Goal: Task Accomplishment & Management: Manage account settings

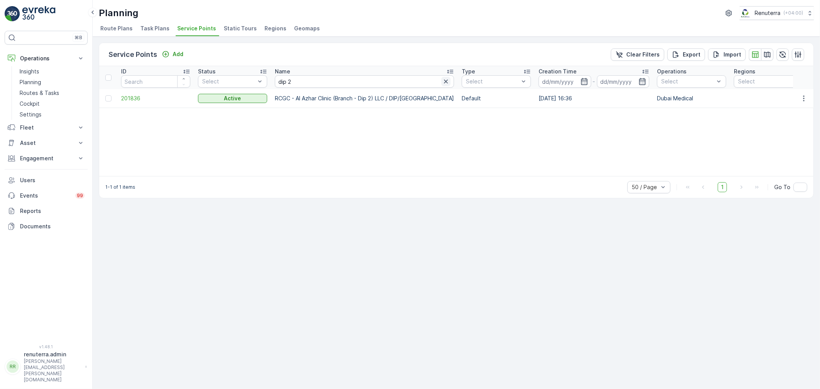
click at [442, 83] on icon "button" at bounding box center [446, 82] width 8 height 8
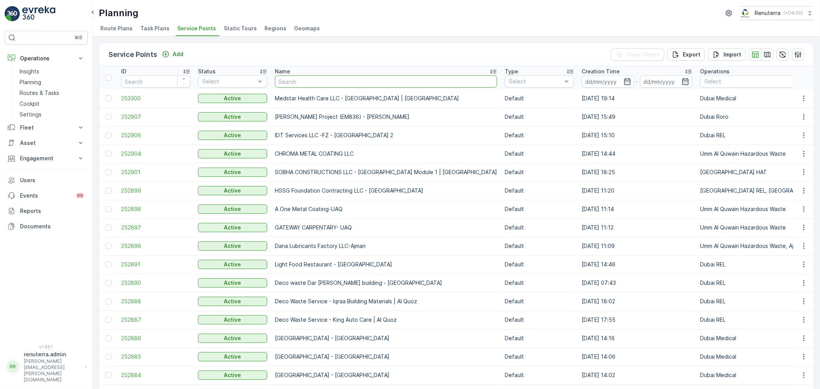
drag, startPoint x: 289, startPoint y: 81, endPoint x: 298, endPoint y: 76, distance: 10.5
click at [297, 76] on input "text" at bounding box center [386, 81] width 222 height 12
type input "sAUDI"
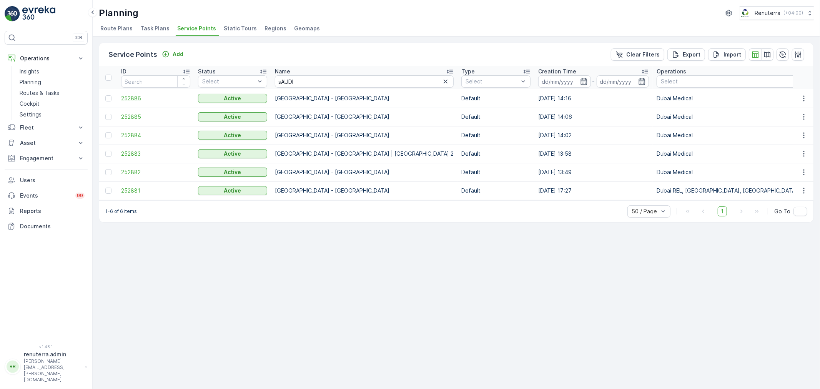
click at [141, 98] on span "252886" at bounding box center [155, 99] width 69 height 8
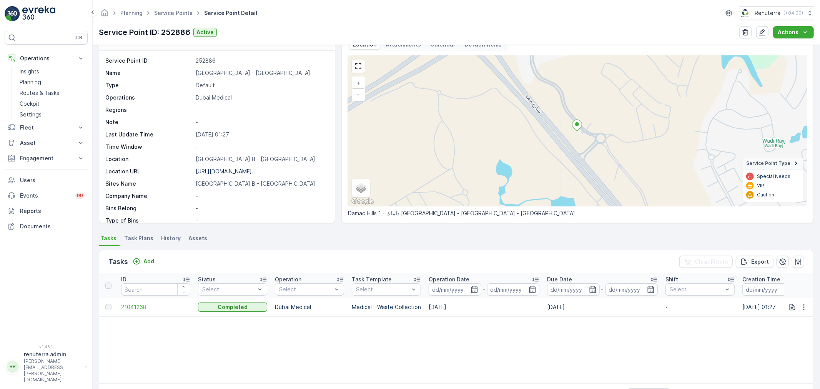
scroll to position [43, 0]
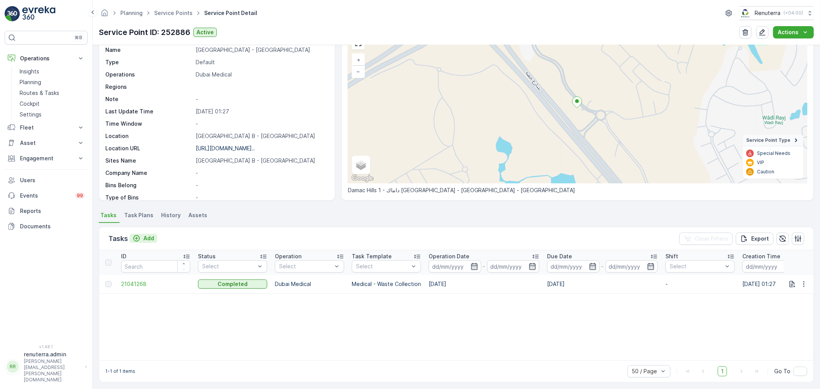
click at [158, 235] on div "Tasks Add Clear Filters Export" at bounding box center [456, 238] width 714 height 23
click at [154, 236] on button "Add" at bounding box center [143, 238] width 28 height 9
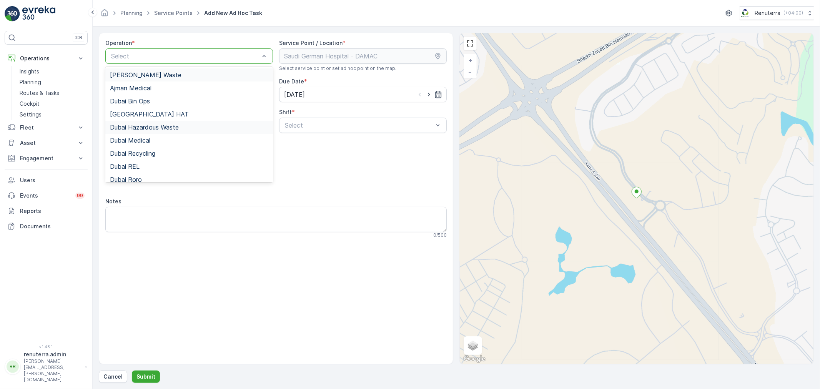
drag, startPoint x: 134, startPoint y: 55, endPoint x: 140, endPoint y: 121, distance: 66.3
click at [137, 56] on div at bounding box center [185, 56] width 150 height 7
drag, startPoint x: 147, startPoint y: 144, endPoint x: 182, endPoint y: 141, distance: 35.5
click at [147, 144] on div "Dubai Medical" at bounding box center [189, 140] width 168 height 13
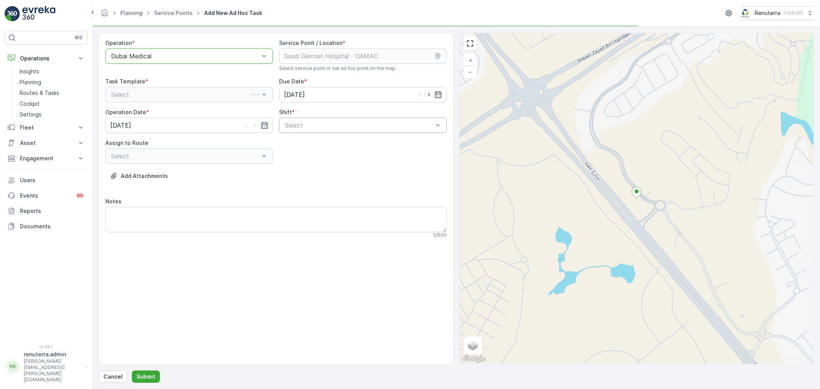
click at [297, 130] on div "Select" at bounding box center [363, 125] width 168 height 15
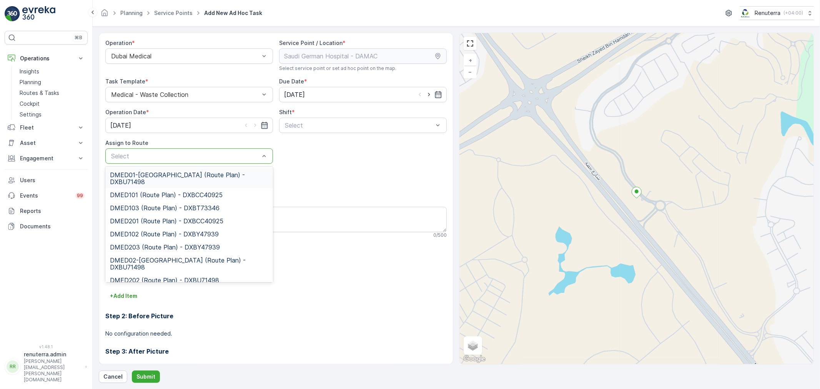
click at [212, 156] on div at bounding box center [185, 156] width 150 height 7
type input "10"
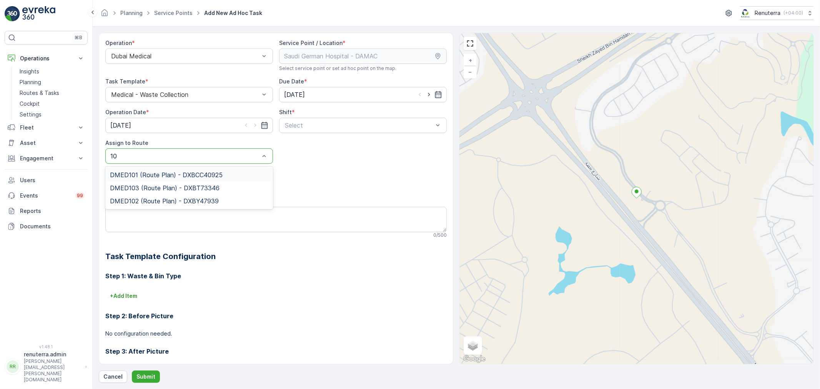
click at [176, 171] on span "DMED101 (Route Plan) - DXBCC40925" at bounding box center [166, 174] width 113 height 7
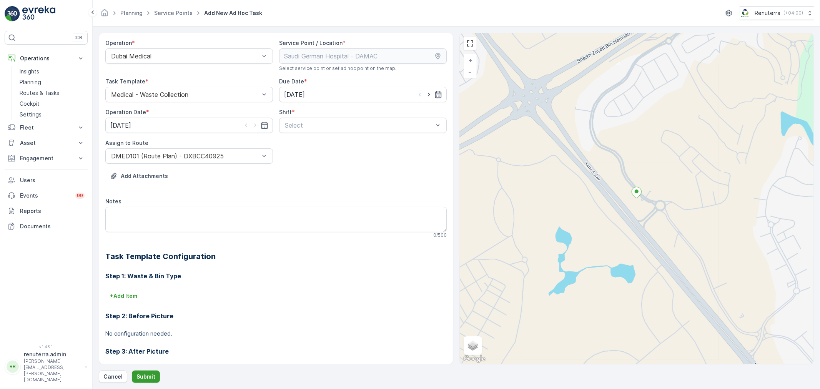
click at [154, 378] on p "Submit" at bounding box center [145, 377] width 19 height 8
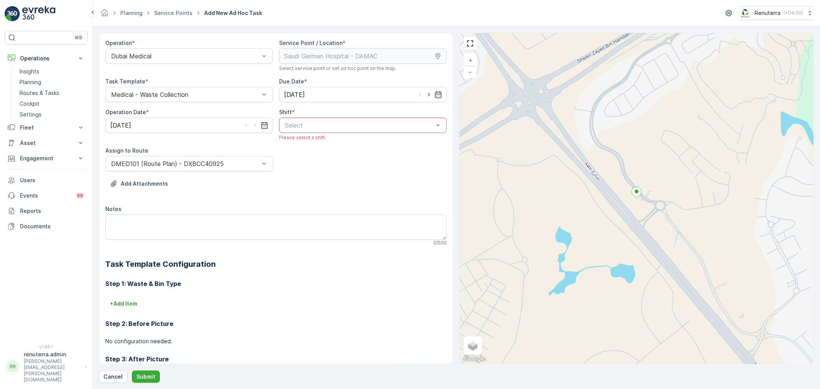
click at [335, 116] on div "Shift *" at bounding box center [363, 112] width 168 height 8
drag, startPoint x: 331, startPoint y: 125, endPoint x: 324, endPoint y: 159, distance: 34.7
click at [331, 125] on div at bounding box center [359, 125] width 150 height 7
drag, startPoint x: 325, startPoint y: 139, endPoint x: 315, endPoint y: 185, distance: 46.7
click at [324, 140] on div "Day Shift" at bounding box center [363, 144] width 168 height 13
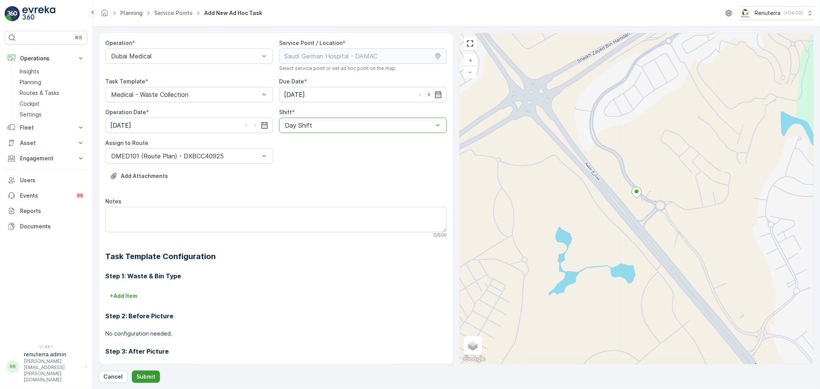
click at [144, 377] on p "Submit" at bounding box center [145, 377] width 19 height 8
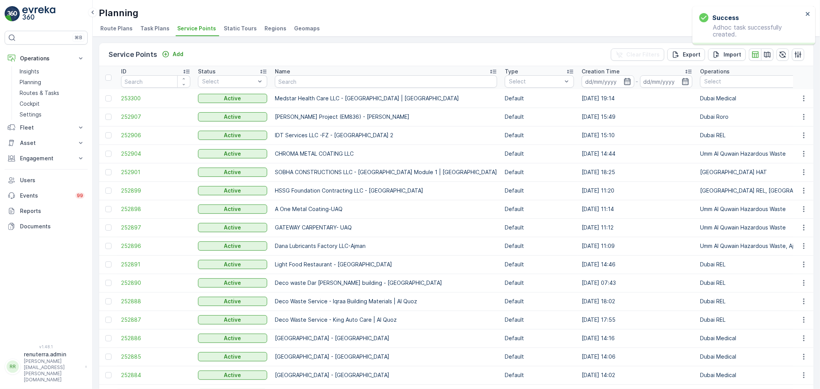
click at [324, 85] on input "text" at bounding box center [386, 81] width 222 height 12
type input "SAUDI"
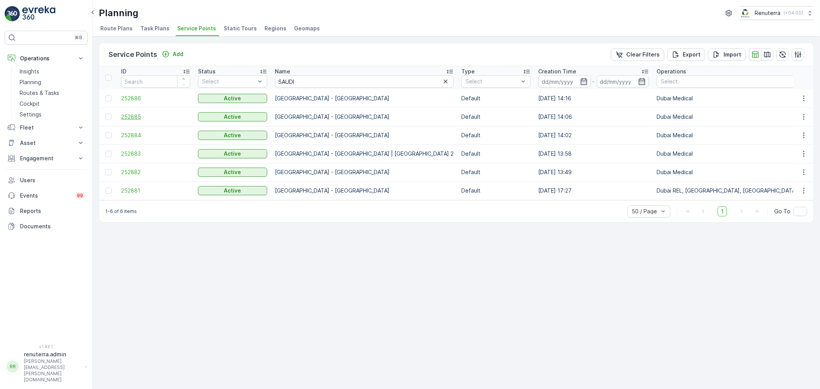
click at [141, 119] on span "252885" at bounding box center [155, 117] width 69 height 8
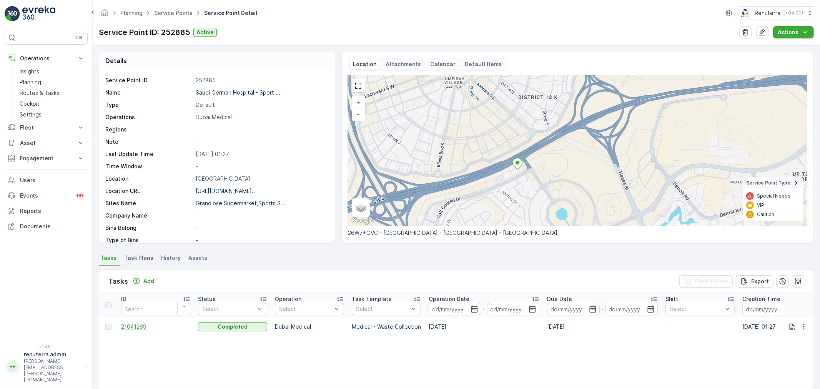
click at [140, 327] on span "21041269" at bounding box center [155, 327] width 69 height 8
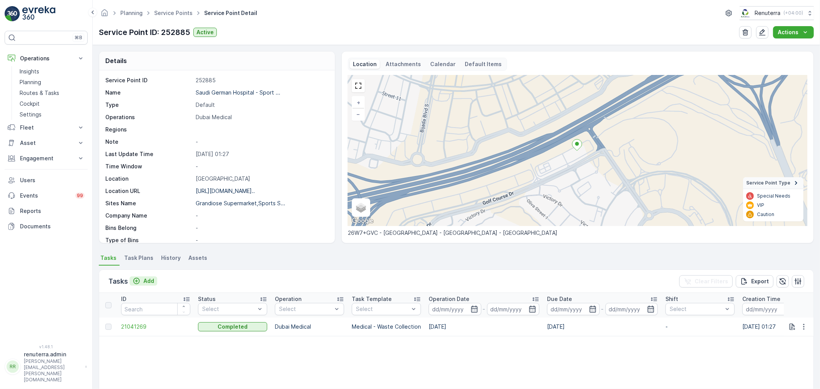
click at [148, 285] on div "Add" at bounding box center [143, 281] width 28 height 10
click at [148, 282] on p "Add" at bounding box center [148, 281] width 11 height 8
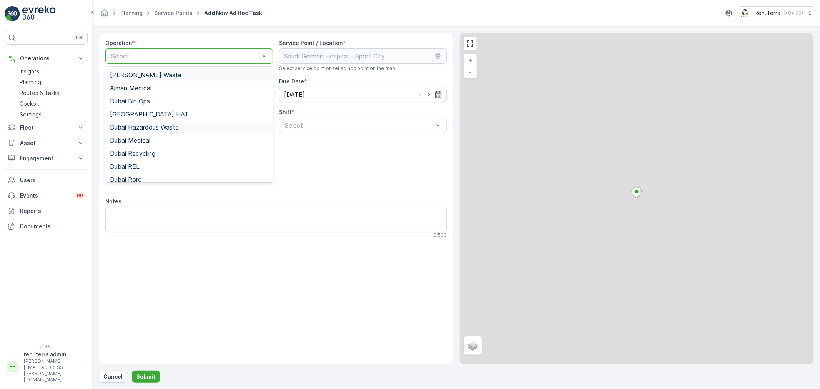
drag, startPoint x: 167, startPoint y: 60, endPoint x: 153, endPoint y: 127, distance: 68.6
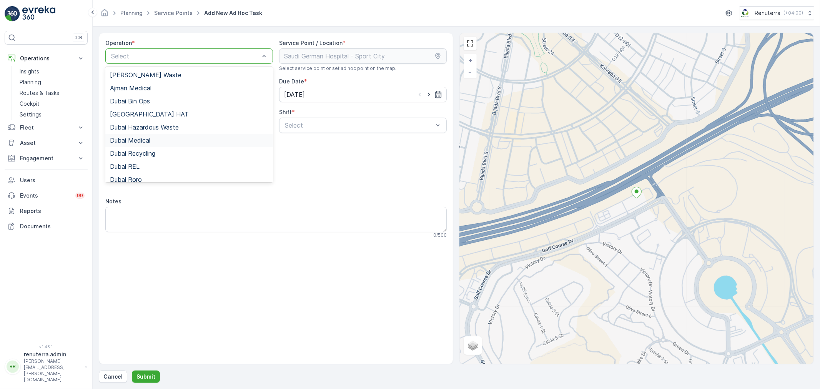
click at [154, 145] on div "Dubai Medical" at bounding box center [189, 140] width 168 height 13
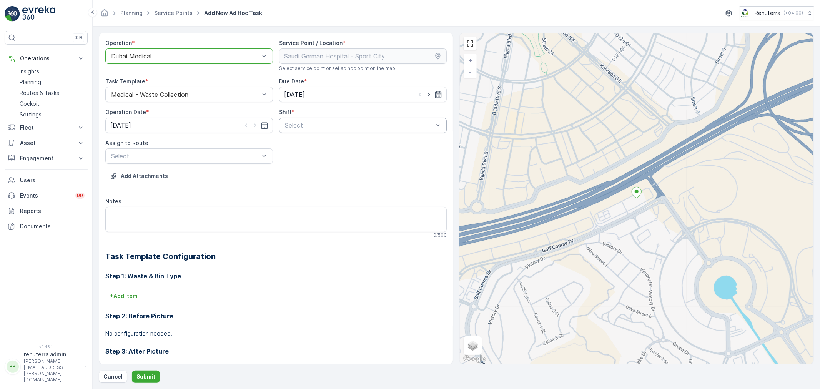
drag, startPoint x: 347, startPoint y: 124, endPoint x: 343, endPoint y: 126, distance: 4.8
click at [345, 125] on div at bounding box center [359, 125] width 150 height 7
drag, startPoint x: 324, startPoint y: 143, endPoint x: 270, endPoint y: 155, distance: 55.2
click at [324, 143] on div "Day Shift" at bounding box center [363, 144] width 158 height 7
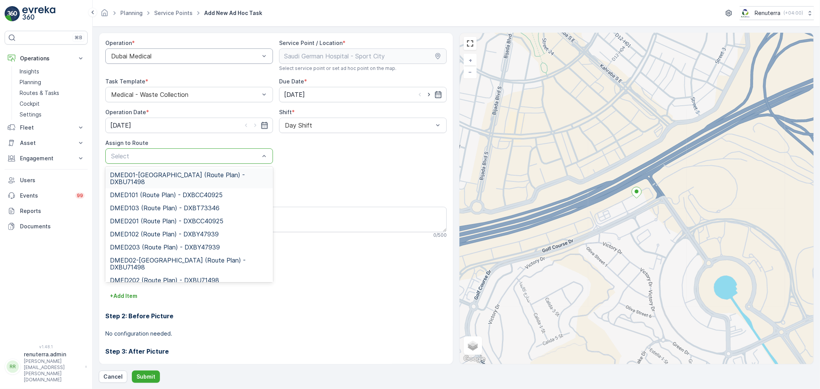
click at [221, 155] on div at bounding box center [185, 156] width 150 height 7
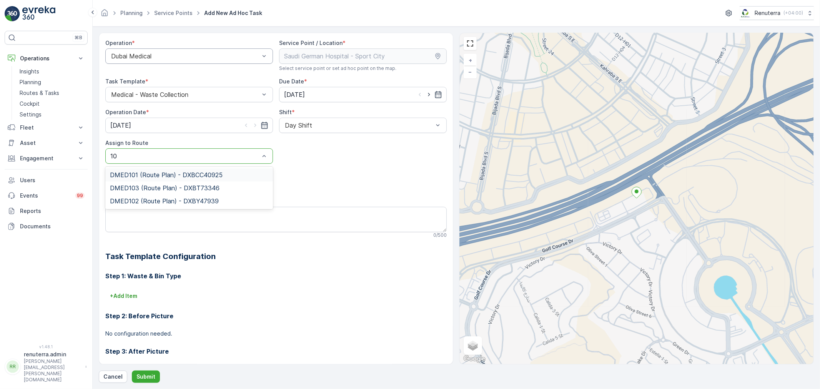
type input "103"
click at [197, 176] on span "DMED103 (Route Plan) - DXBT73346" at bounding box center [165, 174] width 110 height 7
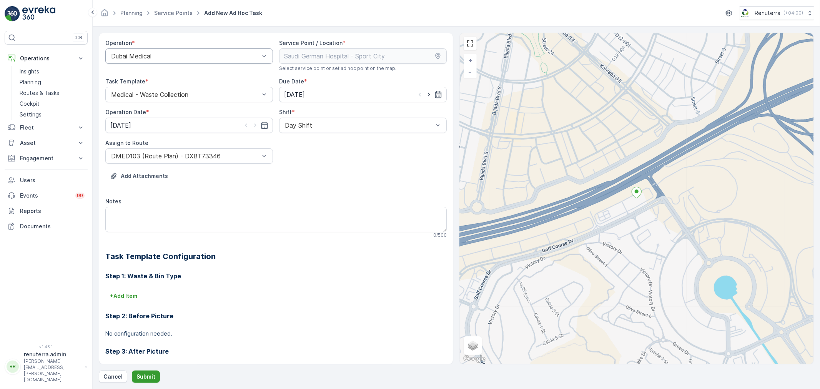
click at [133, 377] on button "Submit" at bounding box center [146, 376] width 28 height 12
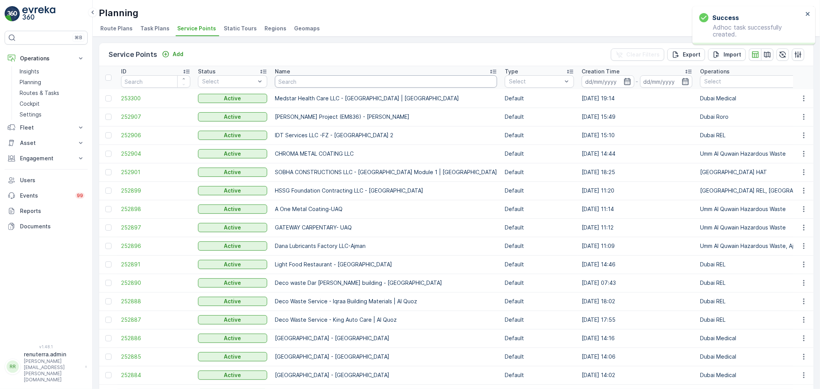
click at [289, 78] on input "text" at bounding box center [386, 81] width 222 height 12
type input "SAUDI"
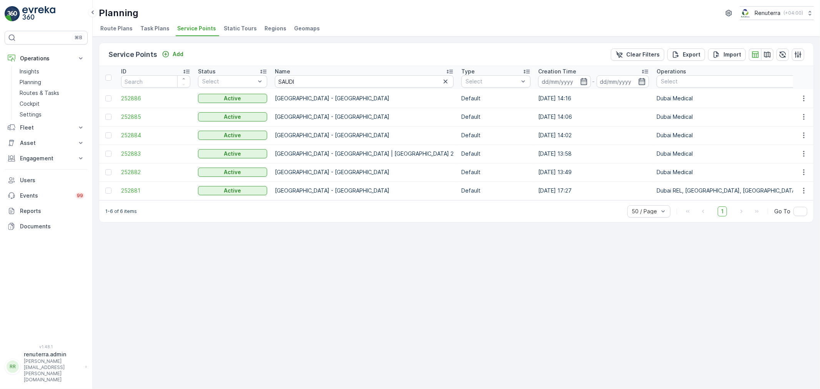
click at [135, 139] on td "252884" at bounding box center [155, 135] width 77 height 18
click at [135, 135] on span "252884" at bounding box center [155, 135] width 69 height 8
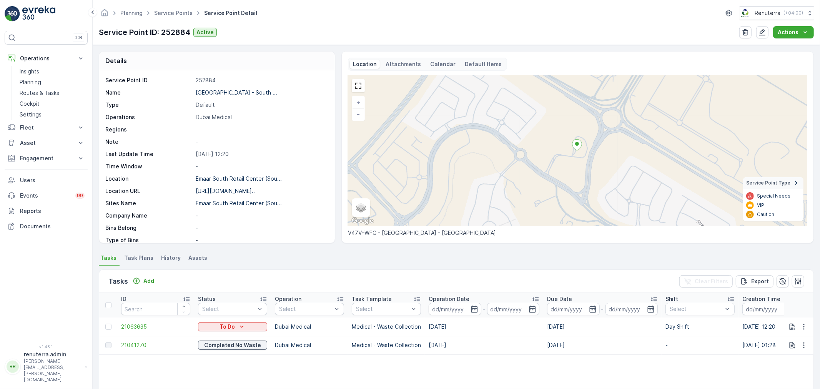
click at [120, 344] on td "21041270" at bounding box center [155, 345] width 77 height 18
click at [132, 341] on span "21041270" at bounding box center [155, 345] width 69 height 8
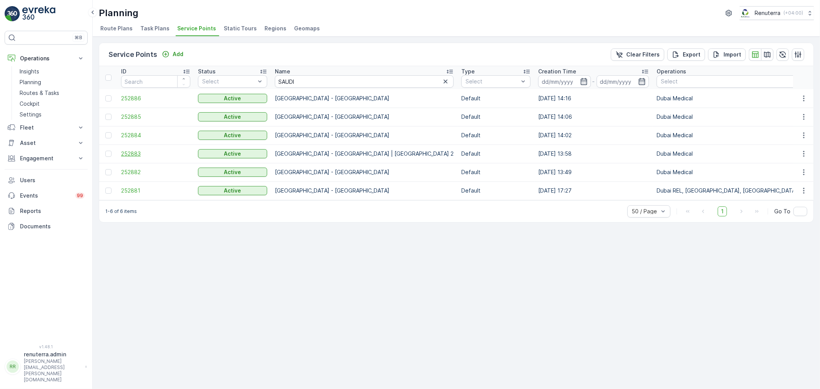
click at [139, 154] on span "252883" at bounding box center [155, 154] width 69 height 8
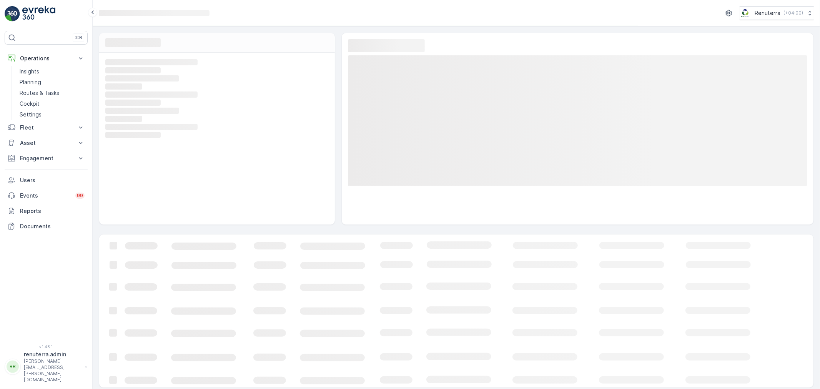
scroll to position [3, 0]
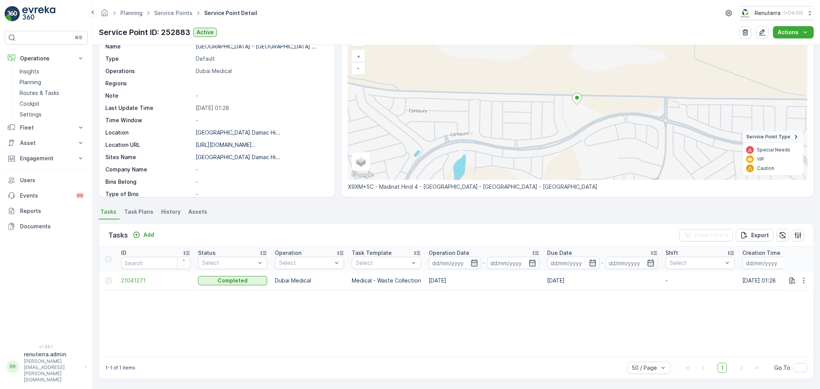
scroll to position [46, 0]
click at [149, 234] on p "Add" at bounding box center [148, 235] width 11 height 8
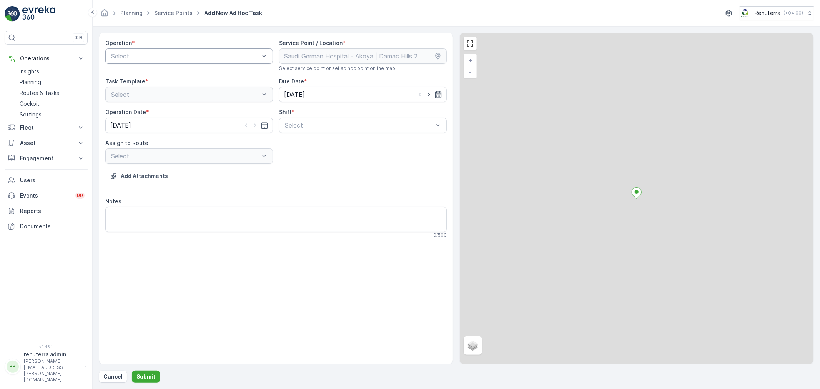
drag, startPoint x: 131, startPoint y: 49, endPoint x: 132, endPoint y: 62, distance: 13.1
click at [131, 49] on div "Select" at bounding box center [189, 55] width 168 height 15
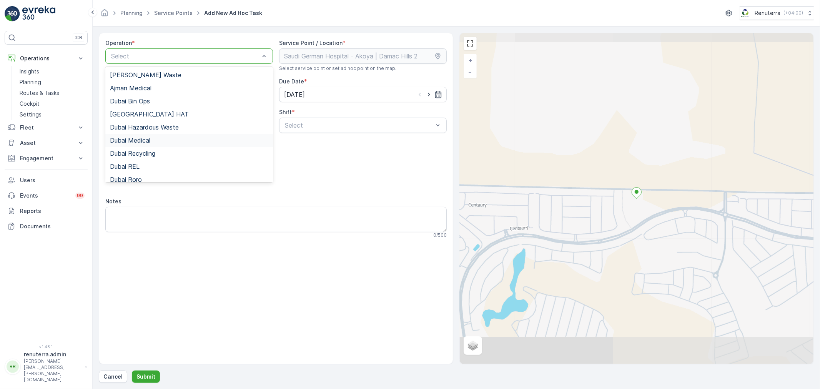
drag, startPoint x: 149, startPoint y: 143, endPoint x: 197, endPoint y: 141, distance: 47.7
click at [151, 141] on div "Dubai Medical" at bounding box center [189, 140] width 158 height 7
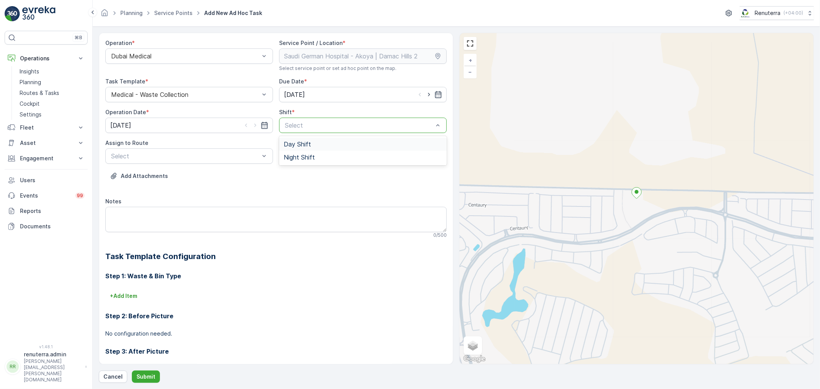
drag, startPoint x: 285, startPoint y: 123, endPoint x: 298, endPoint y: 148, distance: 27.7
click at [287, 126] on div at bounding box center [359, 125] width 150 height 7
click at [299, 159] on span "Night Shift" at bounding box center [299, 157] width 31 height 7
click at [308, 129] on div "Night Shift" at bounding box center [363, 125] width 168 height 15
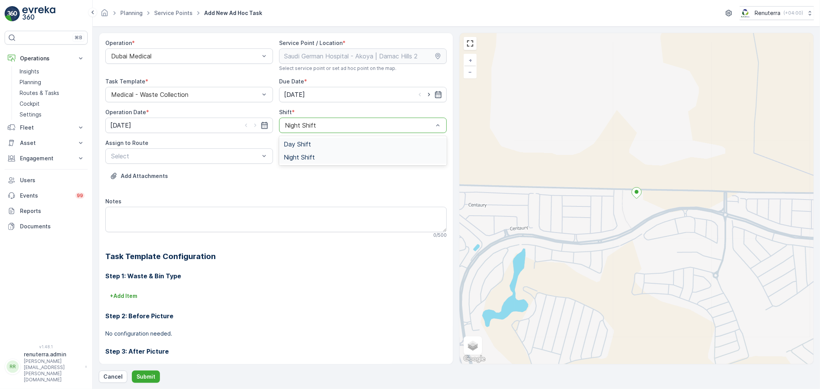
drag, startPoint x: 305, startPoint y: 136, endPoint x: 302, endPoint y: 140, distance: 4.6
click at [304, 138] on div "Day Shift Night Shift" at bounding box center [363, 150] width 168 height 29
click at [301, 140] on div "Day Shift" at bounding box center [363, 144] width 168 height 13
click at [200, 157] on div at bounding box center [185, 156] width 150 height 7
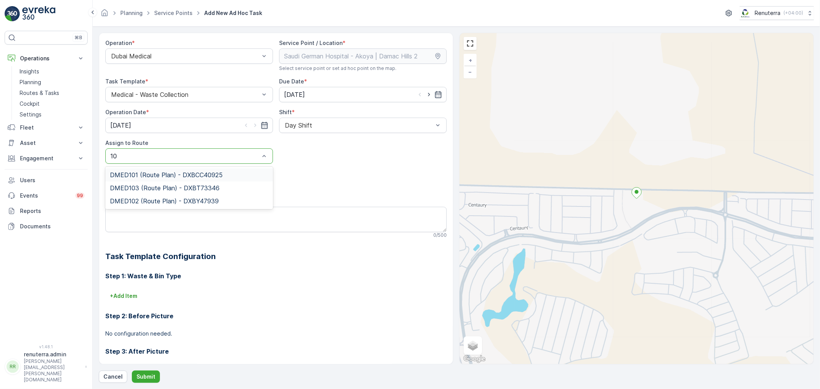
type input "101"
click at [168, 168] on div "DMED101 (Route Plan) - DXBCC40925" at bounding box center [189, 174] width 168 height 13
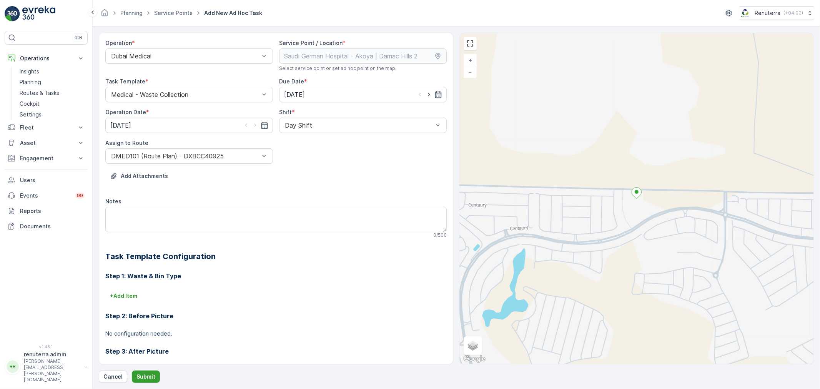
click at [154, 378] on button "Submit" at bounding box center [146, 376] width 28 height 12
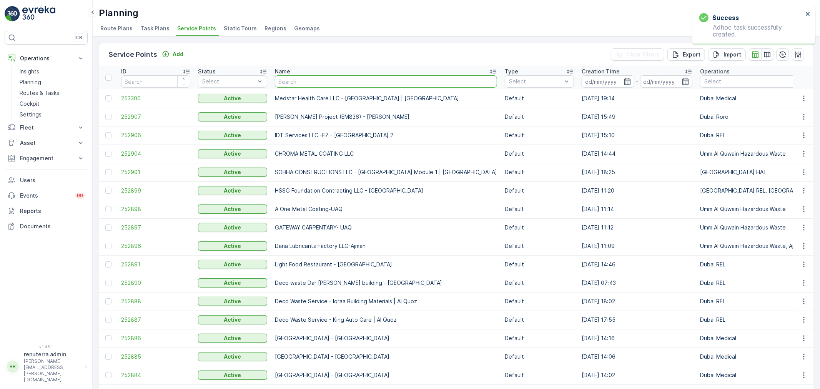
click at [319, 85] on input "text" at bounding box center [386, 81] width 222 height 12
type input "SAUDI"
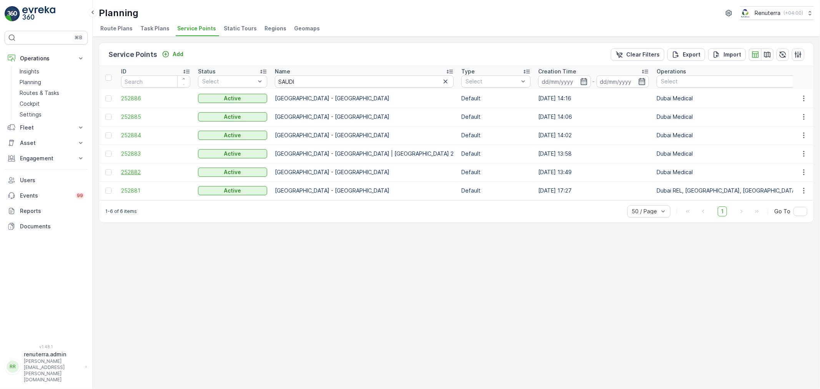
click at [132, 170] on span "252882" at bounding box center [155, 172] width 69 height 8
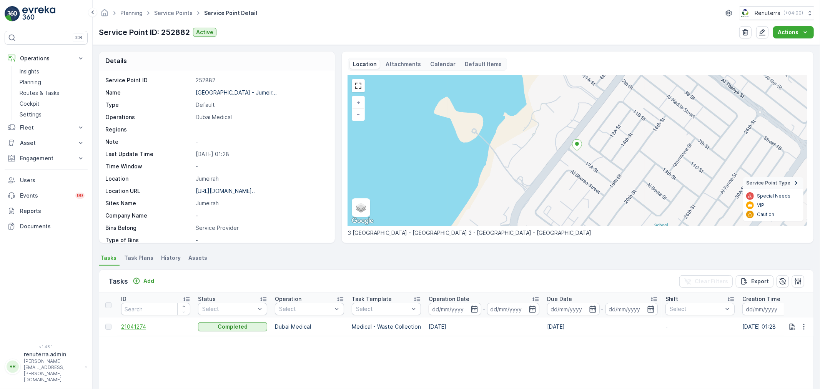
click at [140, 327] on span "21041274" at bounding box center [155, 327] width 69 height 8
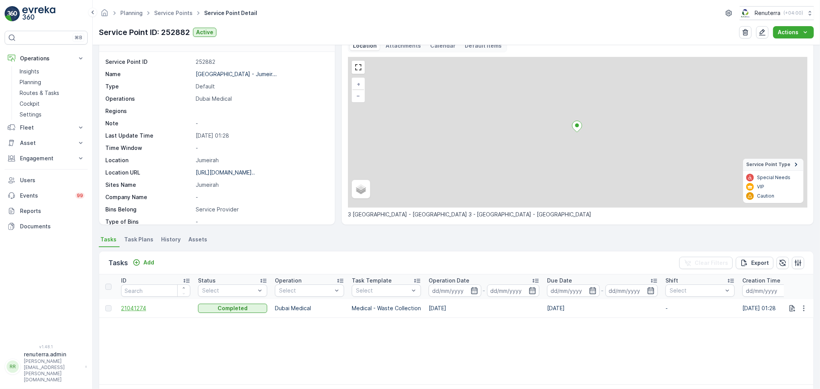
scroll to position [45, 0]
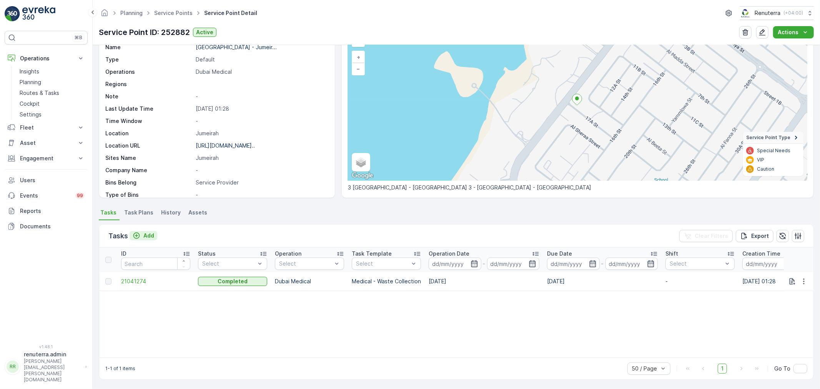
click at [155, 235] on button "Add" at bounding box center [143, 235] width 28 height 9
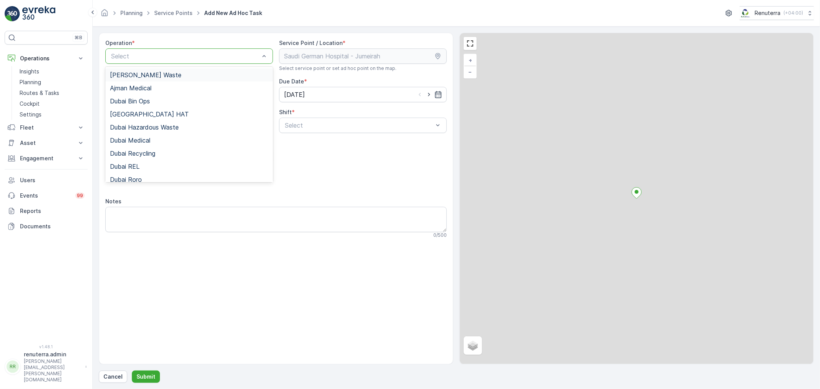
click at [174, 63] on div "Select" at bounding box center [189, 55] width 168 height 15
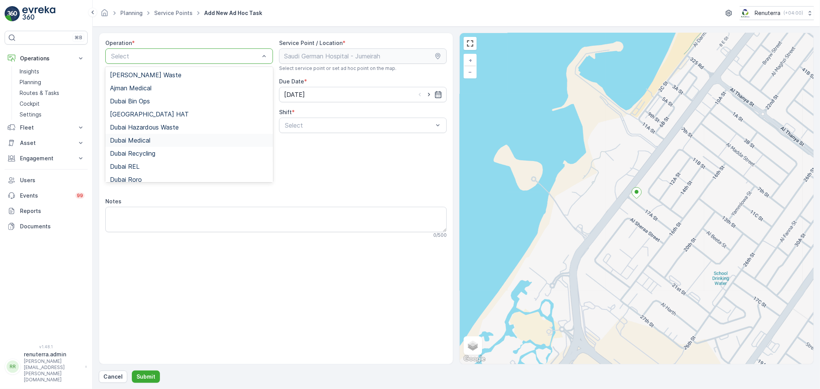
click at [164, 143] on div "Dubai Medical" at bounding box center [189, 140] width 158 height 7
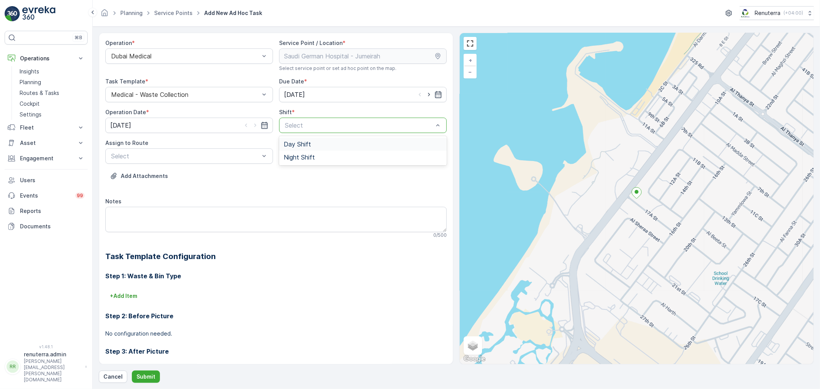
drag, startPoint x: 288, startPoint y: 121, endPoint x: 289, endPoint y: 134, distance: 13.9
click at [290, 140] on div "Day Shift" at bounding box center [363, 144] width 168 height 13
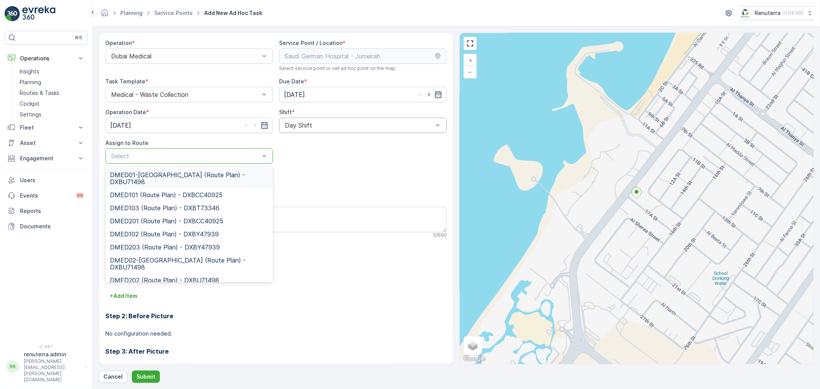
click at [175, 156] on div at bounding box center [185, 156] width 150 height 7
click at [141, 201] on div "DMED103 (Route Plan) - DXBT73346" at bounding box center [189, 207] width 168 height 13
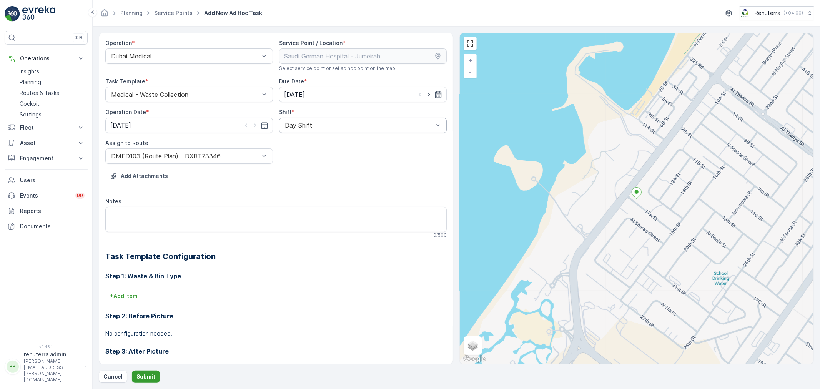
click at [142, 378] on p "Submit" at bounding box center [145, 377] width 19 height 8
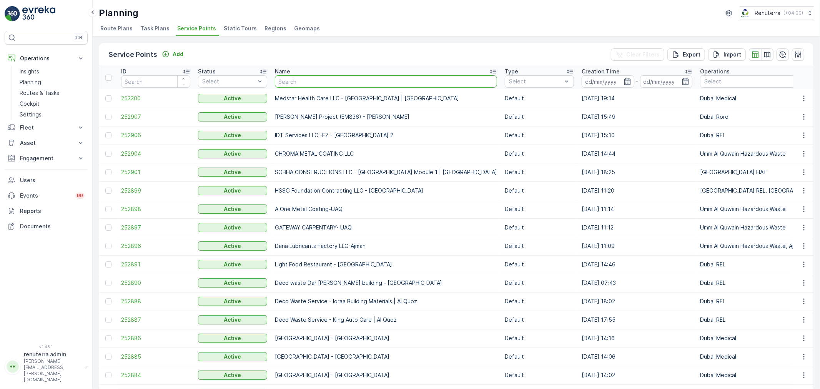
click at [286, 76] on input "text" at bounding box center [386, 81] width 222 height 12
type input "NMC D"
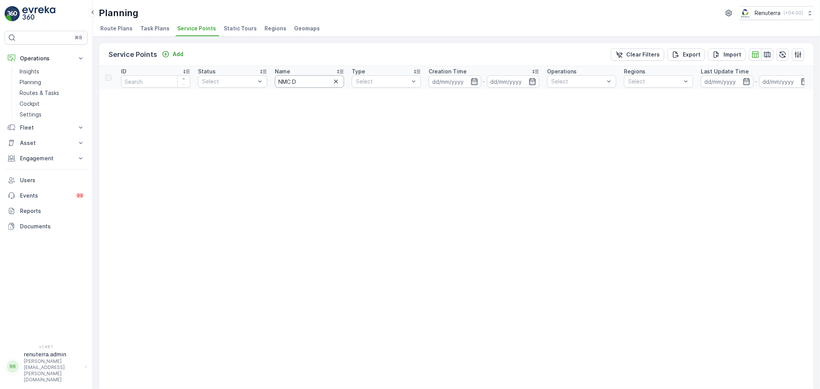
click at [308, 78] on input "NMC D" at bounding box center [309, 81] width 69 height 12
type input "NMC"
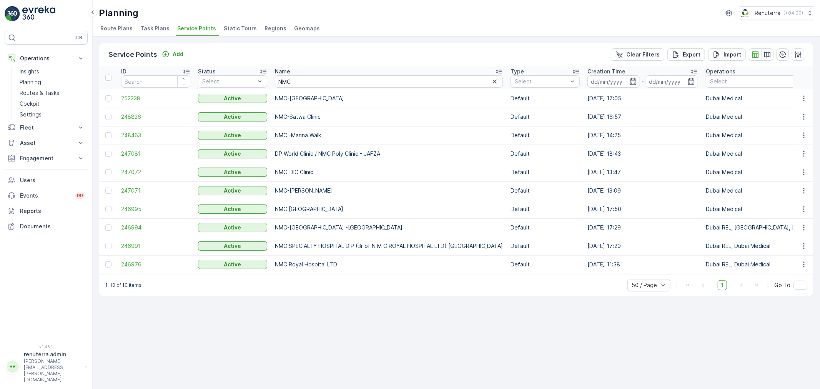
click at [136, 265] on span "246976" at bounding box center [155, 265] width 69 height 8
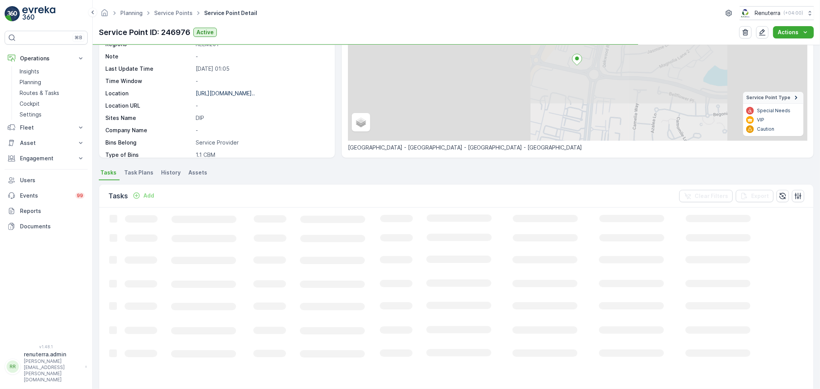
scroll to position [85, 0]
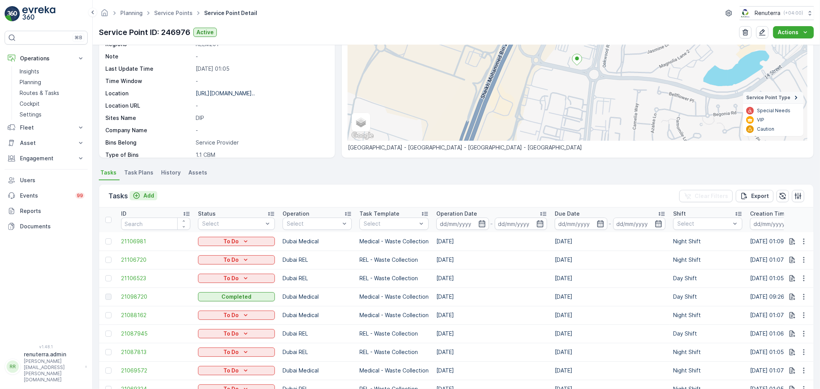
click at [147, 196] on p "Add" at bounding box center [148, 196] width 11 height 8
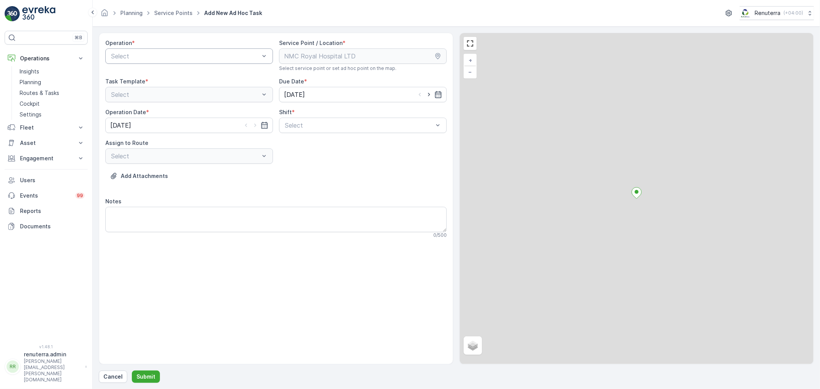
click at [150, 54] on div at bounding box center [185, 56] width 150 height 7
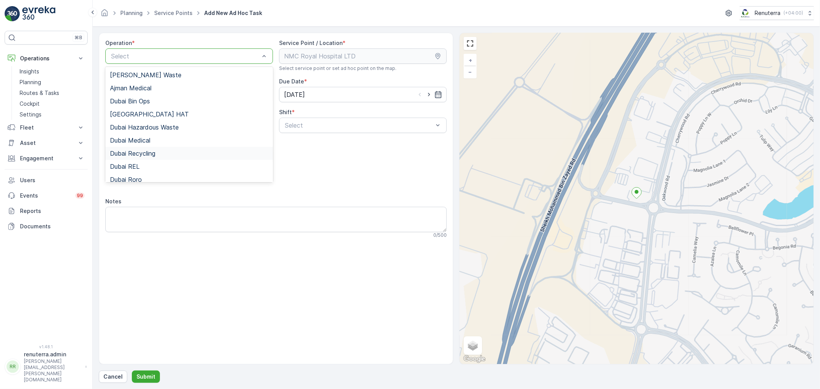
drag, startPoint x: 144, startPoint y: 141, endPoint x: 175, endPoint y: 138, distance: 30.6
click at [145, 141] on span "Dubai Medical" at bounding box center [130, 140] width 40 height 7
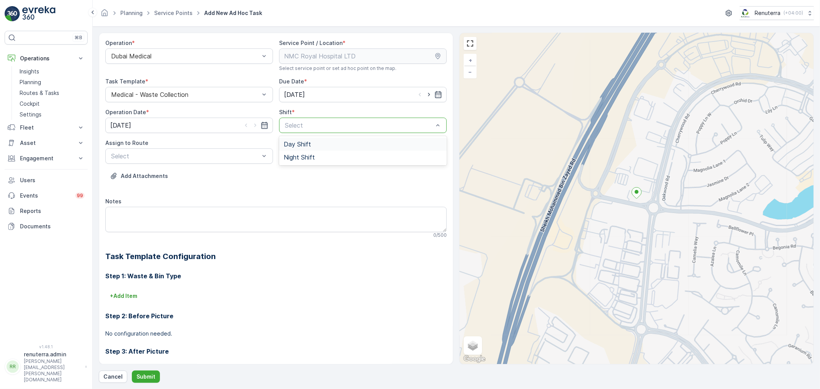
click at [297, 144] on span "Day Shift" at bounding box center [297, 144] width 27 height 7
click at [206, 153] on div at bounding box center [185, 156] width 150 height 7
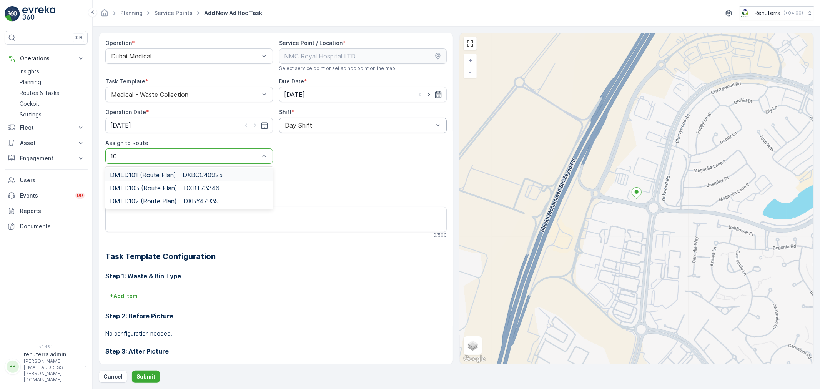
type input "102"
click at [156, 178] on span "DMED102 (Route Plan) - DXBY47939" at bounding box center [164, 174] width 109 height 7
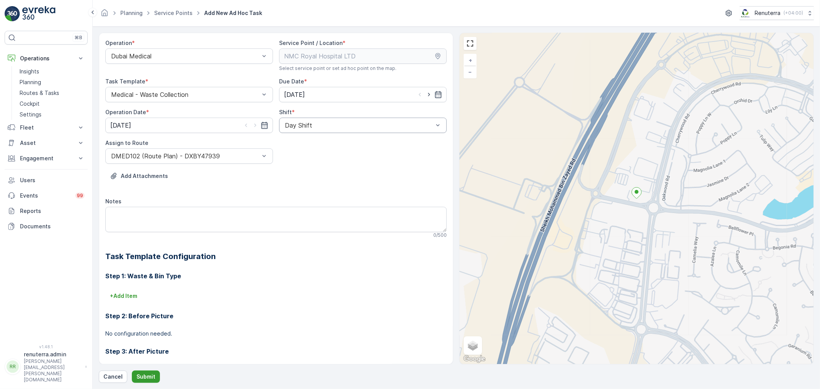
click at [147, 371] on button "Submit" at bounding box center [146, 376] width 28 height 12
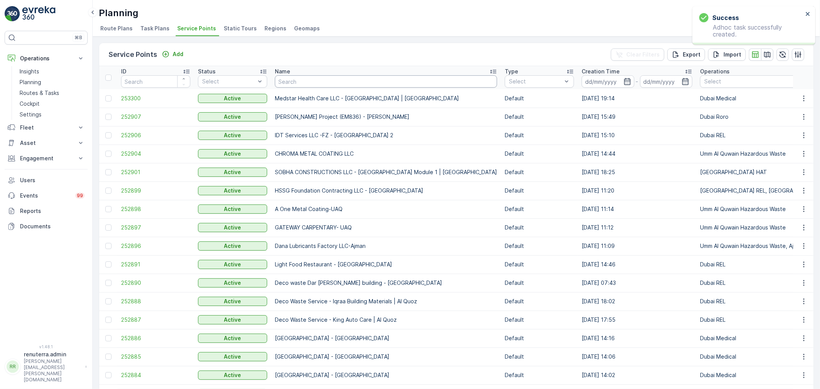
click at [290, 80] on input "text" at bounding box center [386, 81] width 222 height 12
type input "NMC"
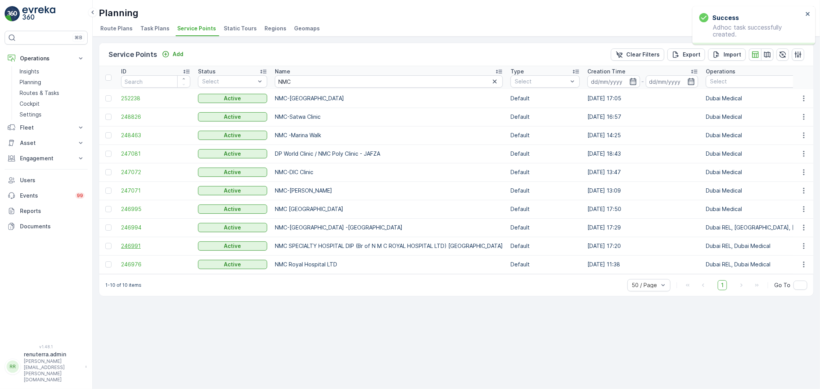
click at [137, 246] on span "246991" at bounding box center [155, 246] width 69 height 8
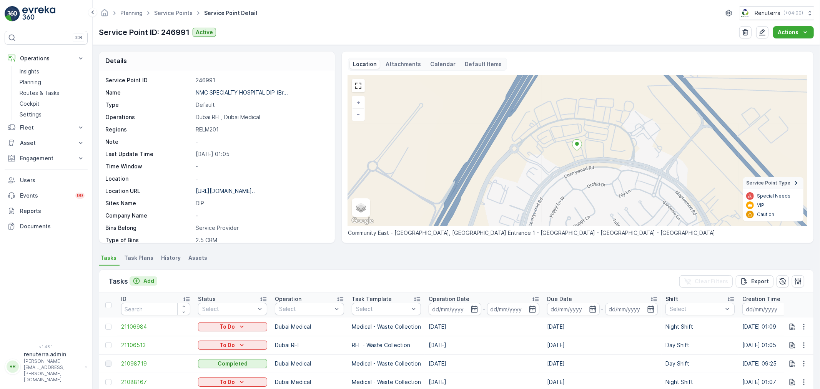
click at [153, 278] on p "Add" at bounding box center [148, 281] width 11 height 8
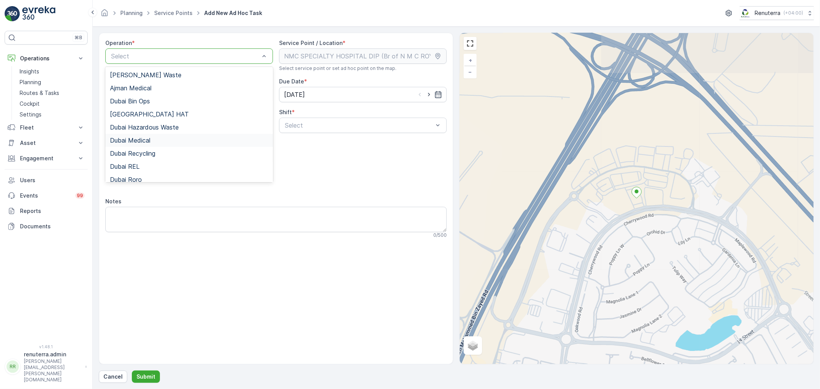
click at [151, 138] on div "Dubai Medical" at bounding box center [189, 140] width 158 height 7
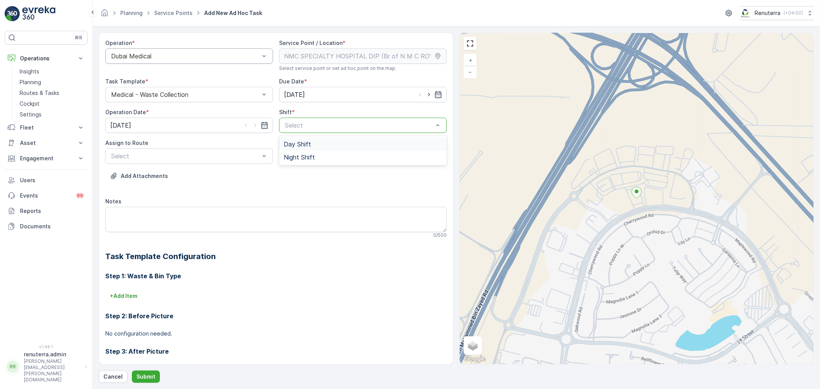
drag, startPoint x: 289, startPoint y: 128, endPoint x: 290, endPoint y: 147, distance: 18.8
click at [290, 133] on div "Select" at bounding box center [363, 125] width 168 height 15
click at [290, 147] on span "Day Shift" at bounding box center [297, 144] width 27 height 7
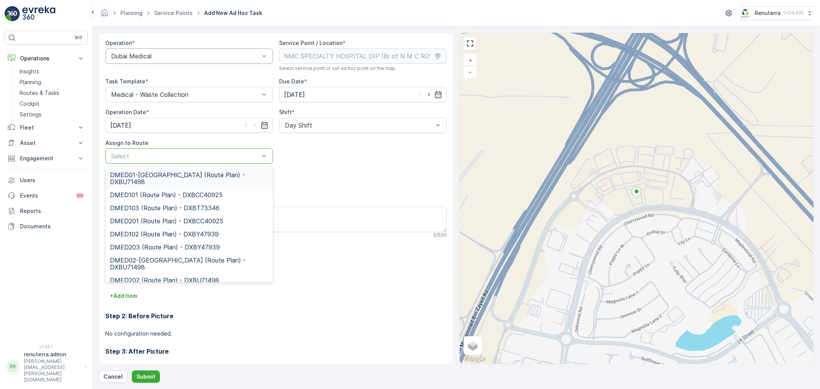
click at [198, 159] on div at bounding box center [185, 156] width 150 height 7
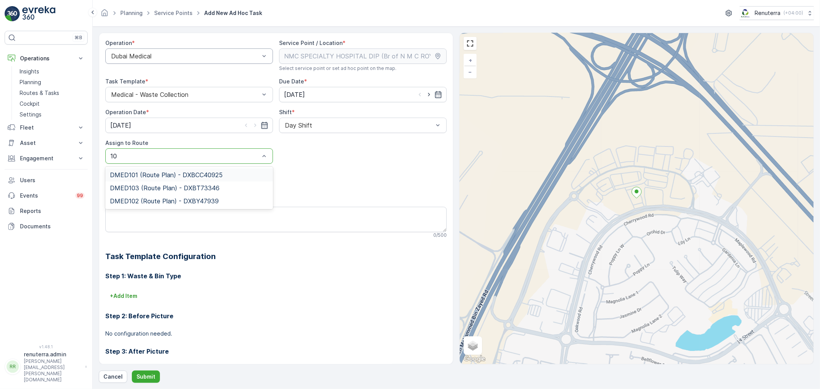
type input "102"
drag, startPoint x: 182, startPoint y: 183, endPoint x: 185, endPoint y: 175, distance: 8.4
click at [183, 178] on div "DMED102 (Route Plan) - DXBY47939" at bounding box center [189, 175] width 168 height 16
click at [185, 175] on span "DMED102 (Route Plan) - DXBY47939" at bounding box center [164, 174] width 109 height 7
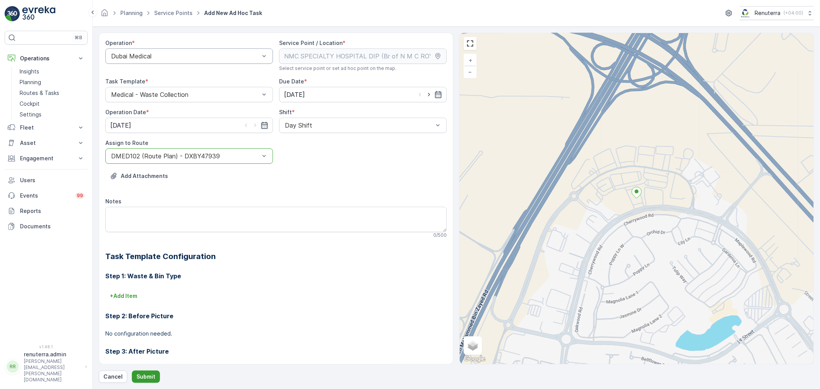
click at [144, 373] on p "Submit" at bounding box center [145, 377] width 19 height 8
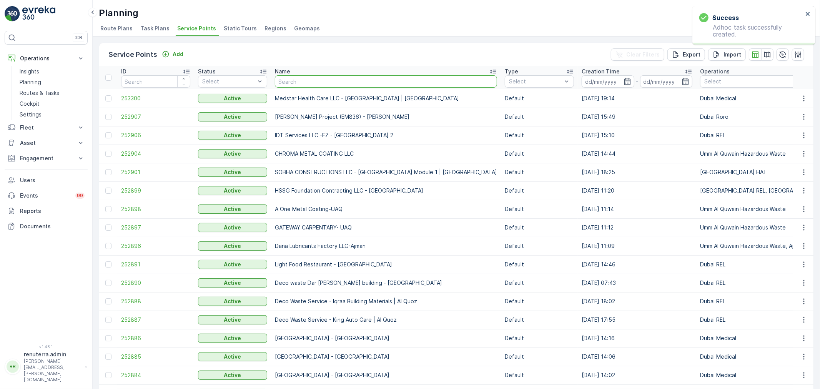
click at [292, 80] on input "text" at bounding box center [386, 81] width 222 height 12
type input "SQU"
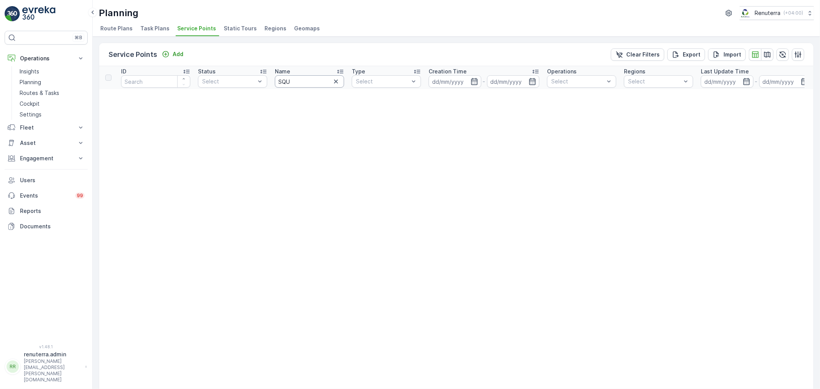
click at [293, 79] on input "SQU" at bounding box center [309, 81] width 69 height 12
type input "SADUI"
click at [293, 79] on input "SADUI" at bounding box center [309, 81] width 69 height 12
type input "SAUDII"
click at [306, 81] on input "SAUDII" at bounding box center [309, 81] width 69 height 12
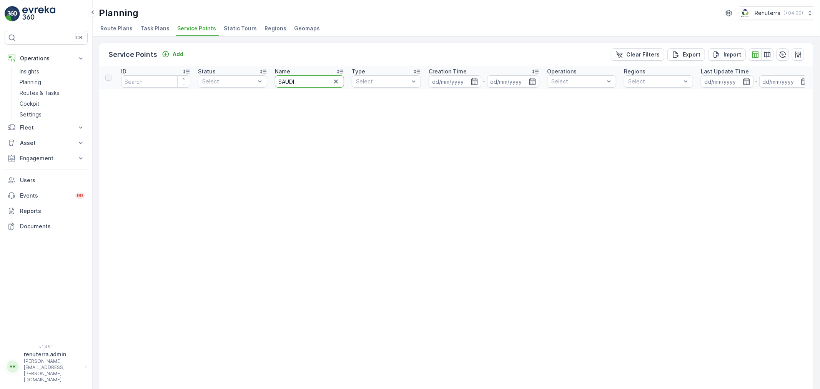
type input "SAUD"
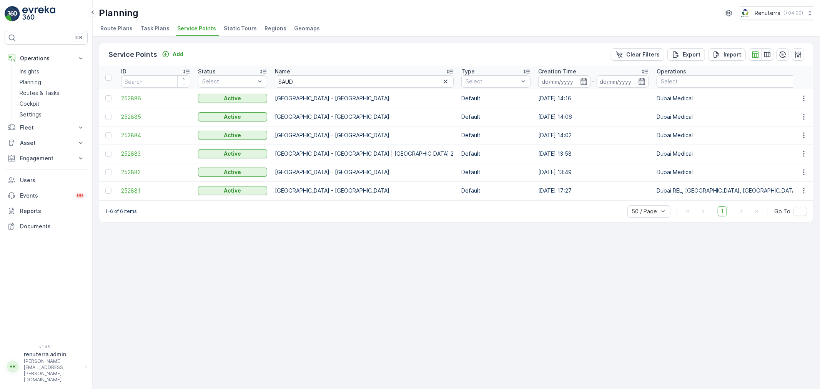
click at [136, 192] on span "252881" at bounding box center [155, 191] width 69 height 8
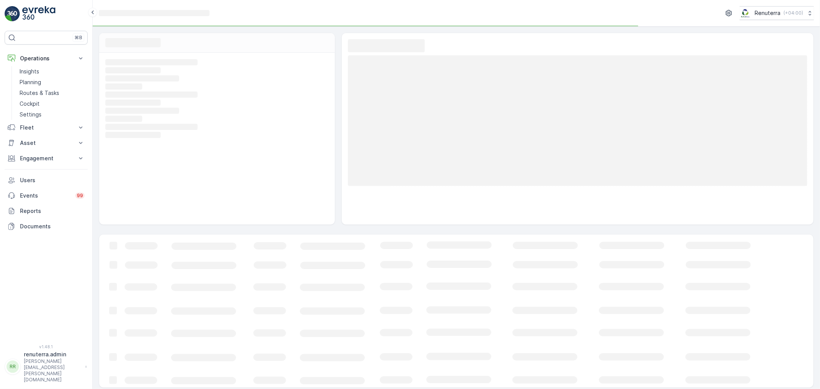
scroll to position [3, 0]
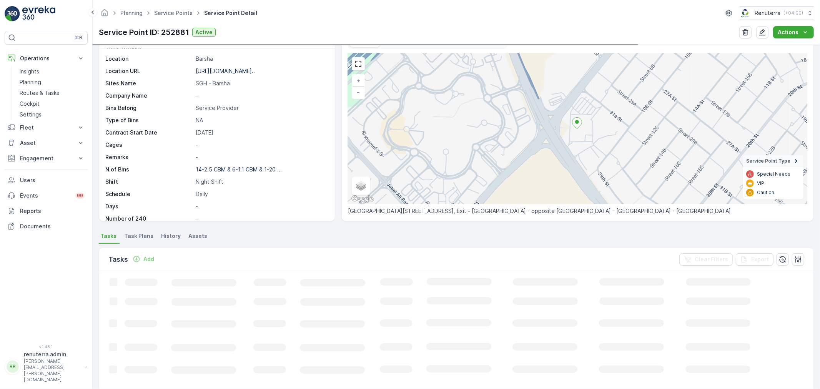
scroll to position [85, 0]
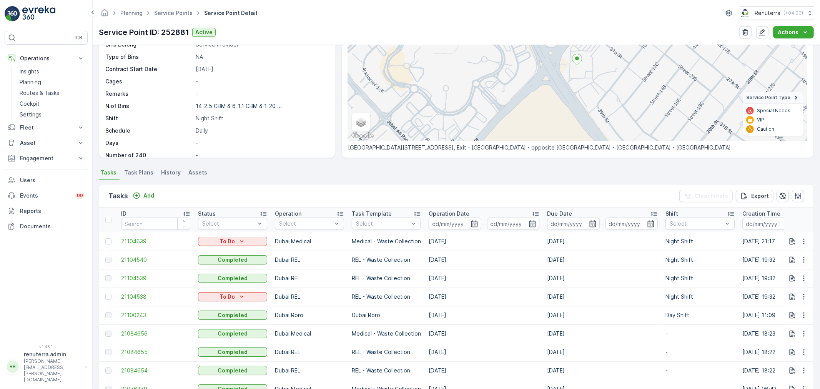
click at [141, 240] on span "21104639" at bounding box center [155, 241] width 69 height 8
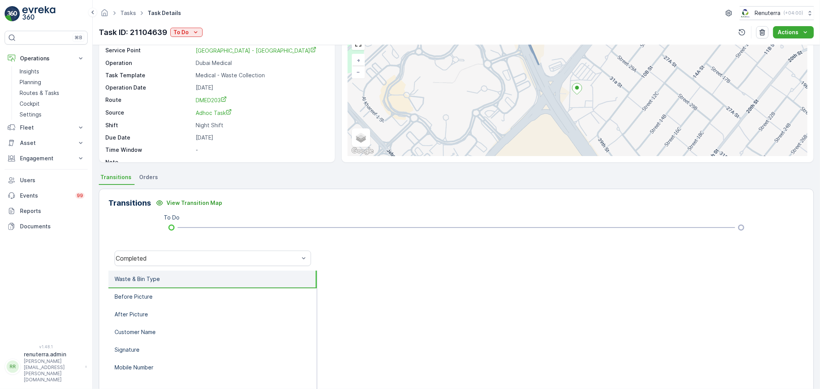
scroll to position [43, 0]
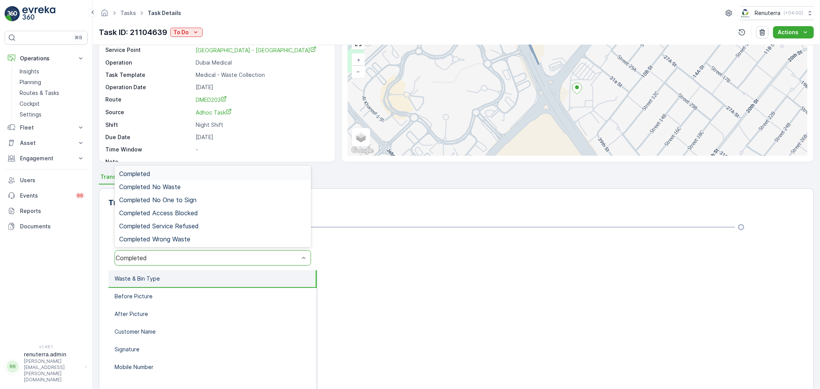
click at [197, 257] on div "Completed" at bounding box center [207, 257] width 183 height 7
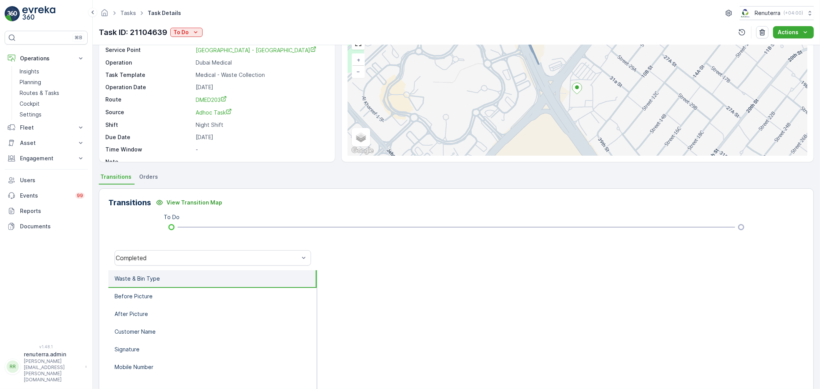
drag, startPoint x: 370, startPoint y: 275, endPoint x: 329, endPoint y: 279, distance: 41.3
click at [370, 275] on div at bounding box center [560, 347] width 487 height 154
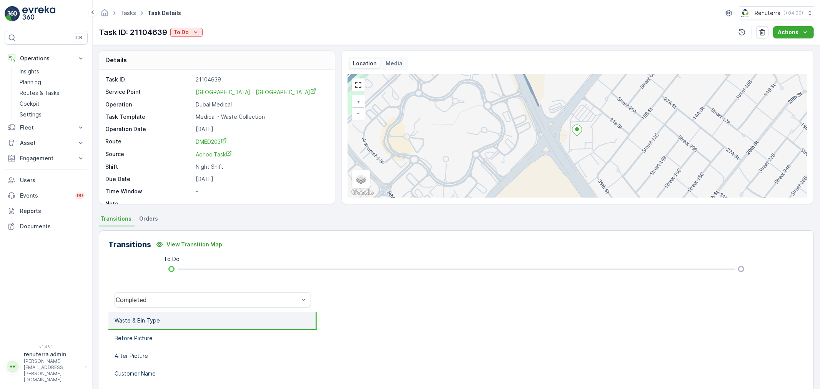
scroll to position [0, 0]
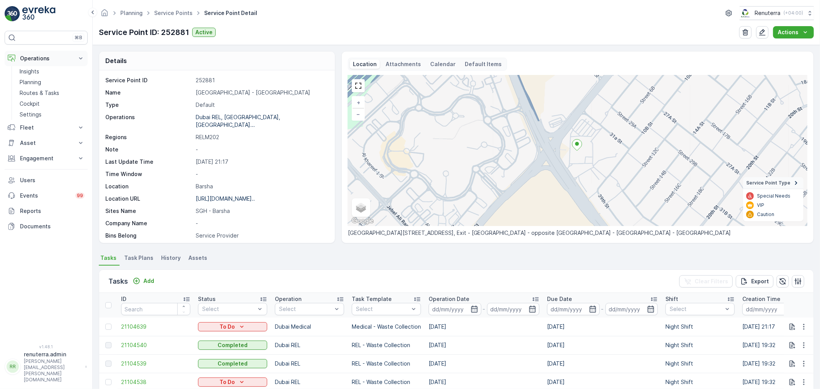
click at [39, 56] on p "Operations" at bounding box center [46, 59] width 52 height 8
click at [47, 62] on p "Operations" at bounding box center [46, 59] width 52 height 8
click at [47, 94] on p "Routes & Tasks" at bounding box center [40, 93] width 40 height 8
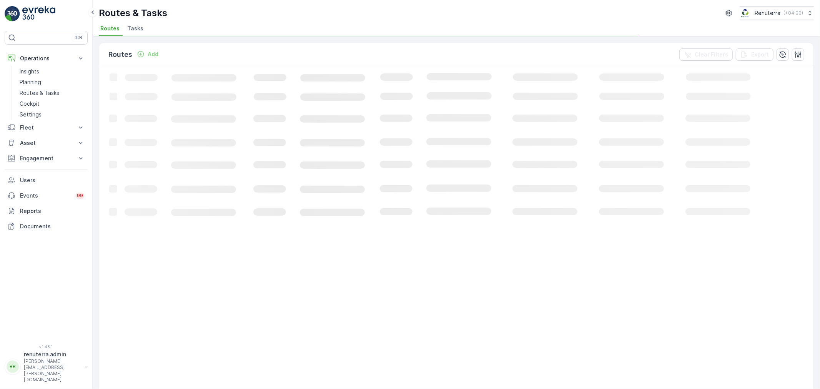
click at [131, 31] on span "Tasks" at bounding box center [135, 29] width 16 height 8
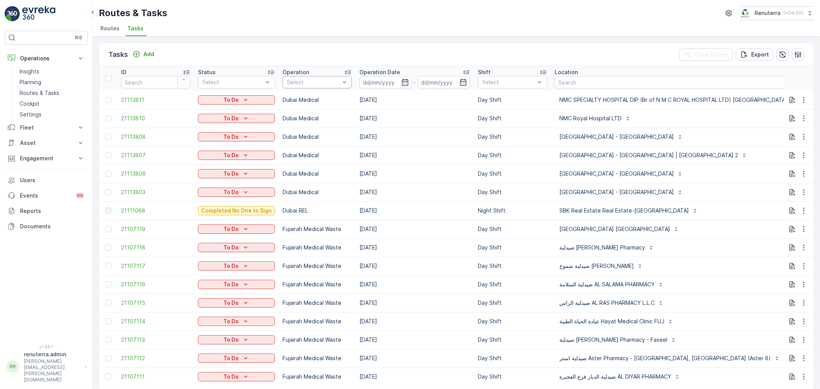
click at [314, 79] on div at bounding box center [313, 82] width 55 height 6
click at [310, 172] on p "Dubai Medical" at bounding box center [314, 171] width 38 height 8
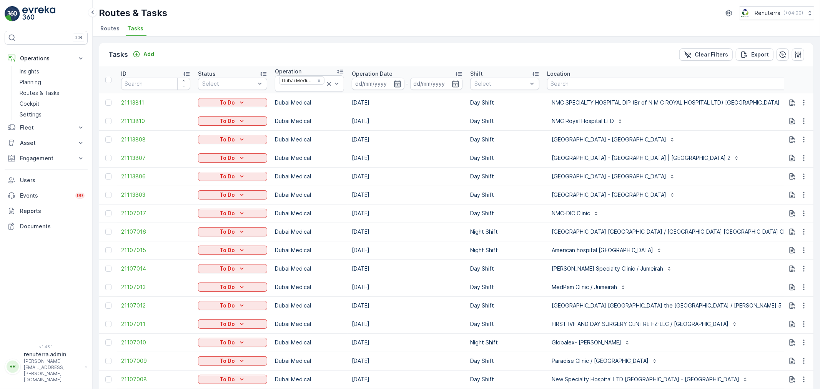
click at [395, 81] on icon "button" at bounding box center [397, 83] width 7 height 7
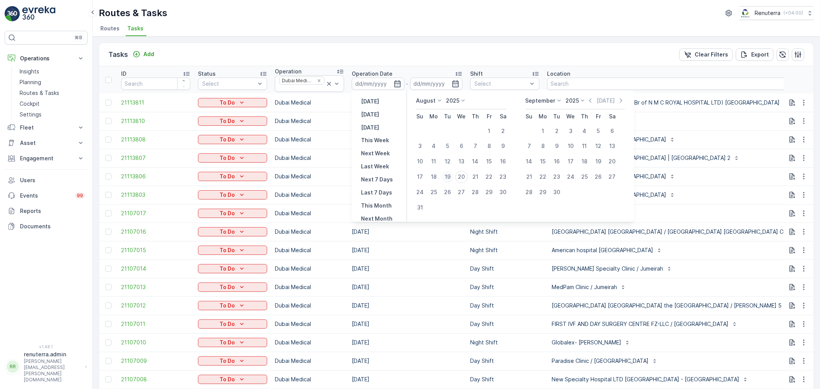
click at [451, 177] on div "19" at bounding box center [447, 177] width 12 height 12
type input "[DATE]"
click at [451, 177] on div "19" at bounding box center [447, 177] width 12 height 12
type input "[DATE]"
click at [451, 178] on div "19" at bounding box center [447, 177] width 12 height 12
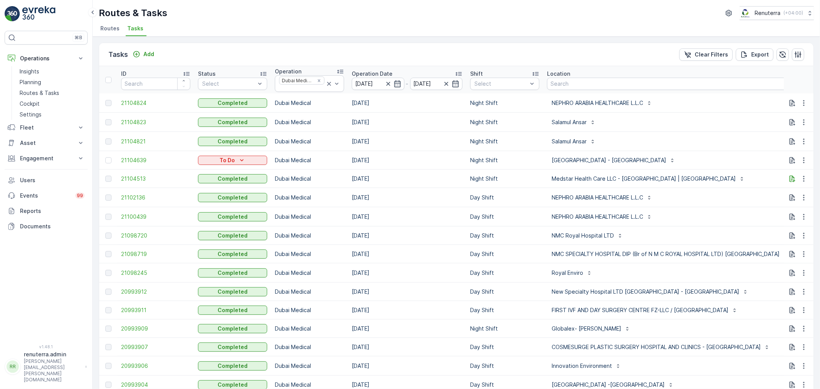
click at [729, 164] on div "[GEOGRAPHIC_DATA] - [GEOGRAPHIC_DATA]" at bounding box center [670, 160] width 246 height 12
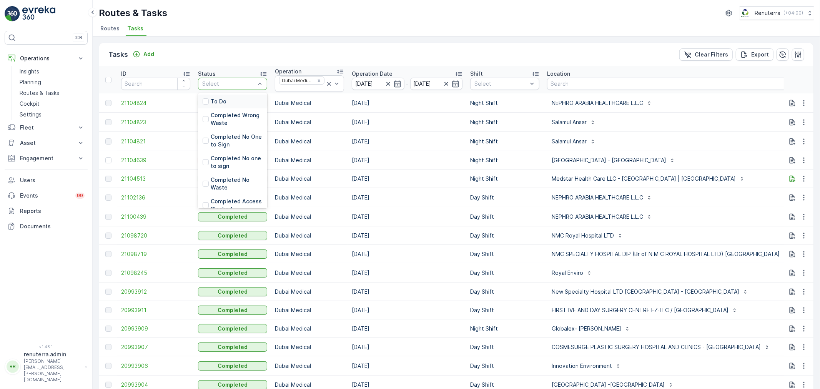
click at [241, 83] on div at bounding box center [228, 84] width 55 height 6
click at [239, 98] on div "To Do" at bounding box center [232, 102] width 69 height 14
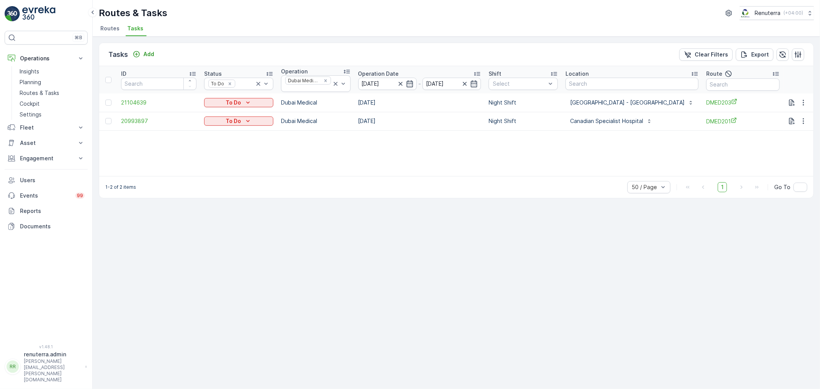
click at [342, 174] on div "ID Status To Do Operation Dubai Medical Operation Date 19.08.2025 - 19.08.2025 …" at bounding box center [456, 121] width 714 height 110
click at [328, 79] on icon "Remove Dubai Medical" at bounding box center [325, 80] width 5 height 5
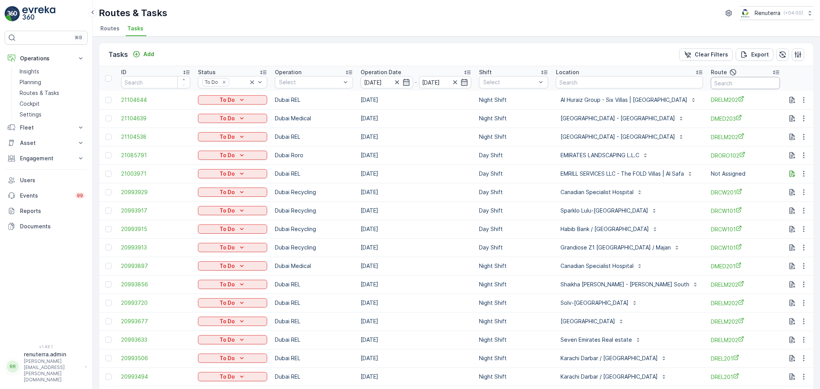
click at [751, 87] on input "text" at bounding box center [744, 83] width 69 height 12
click at [500, 85] on div "Select" at bounding box center [513, 82] width 69 height 12
click at [504, 133] on div "Night Shift" at bounding box center [513, 138] width 69 height 14
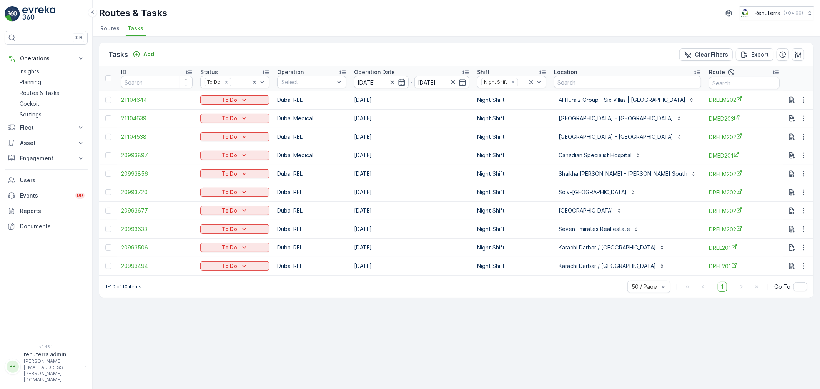
drag, startPoint x: 498, startPoint y: 271, endPoint x: 534, endPoint y: 268, distance: 37.0
click at [535, 268] on td "Night Shift" at bounding box center [511, 266] width 77 height 18
click at [802, 133] on icon "button" at bounding box center [803, 137] width 8 height 8
click at [792, 194] on div "Delete" at bounding box center [791, 194] width 58 height 11
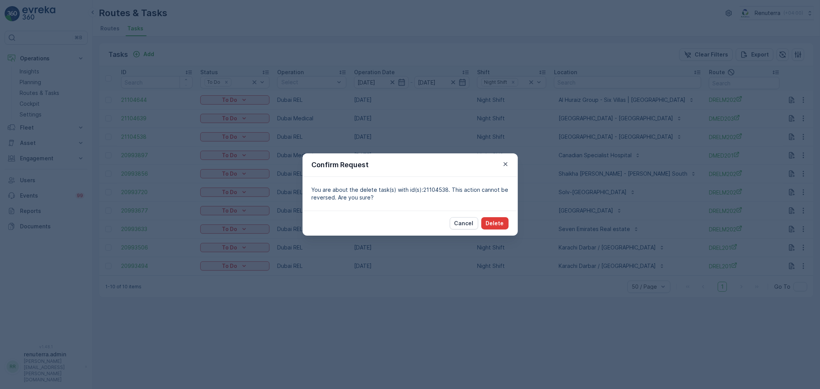
click at [498, 224] on p "Delete" at bounding box center [495, 223] width 18 height 8
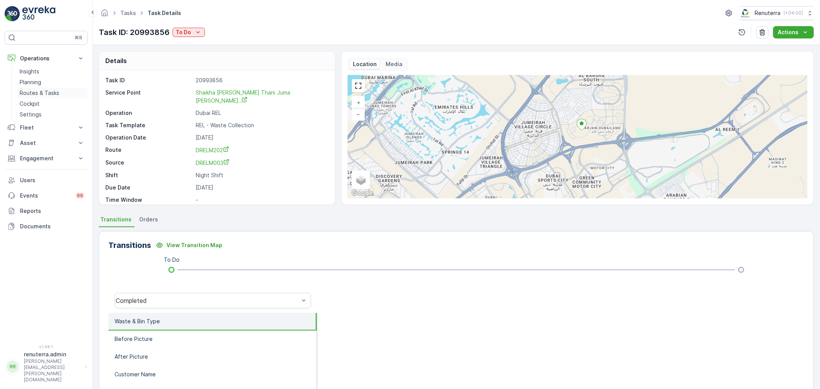
click at [28, 90] on p "Routes & Tasks" at bounding box center [40, 93] width 40 height 8
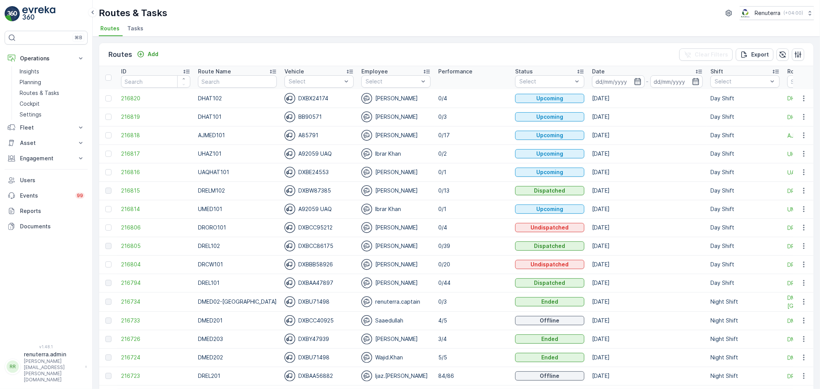
click at [127, 30] on span "Tasks" at bounding box center [135, 29] width 16 height 8
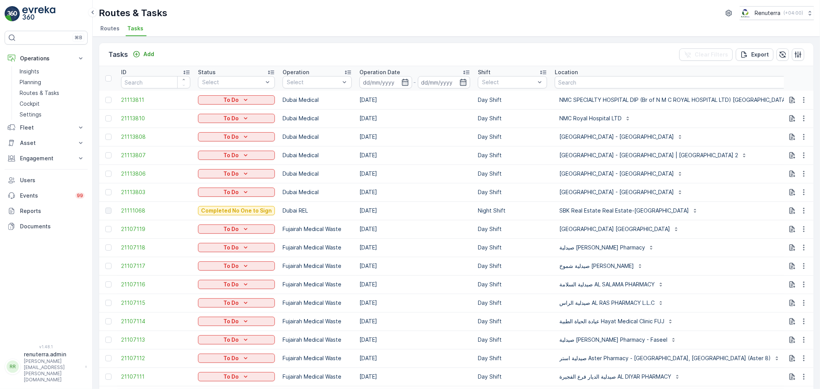
click at [113, 28] on span "Routes" at bounding box center [109, 29] width 19 height 8
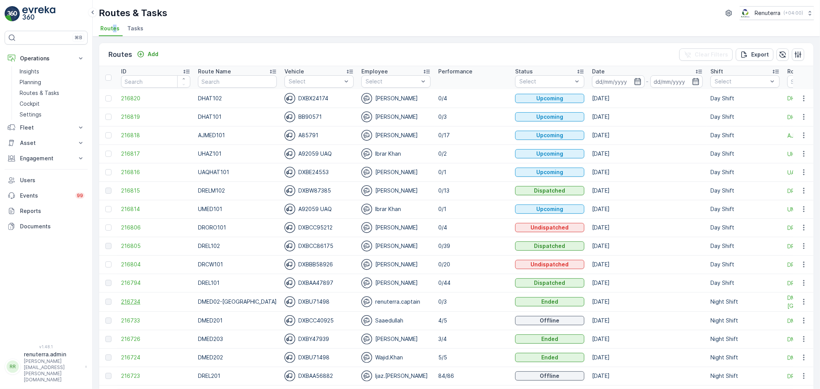
click at [134, 299] on span "216734" at bounding box center [155, 302] width 69 height 8
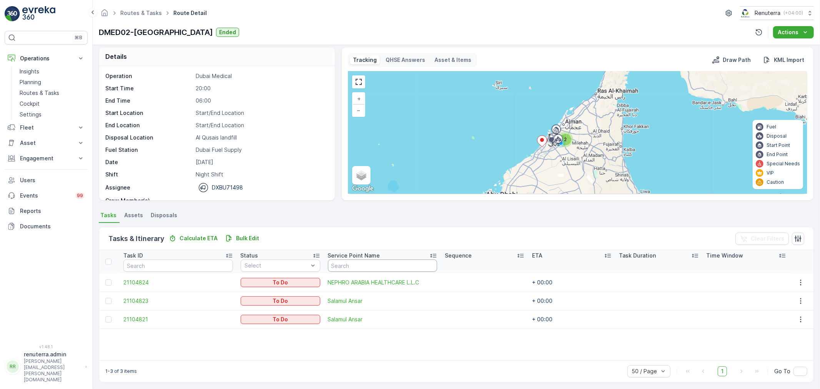
scroll to position [7, 0]
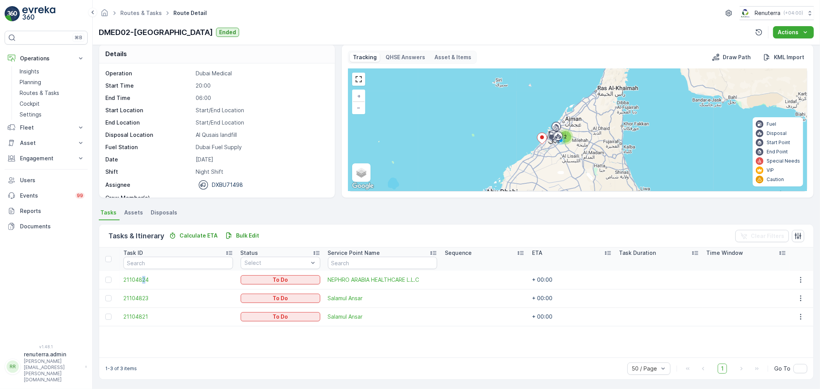
click at [144, 274] on td "21104824" at bounding box center [177, 279] width 117 height 18
click at [186, 330] on div "Task ID Status Select Service Point Name Sequence ETA Task Duration Time Window…" at bounding box center [456, 302] width 714 height 110
click at [141, 318] on span "21104821" at bounding box center [177, 317] width 109 height 8
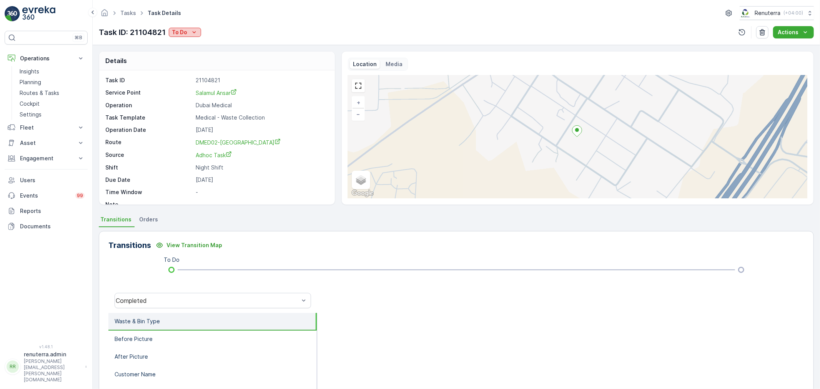
click at [175, 32] on p "To Do" at bounding box center [179, 32] width 15 height 8
click at [198, 45] on span "Completed" at bounding box center [188, 44] width 29 height 8
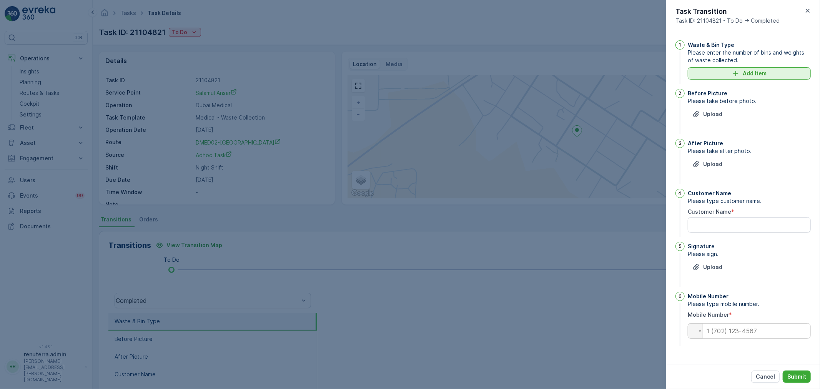
click at [700, 75] on div "Add Item" at bounding box center [749, 74] width 114 height 8
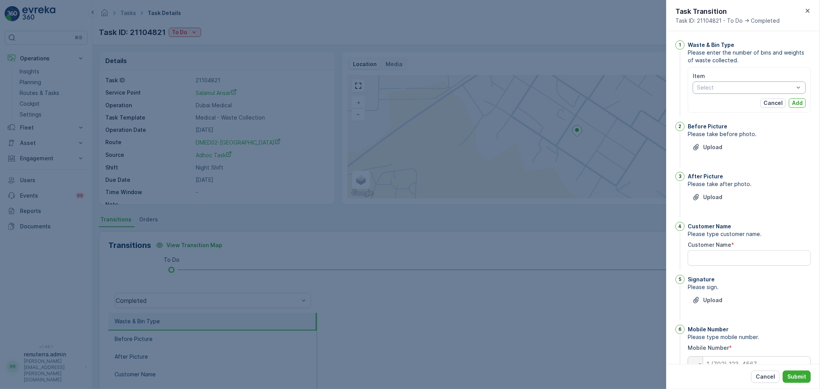
drag, startPoint x: 689, startPoint y: 90, endPoint x: 701, endPoint y: 88, distance: 12.1
click at [696, 88] on div "Item Select Cancel Add" at bounding box center [748, 89] width 123 height 45
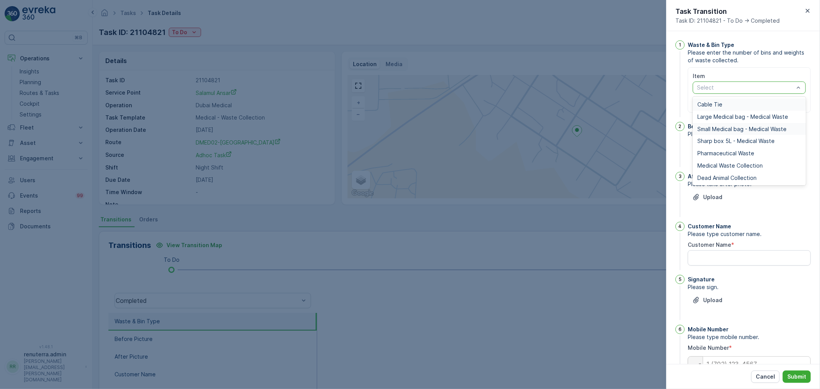
drag, startPoint x: 701, startPoint y: 88, endPoint x: 694, endPoint y: 127, distance: 39.8
click at [701, 89] on div at bounding box center [745, 88] width 98 height 6
click at [707, 165] on span "Medical Waste Collection" at bounding box center [729, 166] width 65 height 6
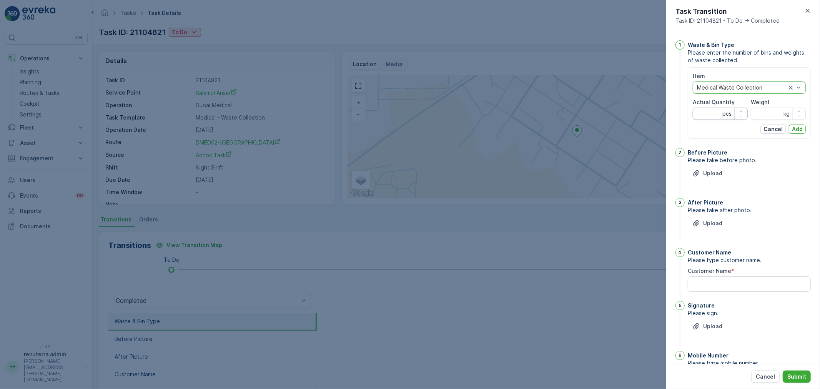
click at [701, 112] on Quantity "Actual Quantity" at bounding box center [719, 114] width 55 height 12
click at [706, 116] on Quantity "Actual Quantity" at bounding box center [719, 114] width 55 height 12
type Quantity "0"
type Quantity "29"
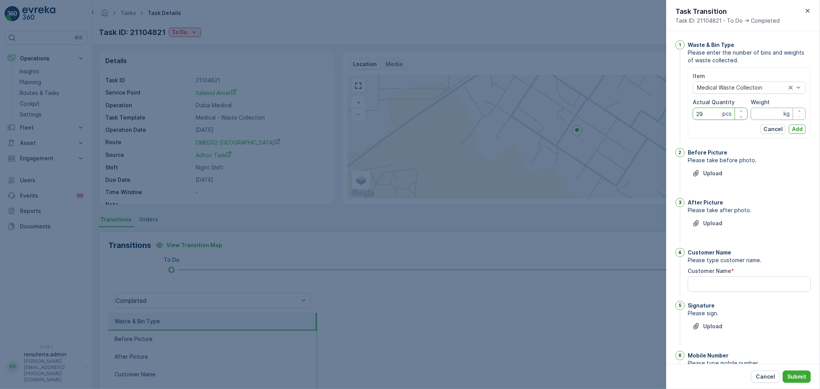
click at [750, 116] on input "Weight" at bounding box center [777, 114] width 55 height 12
type input "341"
click at [696, 172] on icon "Upload File" at bounding box center [695, 173] width 5 height 6
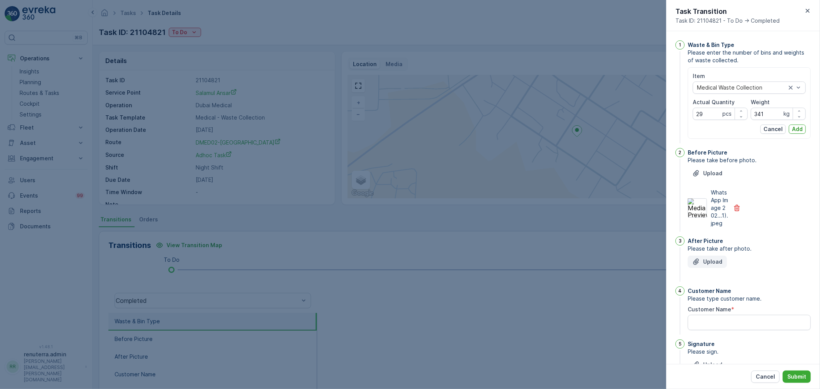
click at [715, 265] on p "Upload" at bounding box center [712, 262] width 19 height 8
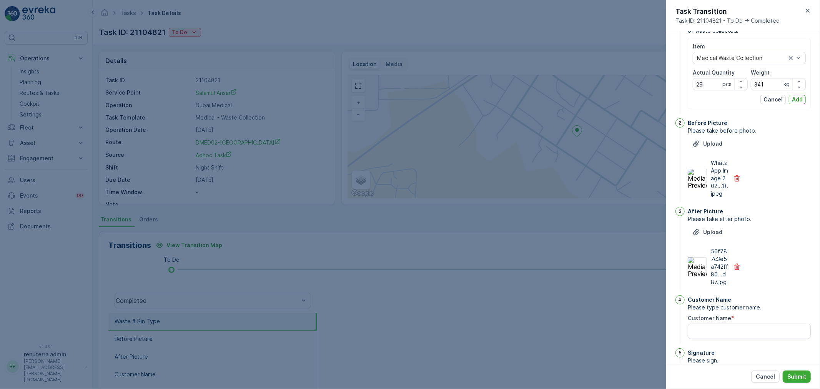
scroll to position [85, 0]
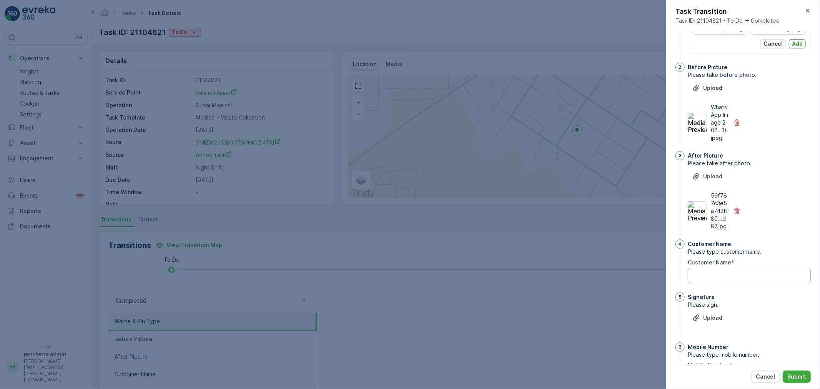
click at [728, 282] on Name "Customer Name" at bounding box center [748, 275] width 123 height 15
type Name "yasar"
click at [712, 322] on p "Upload" at bounding box center [712, 318] width 19 height 8
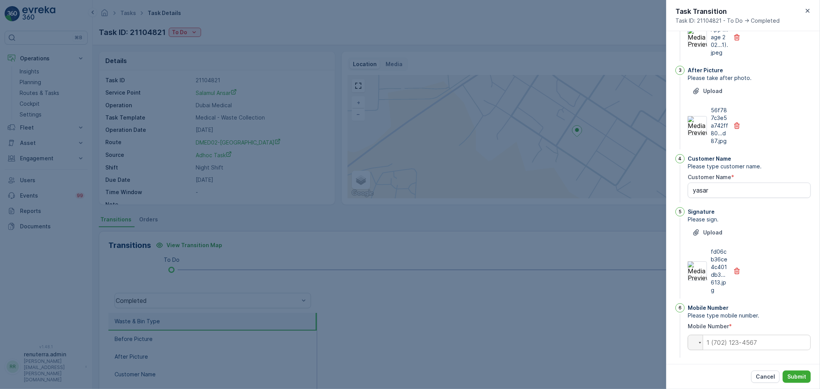
scroll to position [183, 0]
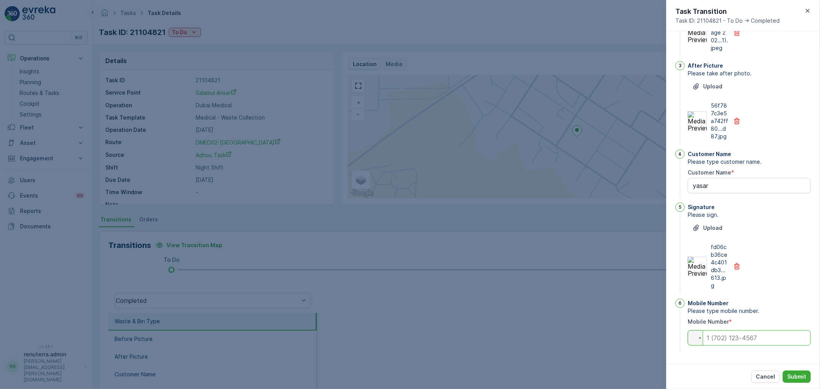
click at [727, 338] on input "tel" at bounding box center [748, 337] width 123 height 15
type input "0554749660"
click at [790, 372] on button "Submit" at bounding box center [796, 376] width 28 height 12
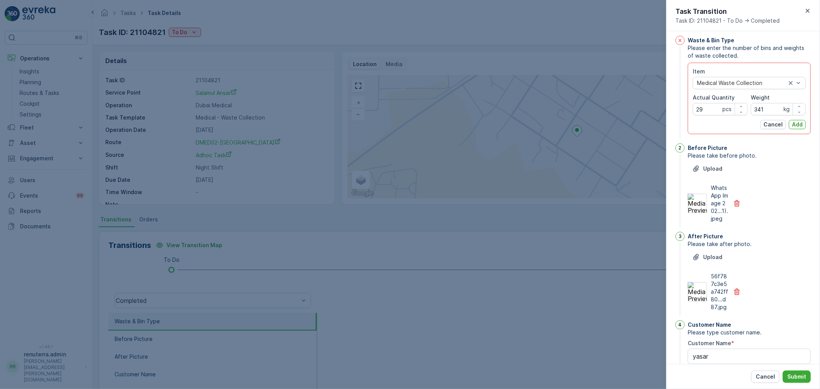
scroll to position [0, 0]
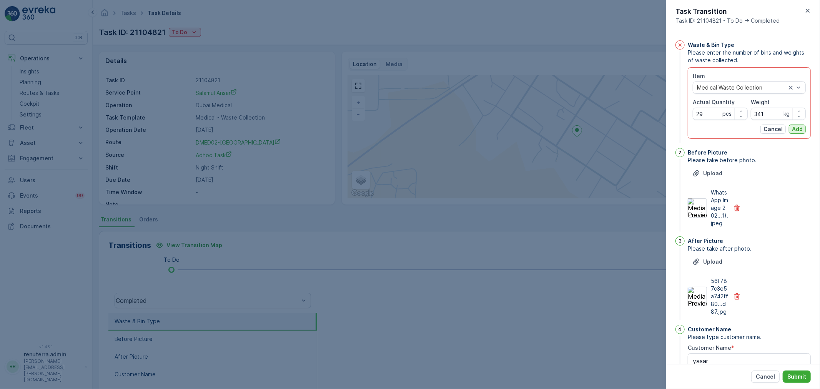
click at [798, 132] on p "Add" at bounding box center [797, 129] width 11 height 8
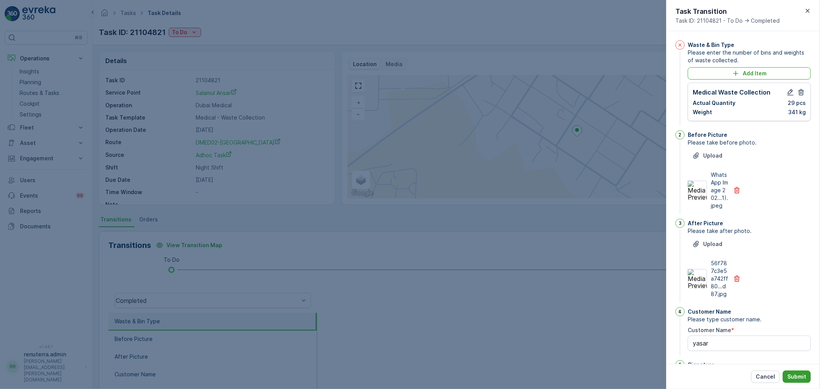
click at [801, 370] on button "Submit" at bounding box center [796, 376] width 28 height 12
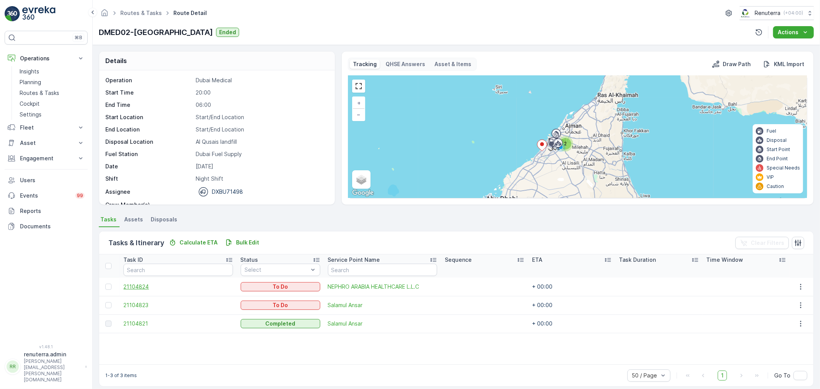
click at [144, 284] on span "21104824" at bounding box center [177, 287] width 109 height 8
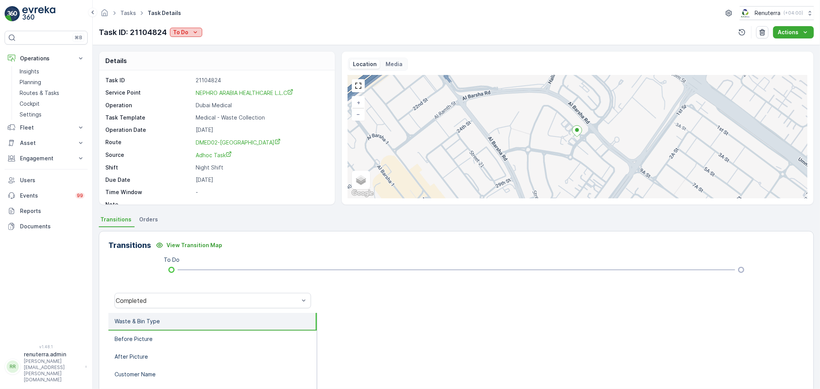
click at [180, 32] on p "To Do" at bounding box center [180, 32] width 15 height 8
drag, startPoint x: 180, startPoint y: 36, endPoint x: 184, endPoint y: 40, distance: 5.8
click at [183, 37] on ul "Completed Completed No Waste Completed No One to Sign Completed Access Blocked …" at bounding box center [211, 71] width 83 height 68
click at [185, 40] on span "Completed" at bounding box center [189, 44] width 29 height 8
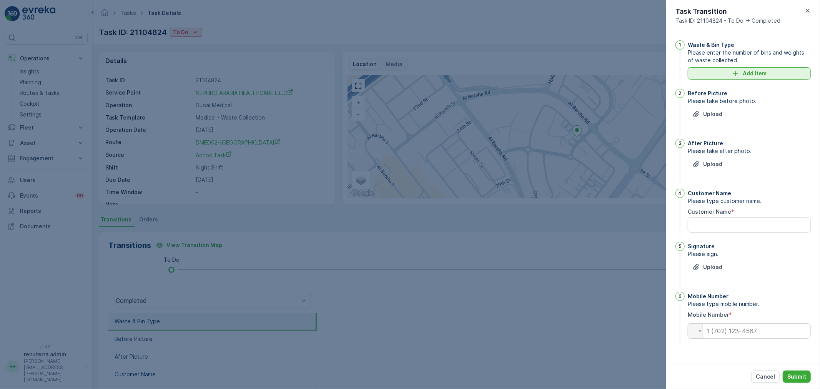
click at [740, 71] on div "Add Item" at bounding box center [749, 74] width 114 height 8
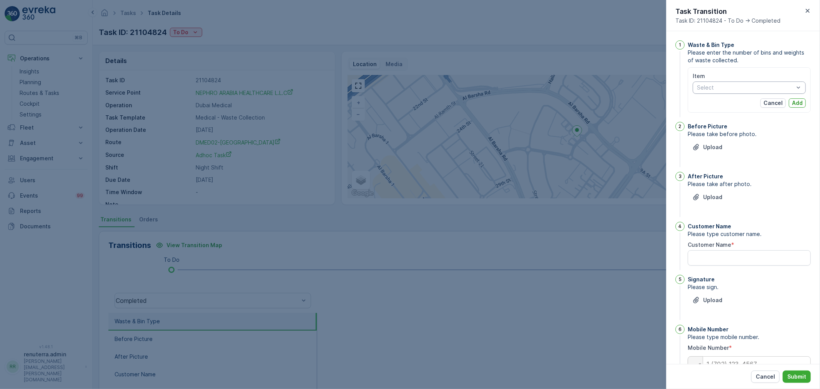
click at [723, 87] on div at bounding box center [745, 88] width 98 height 6
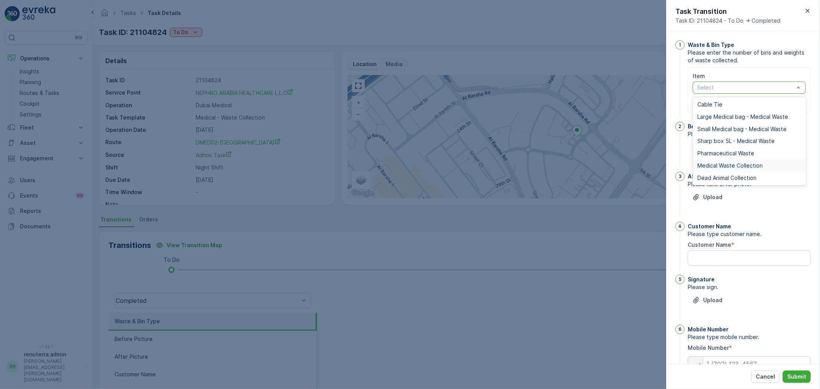
click at [727, 167] on span "Medical Waste Collection" at bounding box center [729, 166] width 65 height 6
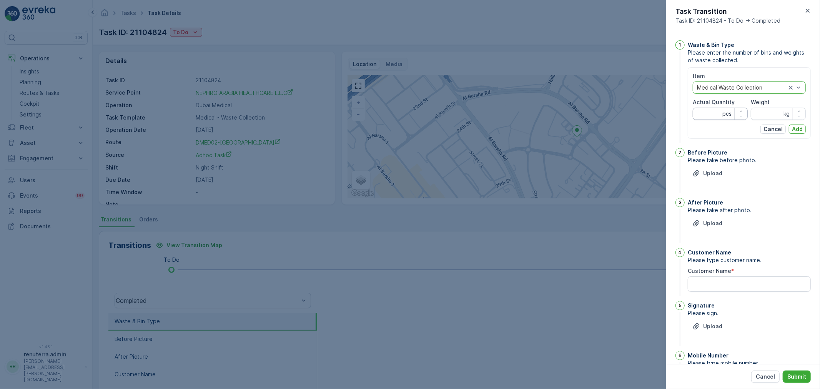
click at [701, 112] on Quantity "Actual Quantity" at bounding box center [719, 114] width 55 height 12
type Quantity "6"
click at [770, 118] on input "Weight" at bounding box center [777, 114] width 55 height 12
type input "8"
type input "5"
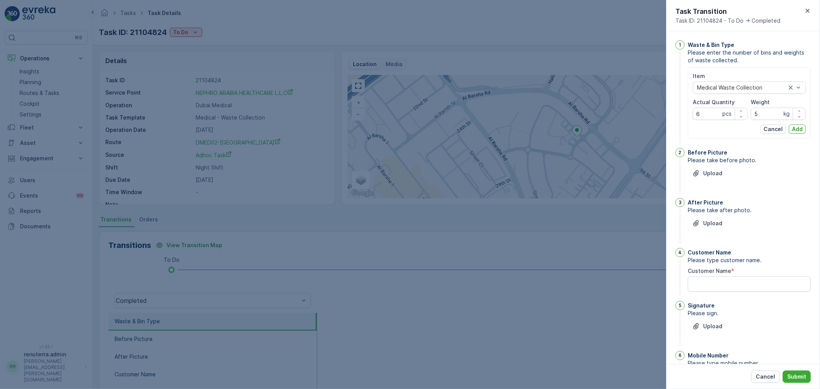
drag, startPoint x: 790, startPoint y: 129, endPoint x: 773, endPoint y: 142, distance: 21.6
click at [792, 130] on p "Add" at bounding box center [797, 129] width 11 height 8
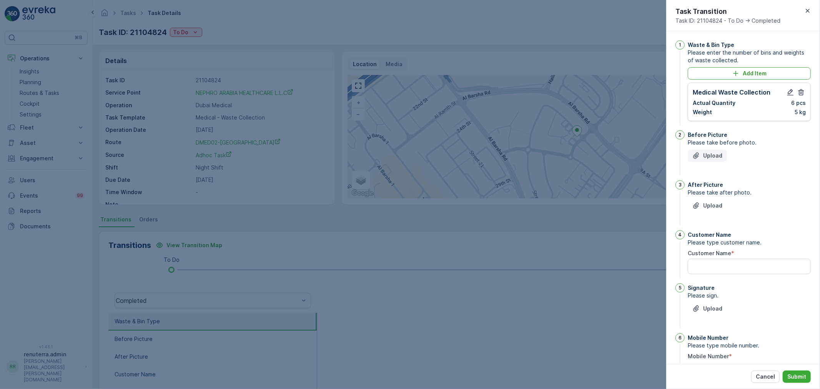
click at [716, 156] on p "Upload" at bounding box center [712, 156] width 19 height 8
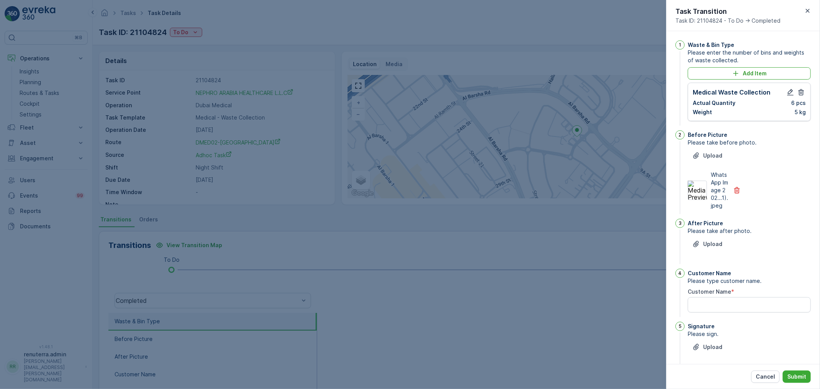
click at [713, 259] on div "Upload" at bounding box center [748, 249] width 123 height 22
click at [716, 248] on p "Upload" at bounding box center [712, 244] width 19 height 8
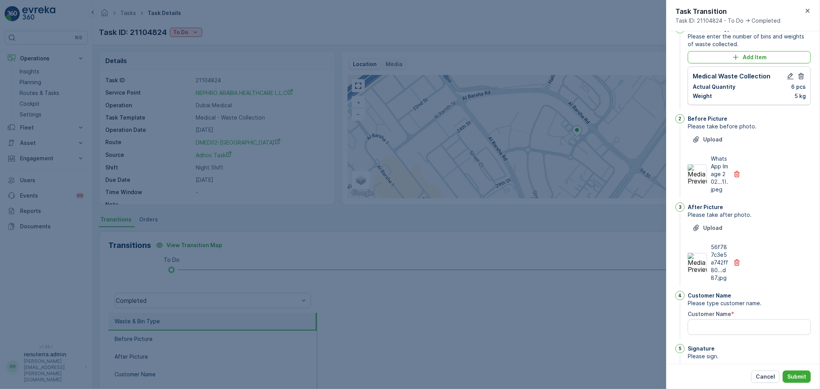
scroll to position [85, 0]
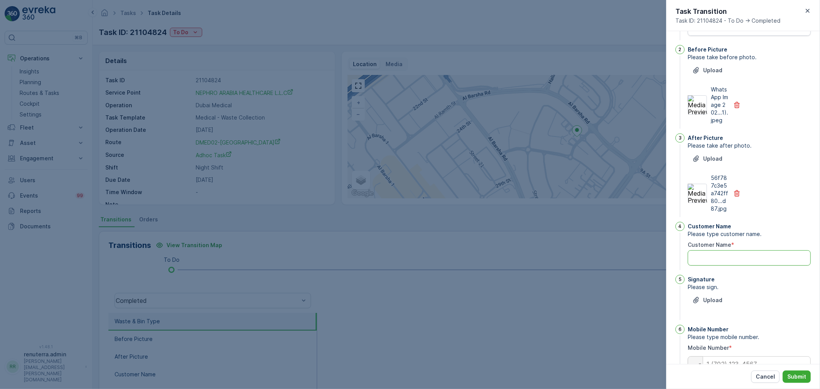
click at [727, 265] on Name "Customer Name" at bounding box center [748, 257] width 123 height 15
type Name "khash"
click at [709, 303] on button "Upload" at bounding box center [706, 300] width 39 height 12
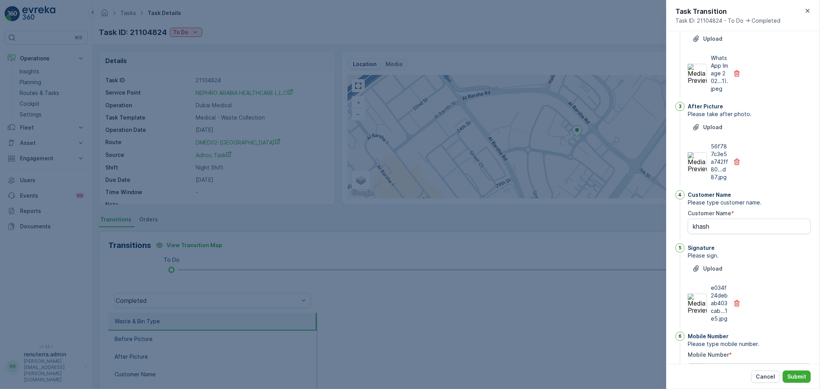
scroll to position [158, 0]
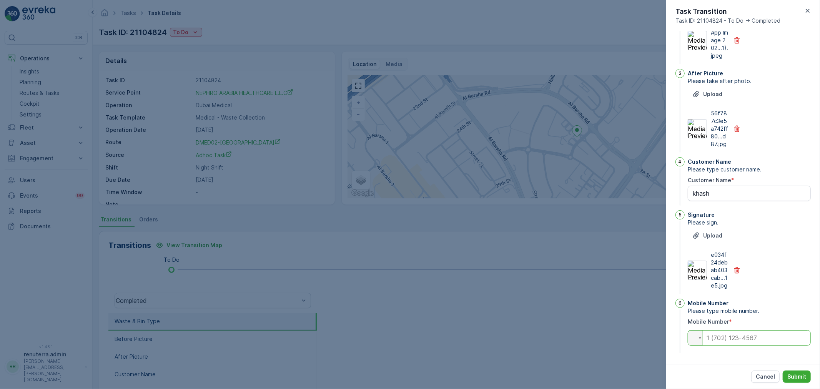
click at [733, 342] on input "tel" at bounding box center [748, 337] width 123 height 15
type input "0545194169"
click at [788, 369] on div "Cancel Submit" at bounding box center [743, 376] width 154 height 25
click at [793, 372] on button "Submit" at bounding box center [796, 376] width 28 height 12
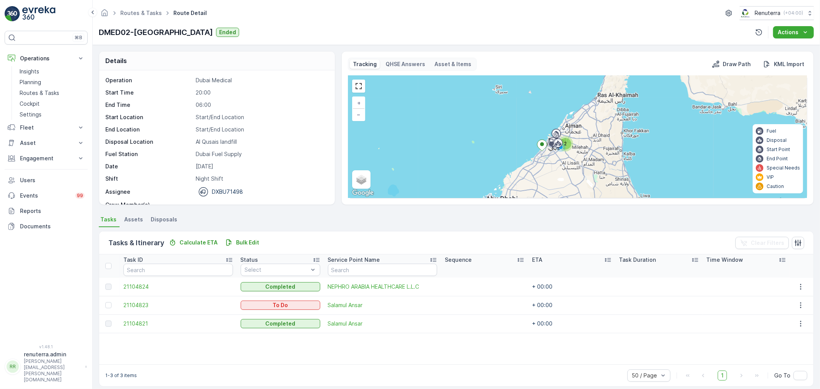
drag, startPoint x: 144, startPoint y: 297, endPoint x: 141, endPoint y: 300, distance: 5.2
click at [141, 300] on td "21104823" at bounding box center [177, 305] width 117 height 18
click at [139, 304] on span "21104823" at bounding box center [177, 305] width 109 height 8
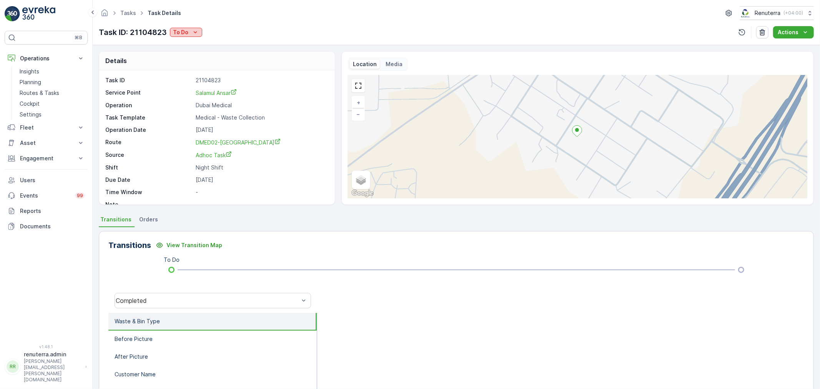
click at [189, 33] on div "To Do" at bounding box center [186, 32] width 26 height 8
drag, startPoint x: 189, startPoint y: 36, endPoint x: 191, endPoint y: 41, distance: 5.5
click at [191, 41] on span "Completed" at bounding box center [189, 44] width 29 height 8
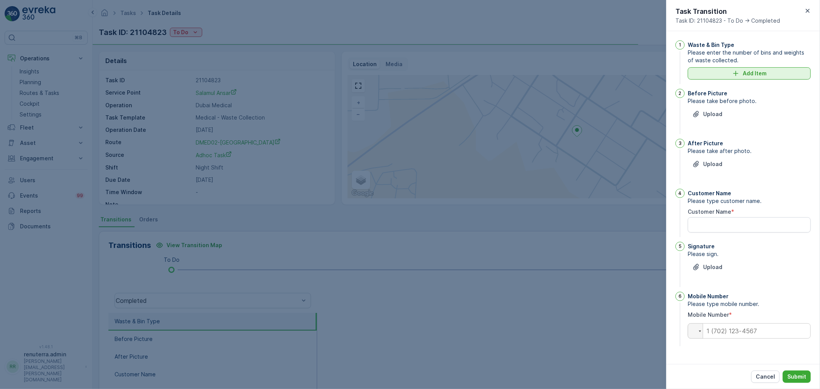
click at [725, 78] on button "Add Item" at bounding box center [748, 73] width 123 height 12
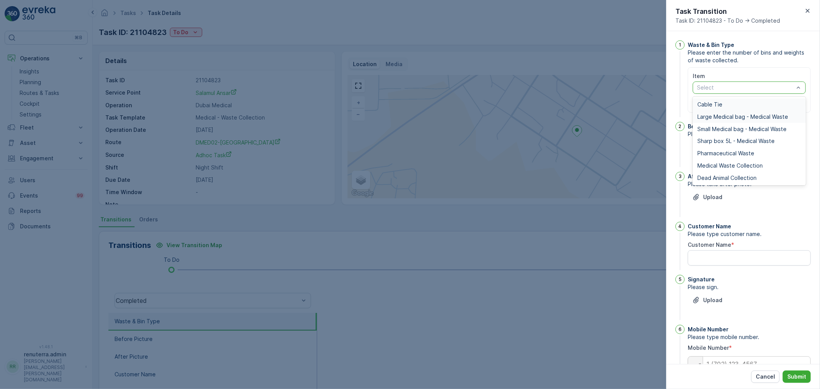
drag, startPoint x: 718, startPoint y: 89, endPoint x: 715, endPoint y: 122, distance: 33.2
click at [718, 89] on div at bounding box center [745, 88] width 98 height 6
click at [713, 160] on div "Medical Waste Collection" at bounding box center [748, 165] width 113 height 12
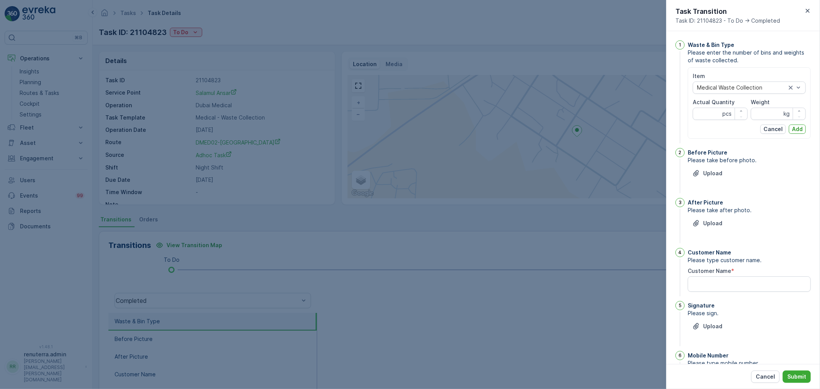
click at [712, 123] on div "Item Medical Waste Collection Actual Quantity pcs Weight kg Cancel Add" at bounding box center [748, 102] width 113 height 61
click at [711, 116] on Quantity "Actual Quantity" at bounding box center [719, 114] width 55 height 12
type Quantity "20"
click at [776, 118] on input "Weight" at bounding box center [777, 114] width 55 height 12
type input "218"
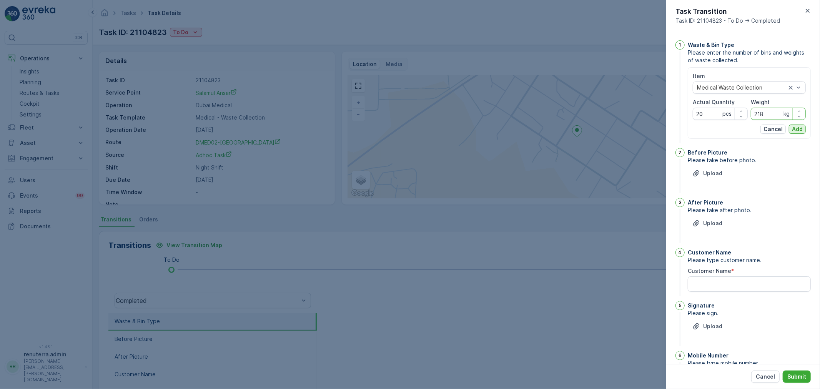
click at [789, 128] on div "Cancel Add" at bounding box center [748, 128] width 113 height 9
click at [792, 128] on p "Add" at bounding box center [797, 129] width 11 height 8
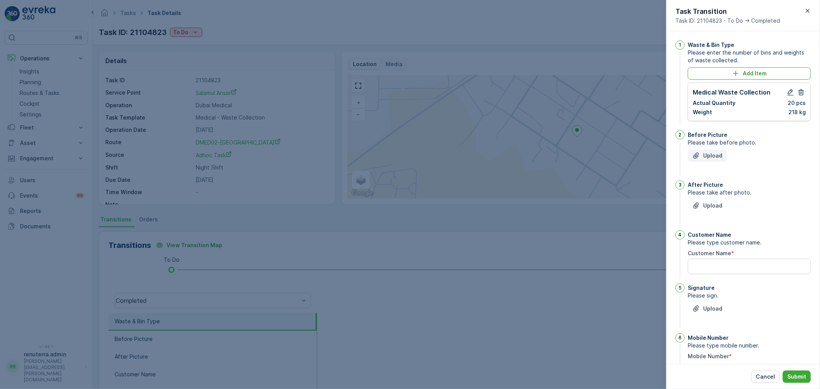
click at [712, 156] on p "Upload" at bounding box center [712, 156] width 19 height 8
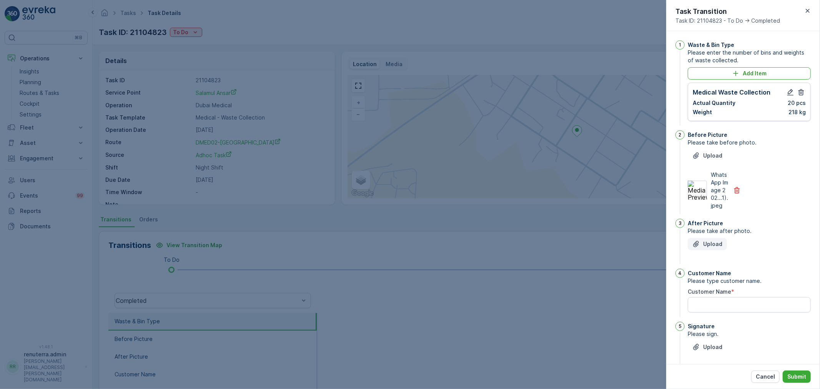
click at [717, 248] on p "Upload" at bounding box center [712, 244] width 19 height 8
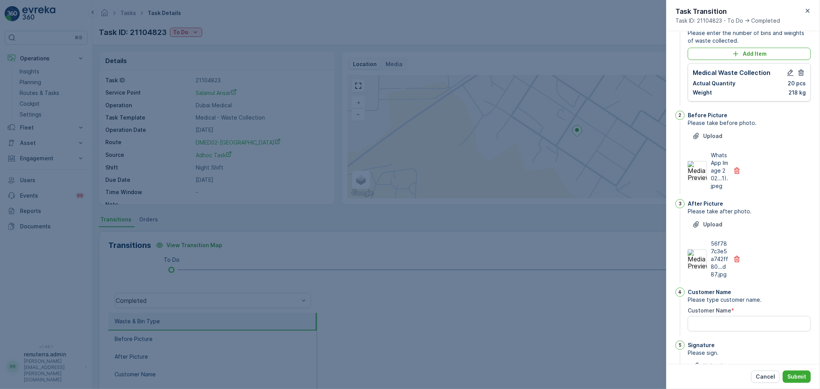
scroll to position [119, 0]
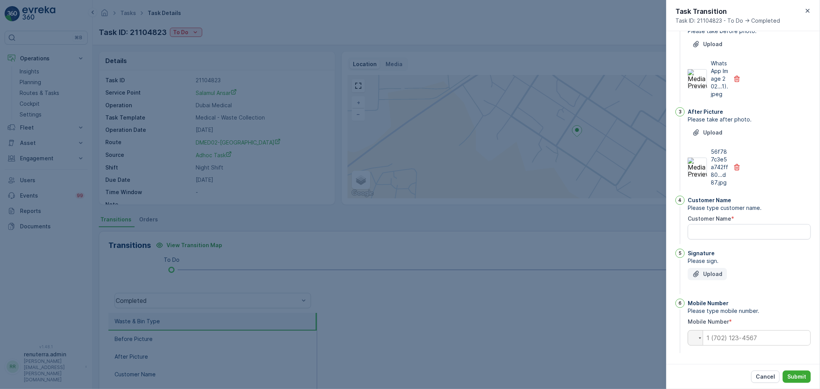
click at [720, 277] on p "Upload" at bounding box center [712, 274] width 19 height 8
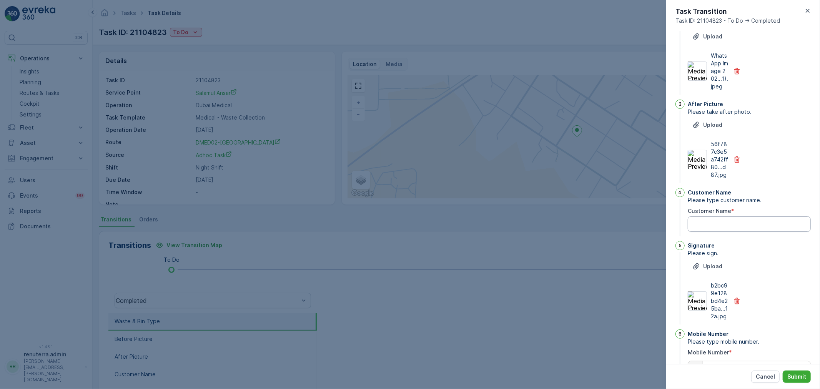
drag, startPoint x: 754, startPoint y: 236, endPoint x: 748, endPoint y: 237, distance: 6.8
click at [751, 232] on Name "Customer Name" at bounding box center [748, 223] width 123 height 15
click at [801, 178] on div "56f787c3e5a742ff80...d87.jpg" at bounding box center [748, 159] width 123 height 38
click at [723, 232] on Name "Customer Name" at bounding box center [748, 223] width 123 height 15
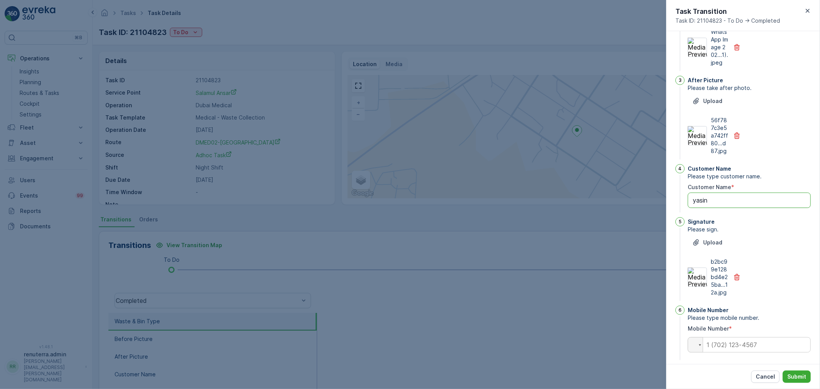
scroll to position [158, 0]
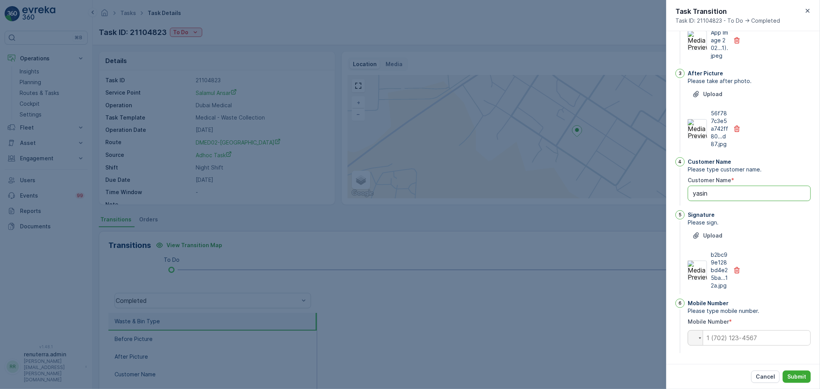
type Name "yasin"
click at [735, 342] on input "tel" at bounding box center [748, 337] width 123 height 15
type input "05648978"
click at [793, 368] on div "Cancel Submit" at bounding box center [743, 376] width 154 height 25
click at [793, 377] on p "Submit" at bounding box center [796, 377] width 19 height 8
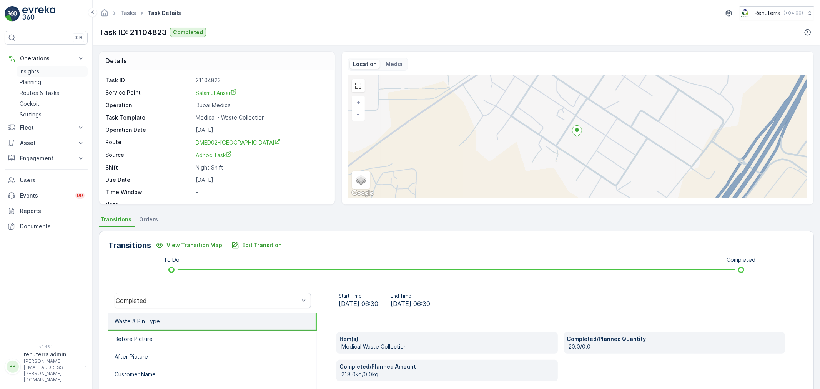
drag, startPoint x: 31, startPoint y: 82, endPoint x: 55, endPoint y: 74, distance: 25.5
click at [32, 82] on p "Planning" at bounding box center [31, 82] width 22 height 8
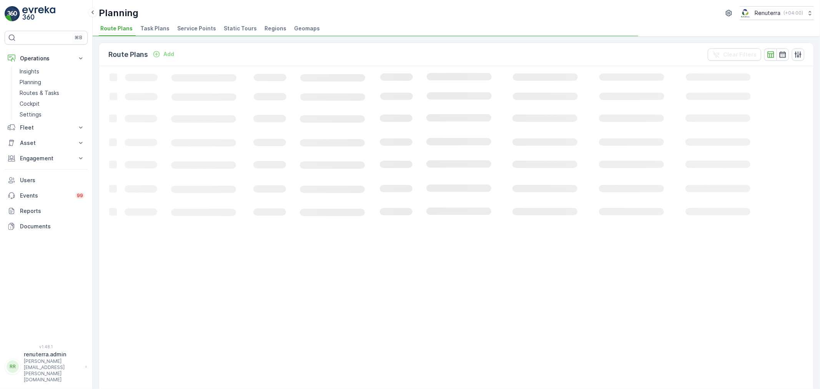
click at [195, 23] on li "Service Points" at bounding box center [197, 29] width 43 height 13
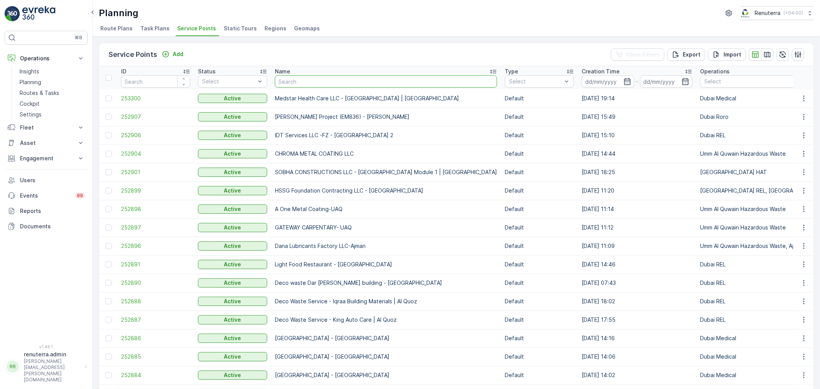
click at [291, 81] on input "text" at bounding box center [386, 81] width 222 height 12
type input "ca"
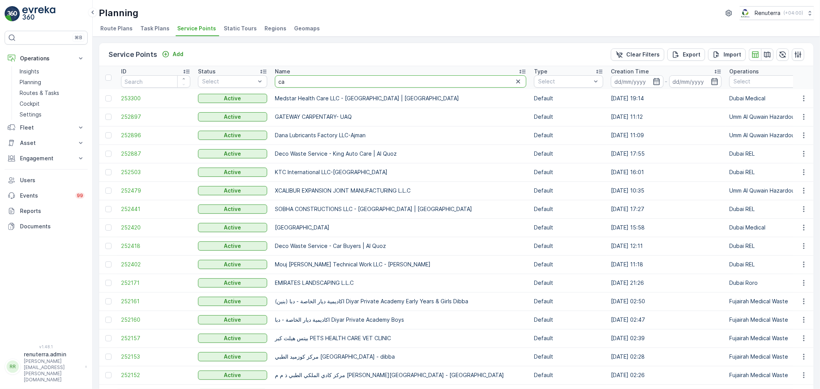
type input "cal"
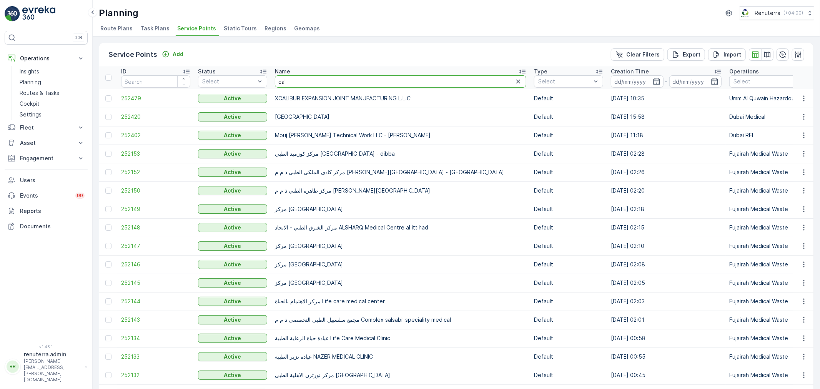
drag, startPoint x: 290, startPoint y: 83, endPoint x: 310, endPoint y: 75, distance: 21.2
click at [310, 75] on input "cal" at bounding box center [400, 81] width 251 height 12
type input "calicut"
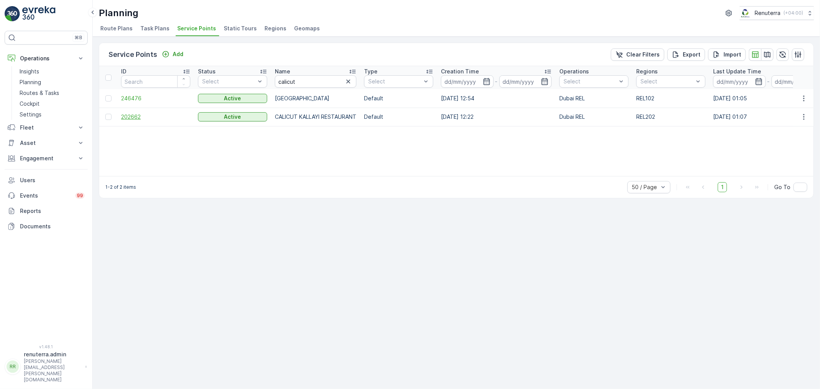
click at [126, 115] on span "202662" at bounding box center [155, 117] width 69 height 8
click at [129, 98] on span "246476" at bounding box center [155, 99] width 69 height 8
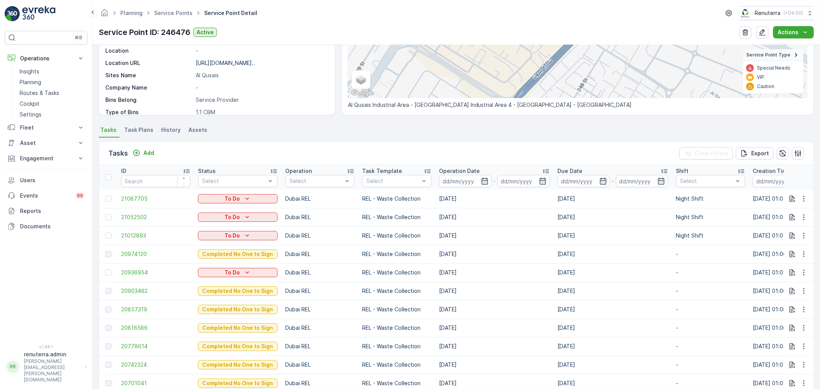
scroll to position [171, 0]
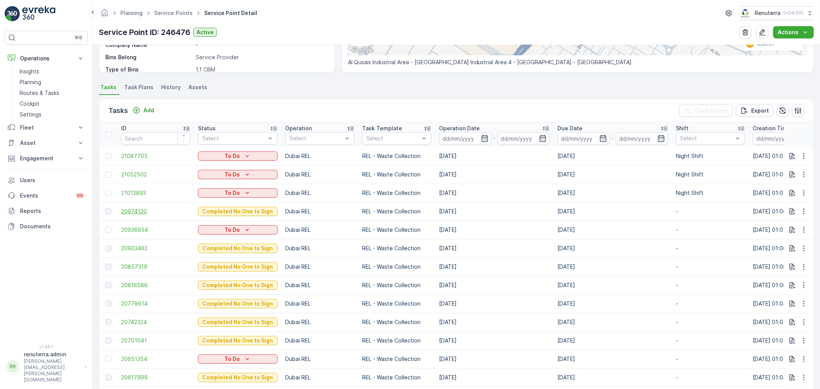
click at [167, 214] on span "20974120" at bounding box center [155, 211] width 69 height 8
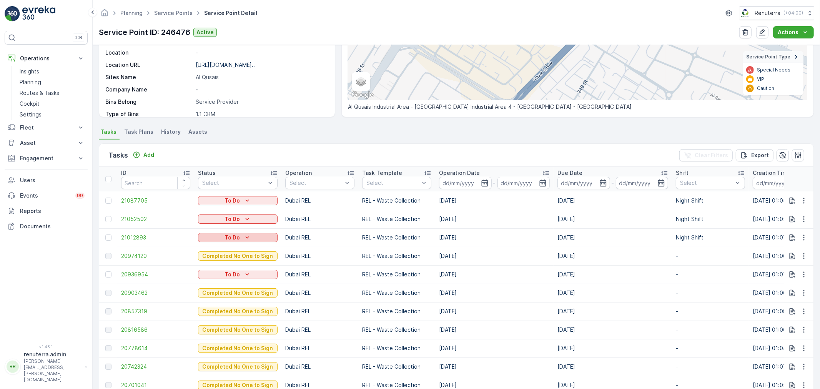
scroll to position [128, 0]
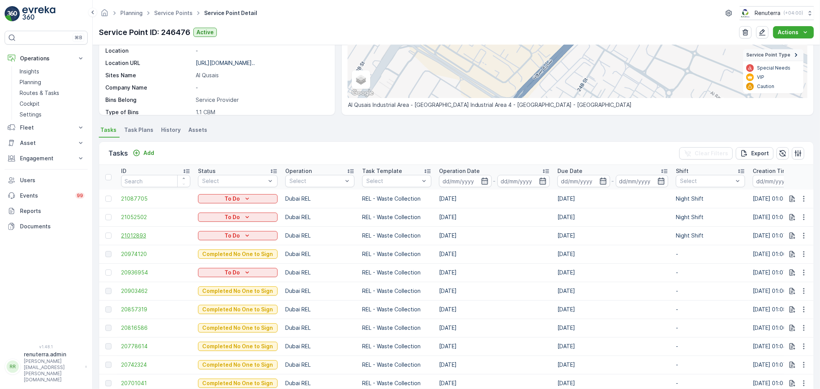
click at [138, 236] on span "21012893" at bounding box center [155, 236] width 69 height 8
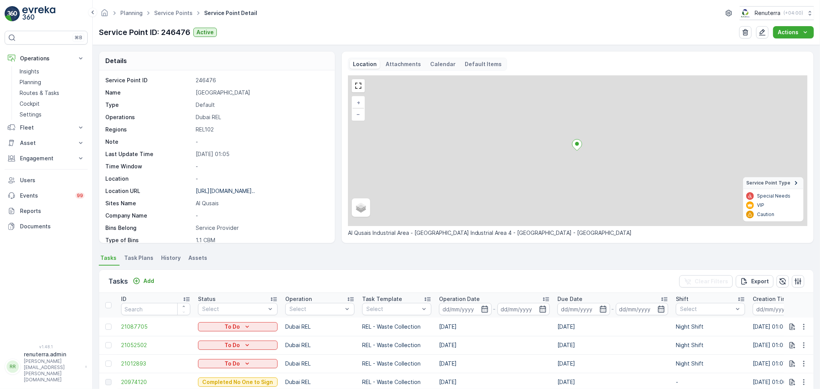
scroll to position [43, 0]
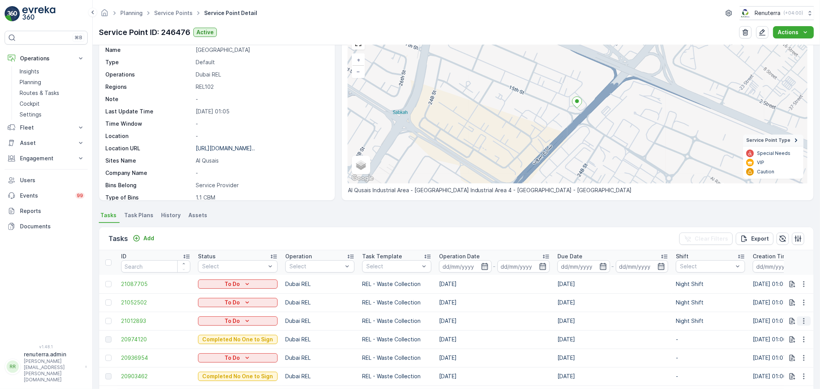
click at [800, 322] on icon "button" at bounding box center [804, 321] width 8 height 8
click at [789, 352] on span "Change Route" at bounding box center [783, 354] width 37 height 8
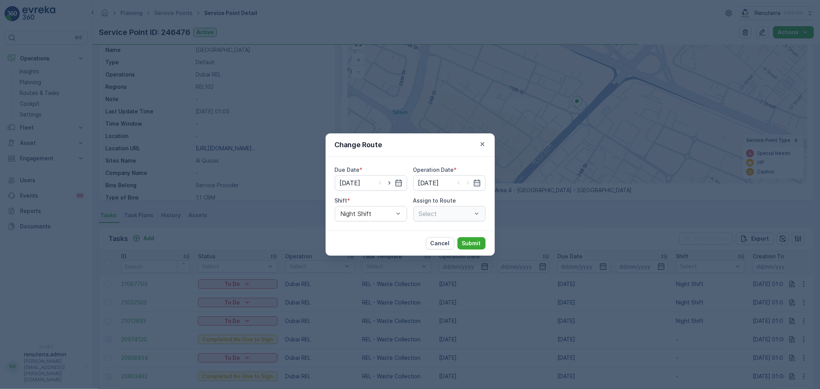
type input "[DATE]"
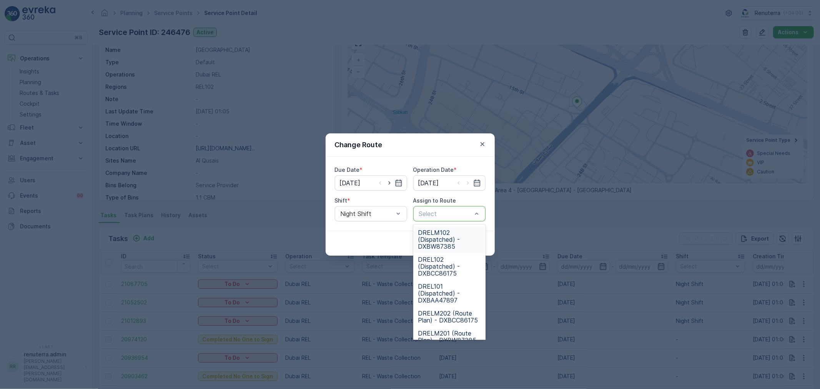
click at [471, 211] on div at bounding box center [445, 213] width 55 height 7
click at [444, 239] on span "DRELM102 (Dispatched) - DXBW87385" at bounding box center [449, 239] width 63 height 21
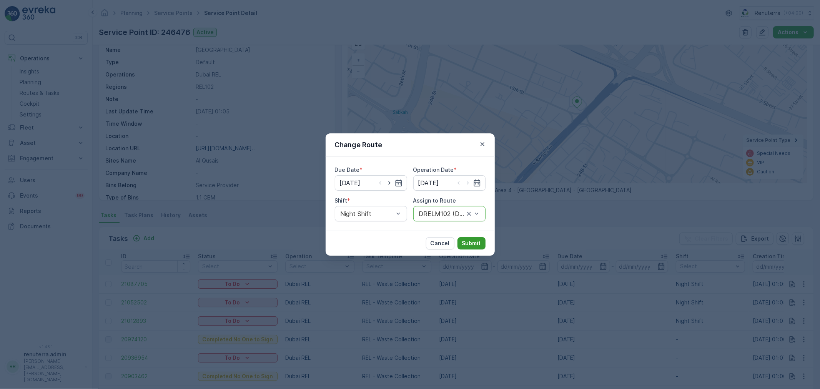
click at [478, 242] on p "Submit" at bounding box center [471, 243] width 19 height 8
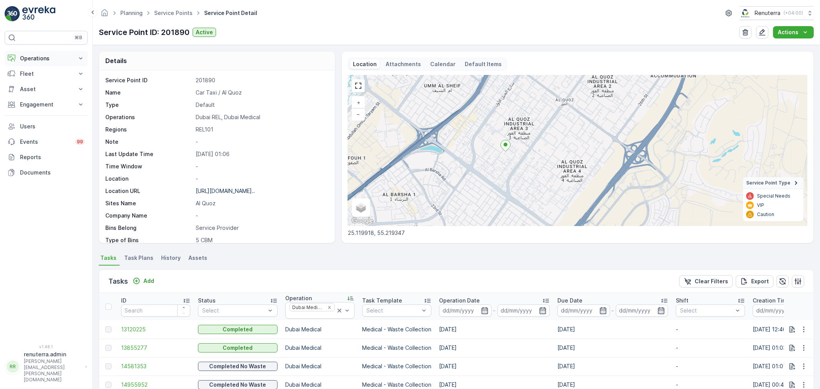
click at [32, 58] on p "Operations" at bounding box center [46, 59] width 52 height 8
click at [31, 82] on p "Planning" at bounding box center [31, 82] width 22 height 8
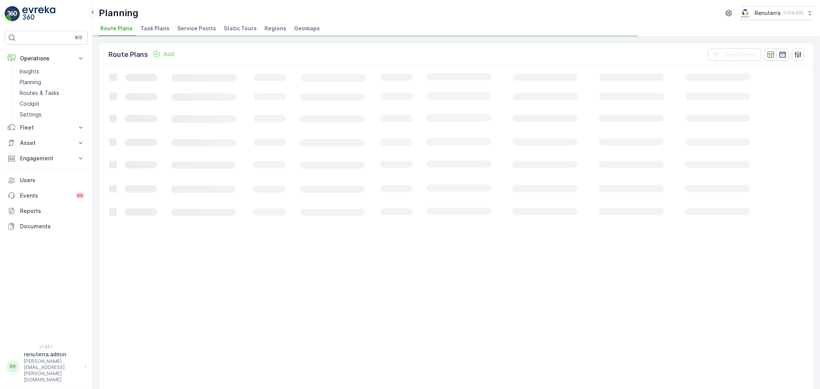
click at [185, 22] on div "Planning Renuterra ( +04:00 ) Route Plans Task Plans Service Points Static Tour…" at bounding box center [456, 18] width 727 height 37
click at [178, 26] on span "Service Points" at bounding box center [196, 29] width 39 height 8
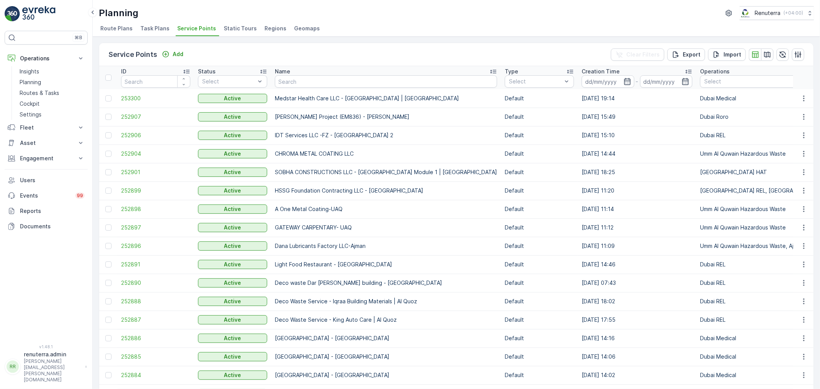
click at [299, 82] on input "text" at bounding box center [386, 81] width 222 height 12
type input "alicu"
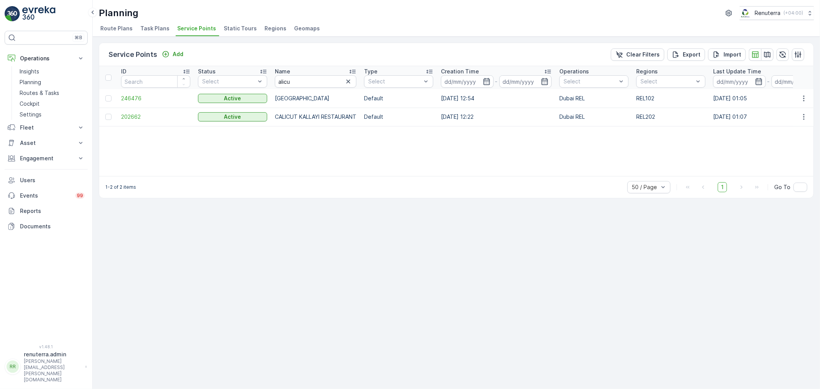
click at [280, 171] on div "ID Status Select Name alicu Type Select Creation Time - Operations Select Regio…" at bounding box center [456, 121] width 714 height 110
click at [133, 100] on span "246476" at bounding box center [155, 99] width 69 height 8
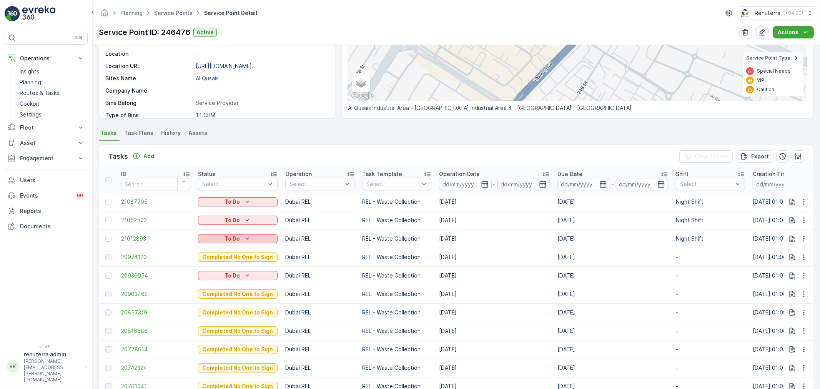
scroll to position [128, 0]
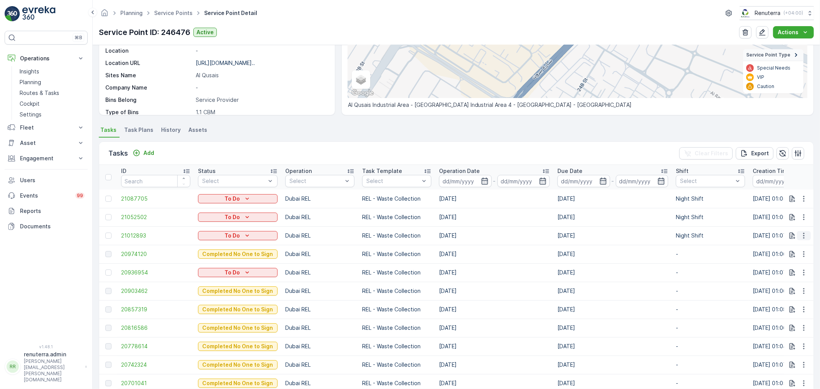
click at [802, 234] on icon "button" at bounding box center [804, 236] width 8 height 8
click at [781, 270] on span "Change Route" at bounding box center [783, 268] width 37 height 8
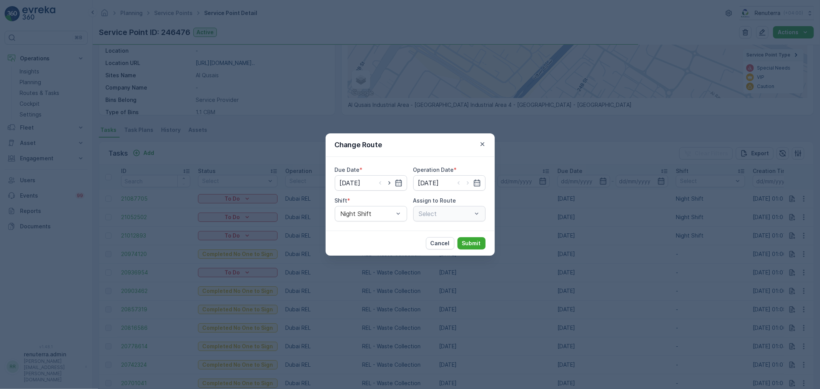
type input "[DATE]"
click at [389, 214] on div at bounding box center [367, 213] width 55 height 7
click at [378, 231] on div "Day Shift" at bounding box center [370, 232] width 63 height 7
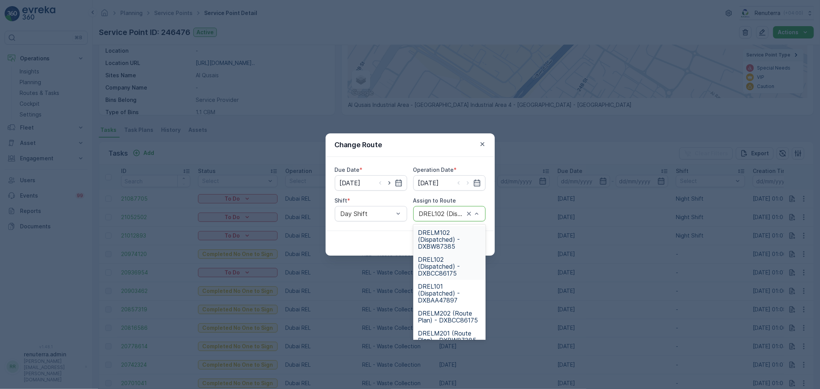
click at [450, 217] on div "DREL102 (Dispatched) - DXBCC86175" at bounding box center [449, 213] width 72 height 15
click at [485, 172] on div "Operation Date *" at bounding box center [449, 170] width 72 height 8
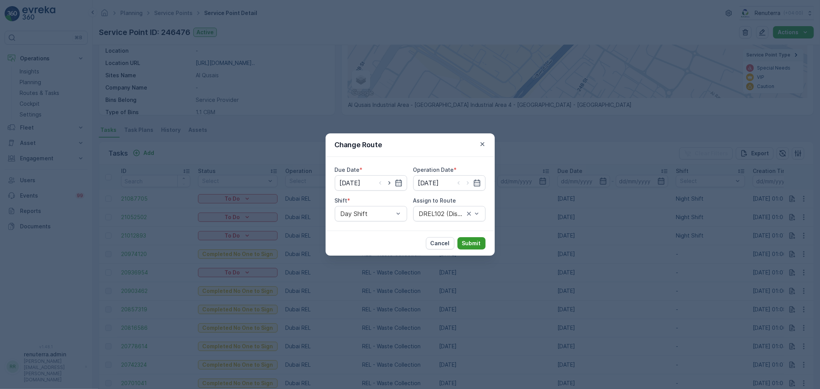
click at [471, 243] on p "Submit" at bounding box center [471, 243] width 19 height 8
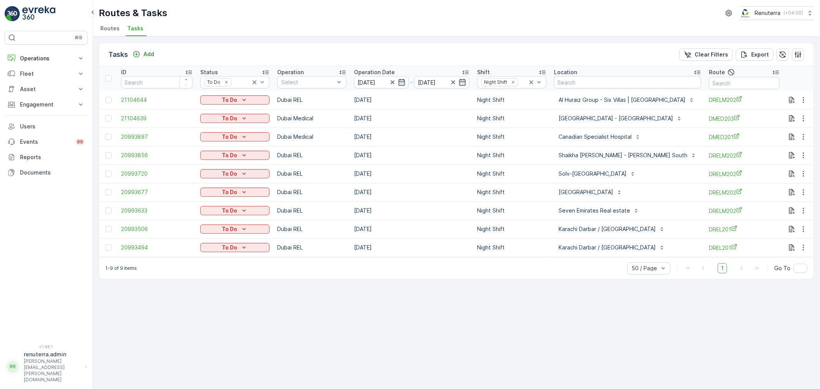
click at [501, 7] on div "Routes & Tasks Renuterra ( +04:00 )" at bounding box center [456, 13] width 715 height 14
click at [216, 116] on div "To Do" at bounding box center [234, 118] width 63 height 8
click at [227, 128] on span "Completed" at bounding box center [216, 130] width 29 height 8
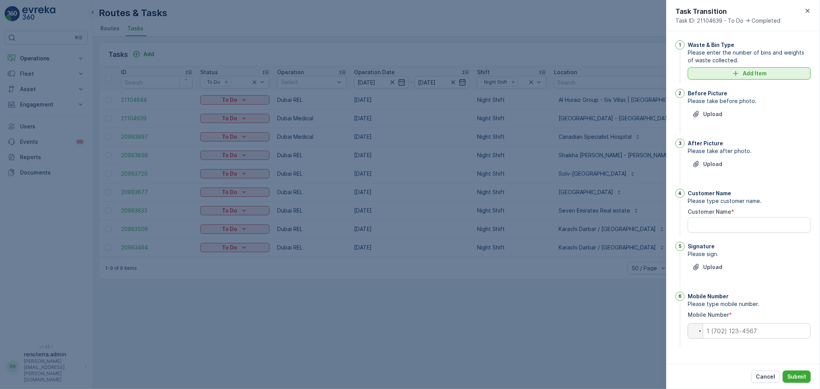
drag, startPoint x: 733, startPoint y: 75, endPoint x: 737, endPoint y: 74, distance: 4.0
click at [737, 74] on icon "Add Item" at bounding box center [736, 74] width 8 height 8
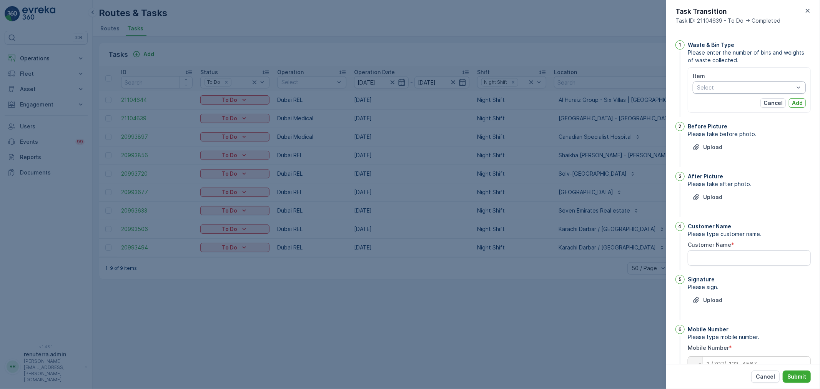
click at [731, 90] on div at bounding box center [745, 88] width 98 height 6
drag, startPoint x: 709, startPoint y: 85, endPoint x: 725, endPoint y: 95, distance: 18.9
click at [725, 91] on div "Select" at bounding box center [748, 87] width 113 height 12
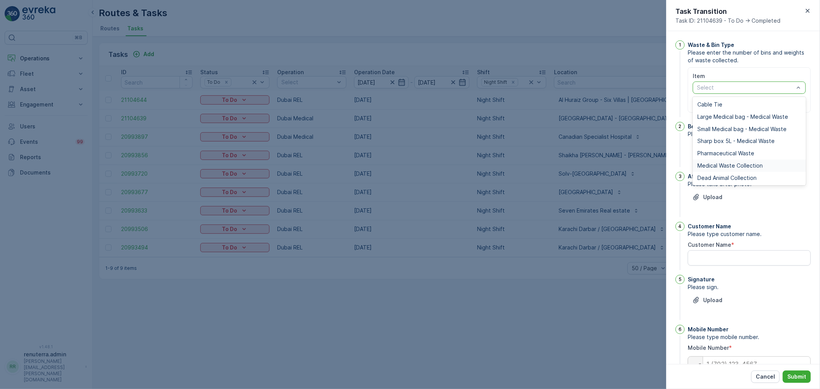
click at [705, 160] on div "Medical Waste Collection" at bounding box center [748, 165] width 113 height 12
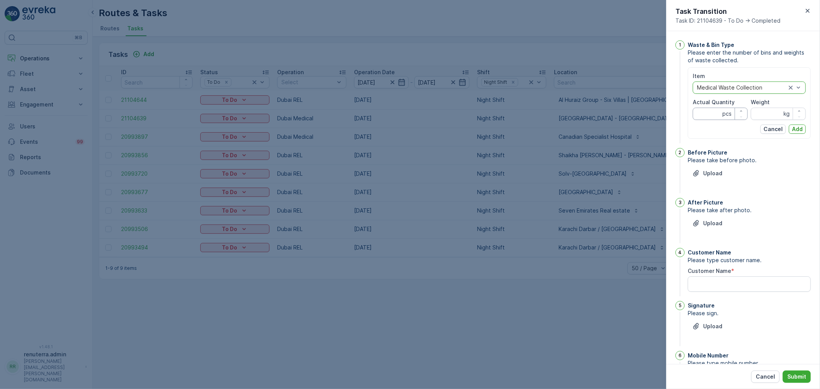
click at [694, 111] on Quantity "Actual Quantity" at bounding box center [719, 114] width 55 height 12
type Quantity "9"
type Quantity "74"
click at [772, 114] on input "Weight" at bounding box center [777, 114] width 55 height 12
type input "322"
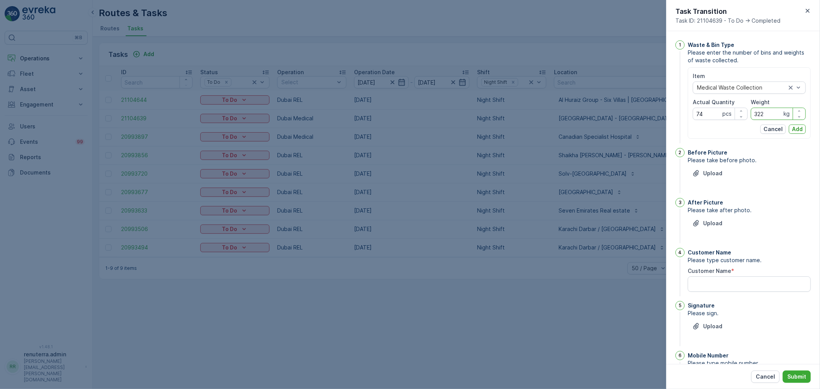
drag, startPoint x: 802, startPoint y: 133, endPoint x: 793, endPoint y: 140, distance: 11.4
click at [801, 128] on button "Add" at bounding box center [796, 128] width 17 height 9
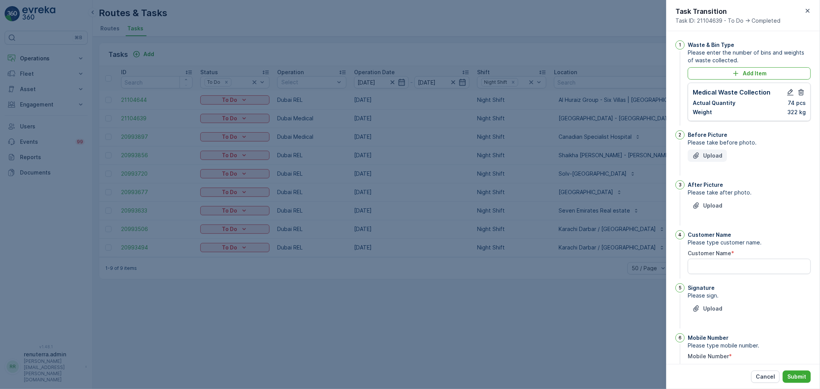
click at [712, 156] on p "Upload" at bounding box center [712, 156] width 19 height 8
click at [714, 158] on p "Upload" at bounding box center [712, 156] width 19 height 8
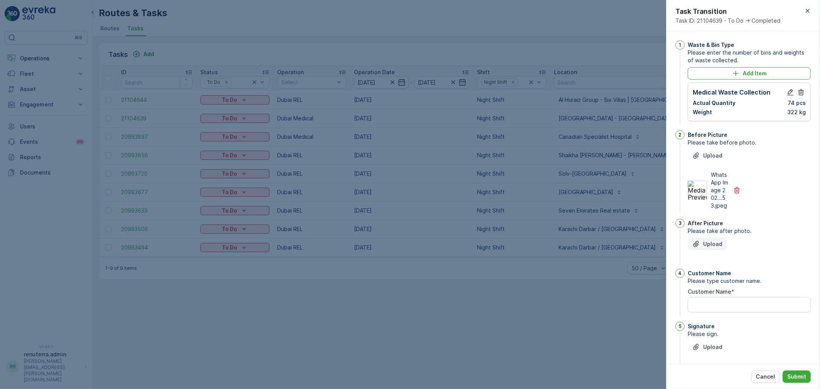
click at [721, 250] on button "Upload" at bounding box center [706, 244] width 39 height 12
click at [733, 193] on icon "button" at bounding box center [737, 190] width 8 height 8
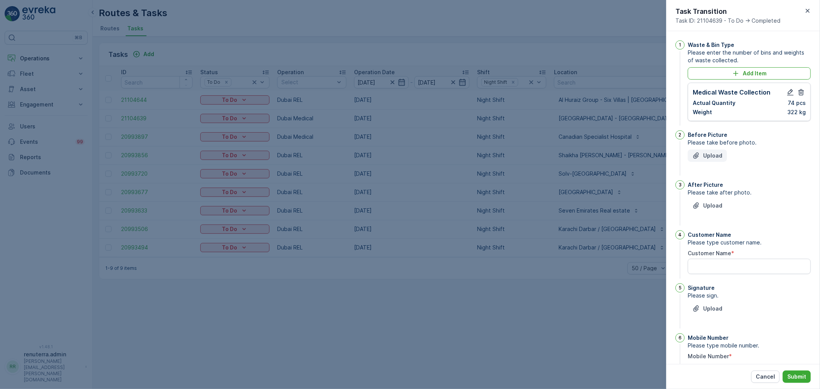
click at [705, 156] on p "Upload" at bounding box center [712, 156] width 19 height 8
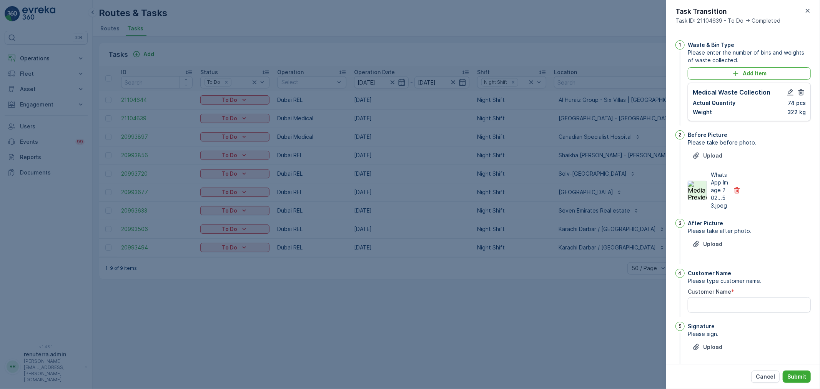
click at [702, 191] on img at bounding box center [696, 190] width 19 height 19
click at [737, 192] on icon "button" at bounding box center [737, 190] width 6 height 7
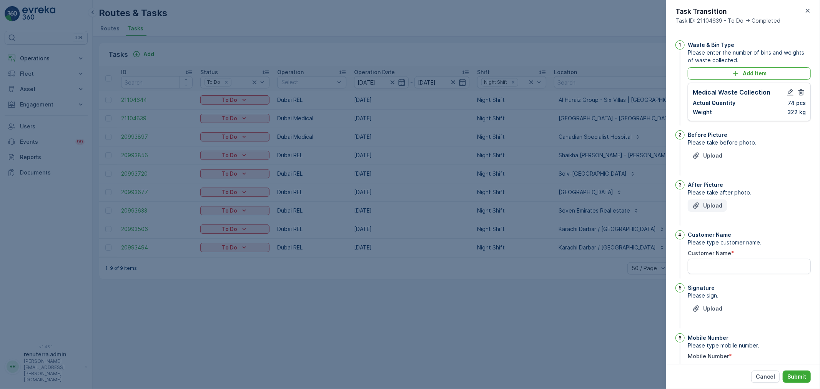
click at [705, 207] on p "Upload" at bounding box center [712, 206] width 19 height 8
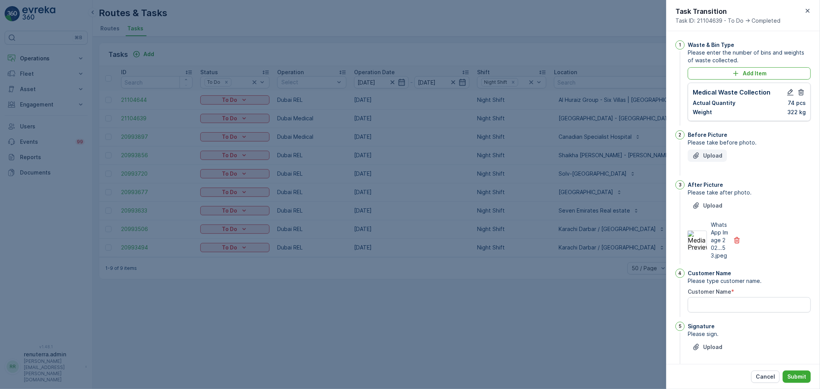
click at [693, 156] on icon "Upload File" at bounding box center [696, 156] width 8 height 8
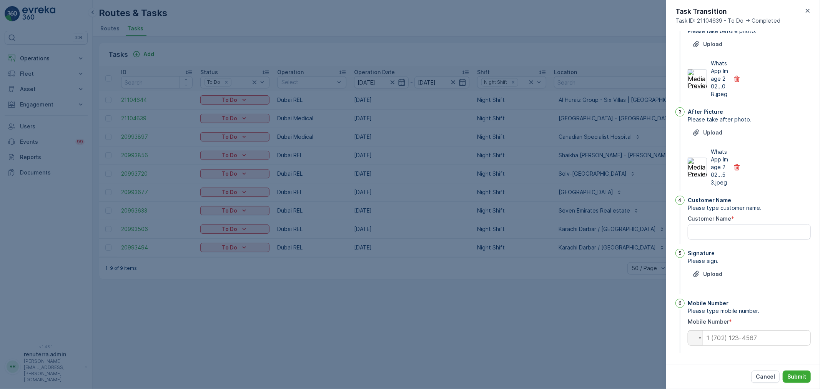
scroll to position [127, 0]
click at [729, 338] on input "tel" at bounding box center [748, 337] width 123 height 15
type input "0555919336"
click at [720, 236] on Name "Customer Name" at bounding box center [748, 231] width 123 height 15
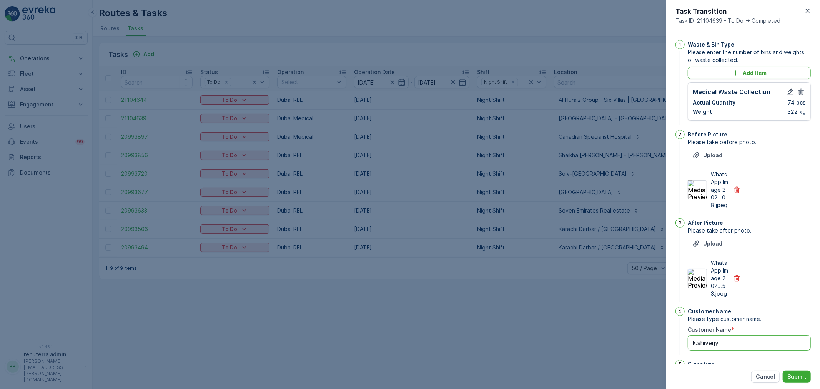
scroll to position [0, 0]
type Name "k.shiverjy"
click at [750, 76] on p "Add Item" at bounding box center [754, 74] width 24 height 8
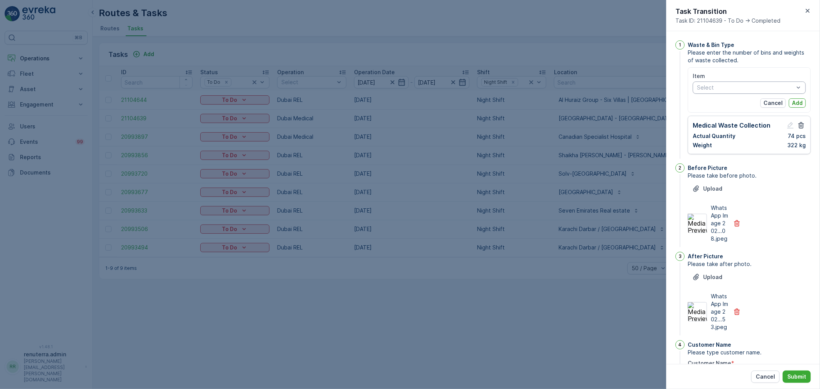
click at [729, 90] on div at bounding box center [745, 88] width 98 height 6
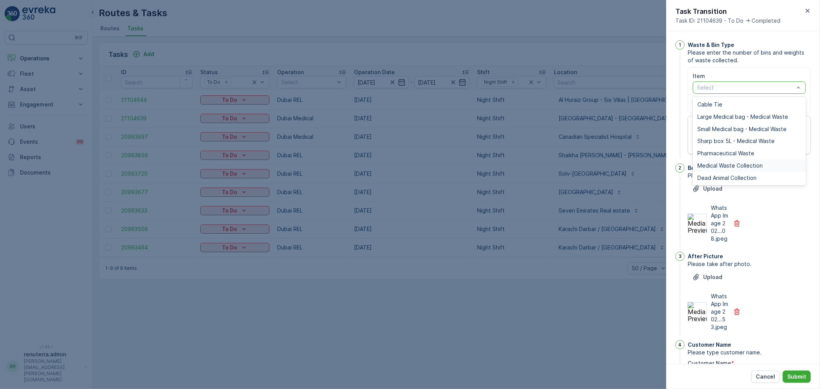
click at [721, 166] on span "Medical Waste Collection" at bounding box center [729, 166] width 65 height 6
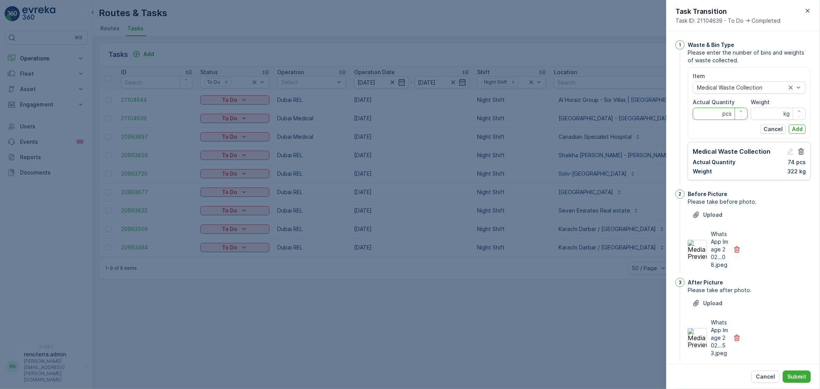
click at [702, 116] on Quantity "Actual Quantity" at bounding box center [719, 114] width 55 height 12
type Quantity "23"
click at [761, 113] on input "Weight" at bounding box center [777, 114] width 55 height 12
type input "60"
click at [792, 128] on p "Add" at bounding box center [797, 129] width 11 height 8
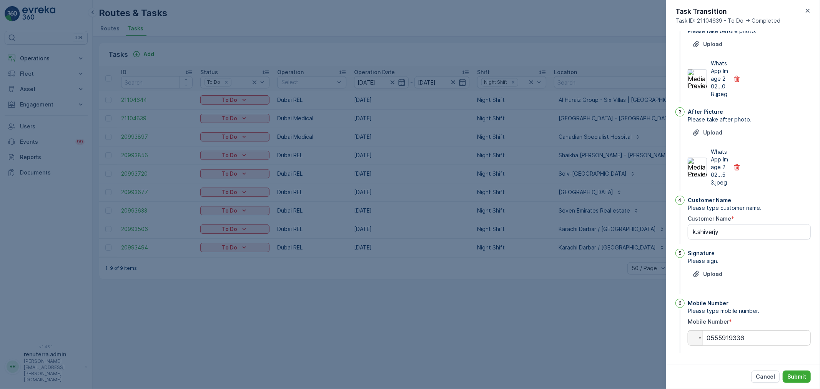
scroll to position [168, 0]
click at [797, 372] on button "Submit" at bounding box center [796, 376] width 28 height 12
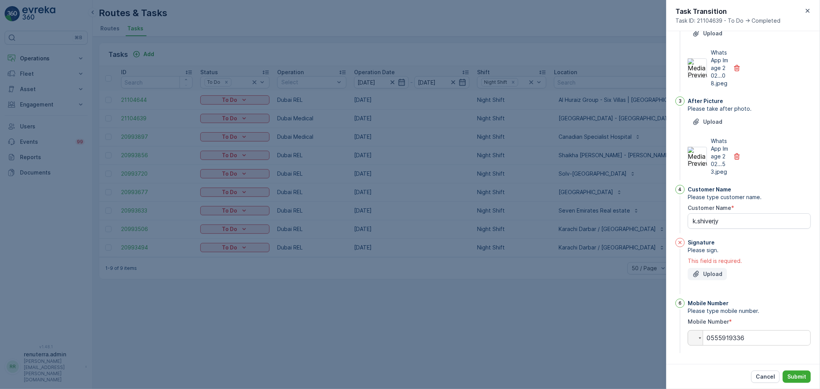
click at [707, 278] on p "Upload" at bounding box center [712, 274] width 19 height 8
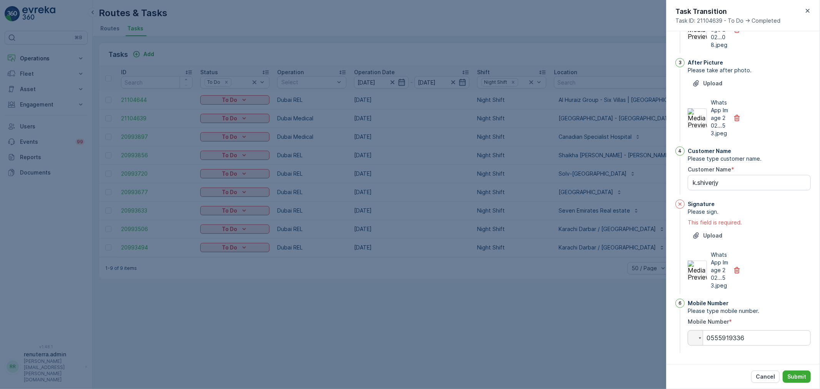
scroll to position [225, 0]
click at [719, 232] on p "Upload" at bounding box center [712, 236] width 19 height 8
click at [794, 373] on p "Submit" at bounding box center [796, 377] width 19 height 8
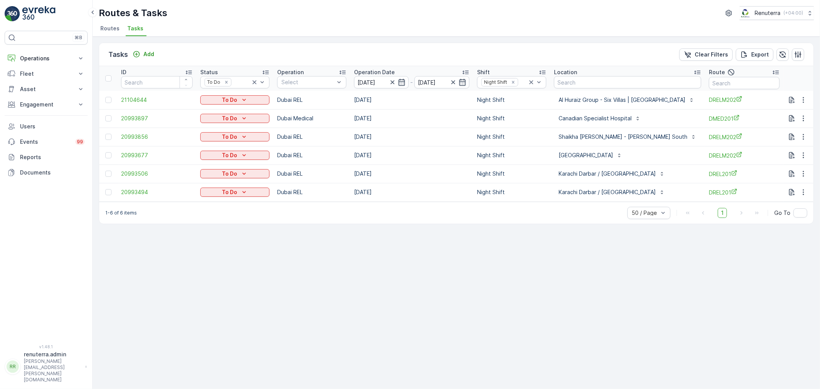
scroll to position [0, 13]
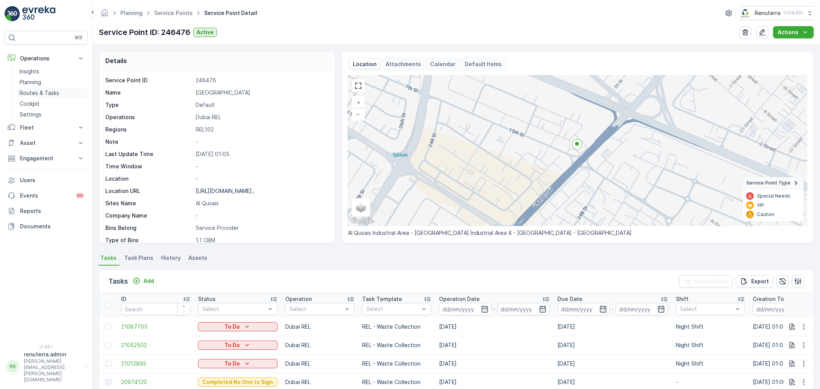
click at [49, 95] on p "Routes & Tasks" at bounding box center [40, 93] width 40 height 8
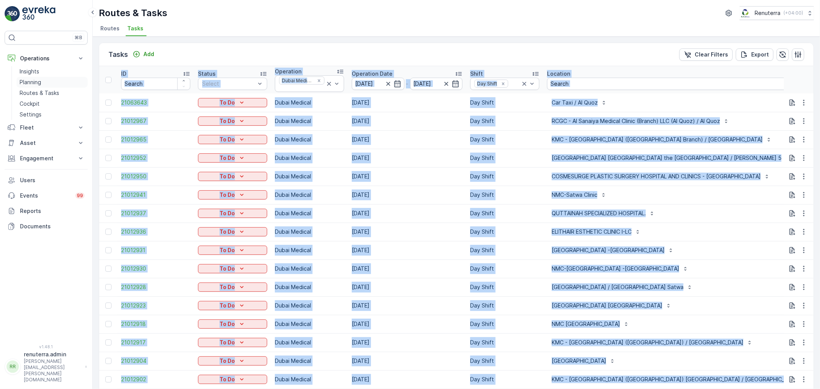
click at [24, 84] on p "Planning" at bounding box center [31, 82] width 22 height 8
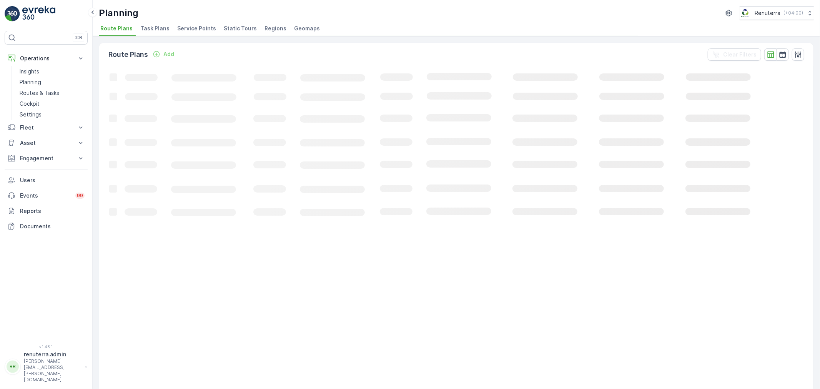
drag, startPoint x: 184, startPoint y: 29, endPoint x: 109, endPoint y: 2, distance: 80.0
click at [183, 29] on span "Service Points" at bounding box center [196, 29] width 39 height 8
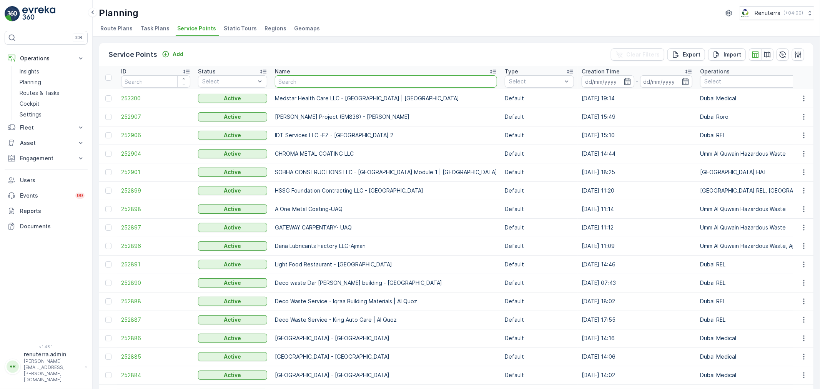
click at [301, 80] on input "text" at bounding box center [386, 81] width 222 height 12
type input "mar"
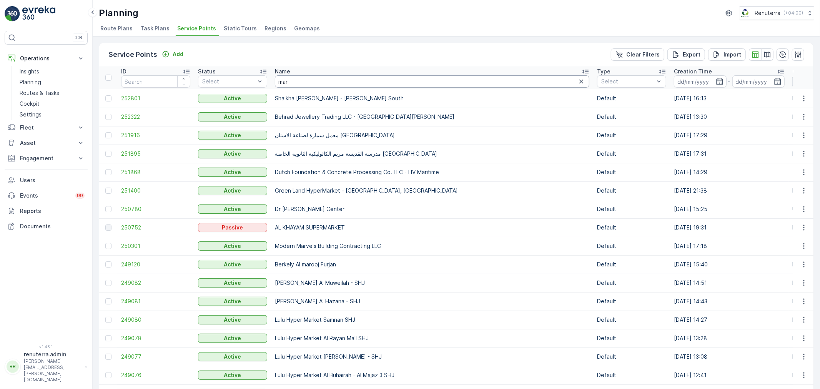
click at [302, 81] on input "mar" at bounding box center [432, 81] width 314 height 12
type input "m"
type input "berk"
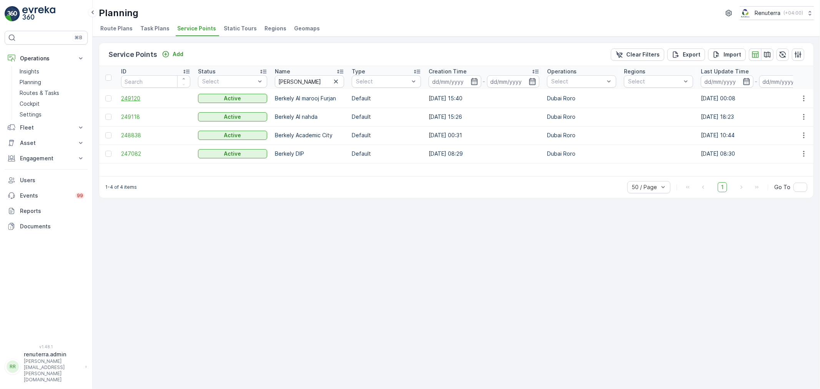
click at [138, 96] on span "249120" at bounding box center [155, 99] width 69 height 8
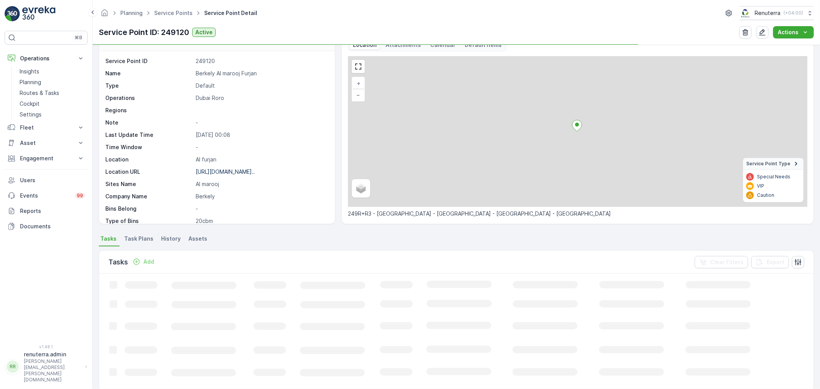
scroll to position [43, 0]
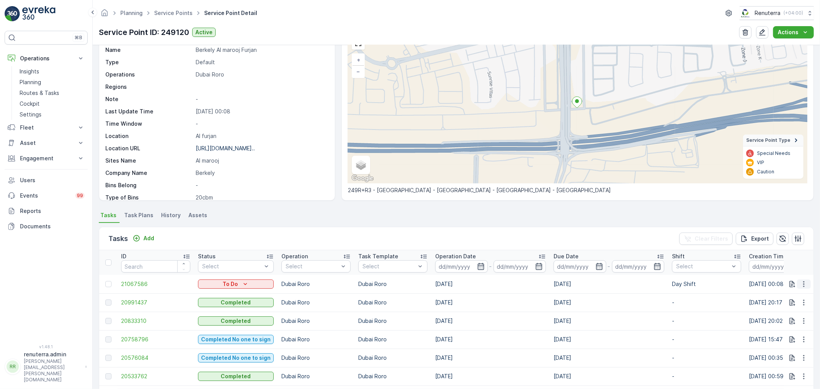
click at [800, 281] on button "button" at bounding box center [803, 283] width 14 height 9
click at [785, 316] on span "Change Route" at bounding box center [783, 317] width 37 height 8
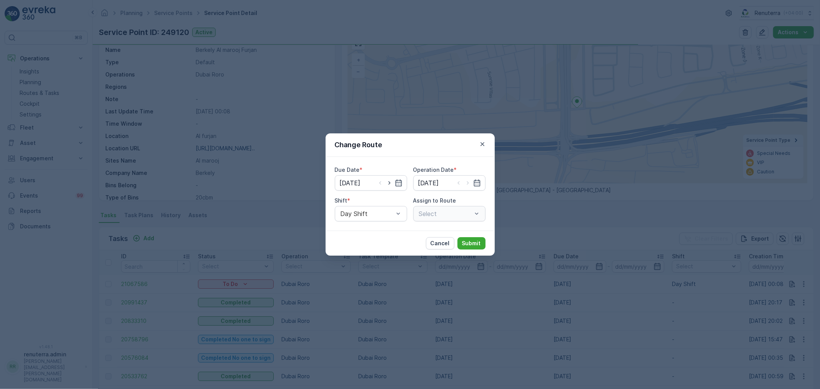
type input "[DATE]"
click at [483, 142] on icon "button" at bounding box center [482, 144] width 8 height 8
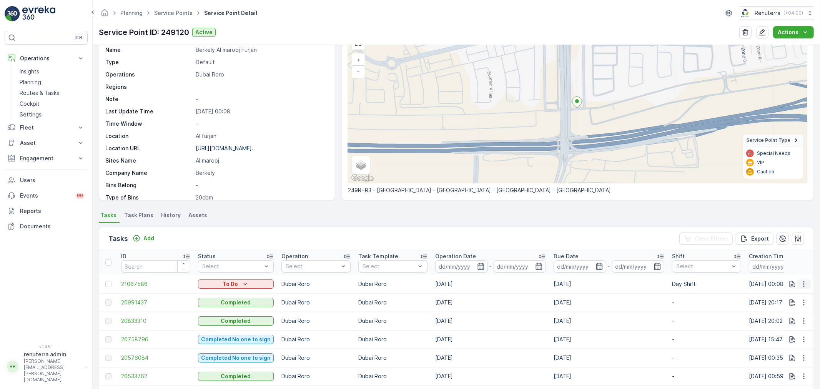
click at [797, 281] on button "button" at bounding box center [803, 283] width 14 height 9
click at [797, 317] on span "Change Route" at bounding box center [783, 317] width 37 height 8
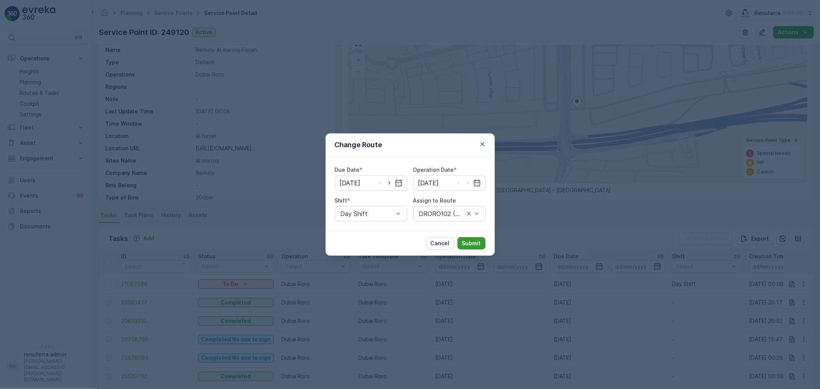
click at [467, 243] on p "Submit" at bounding box center [471, 243] width 19 height 8
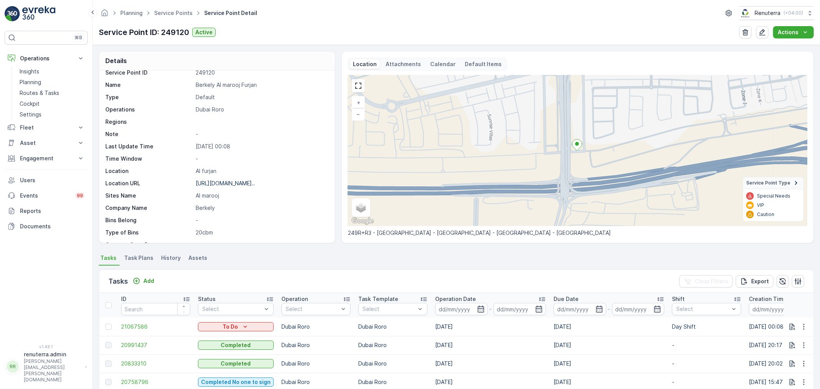
scroll to position [0, 0]
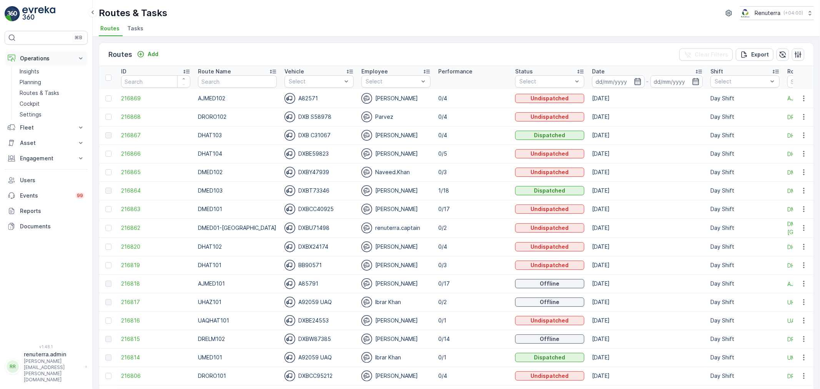
click at [47, 65] on button "Operations" at bounding box center [46, 58] width 83 height 15
drag, startPoint x: 50, startPoint y: 60, endPoint x: 46, endPoint y: 76, distance: 15.8
click at [50, 60] on p "Operations" at bounding box center [46, 59] width 52 height 8
click at [45, 80] on link "Planning" at bounding box center [52, 82] width 71 height 11
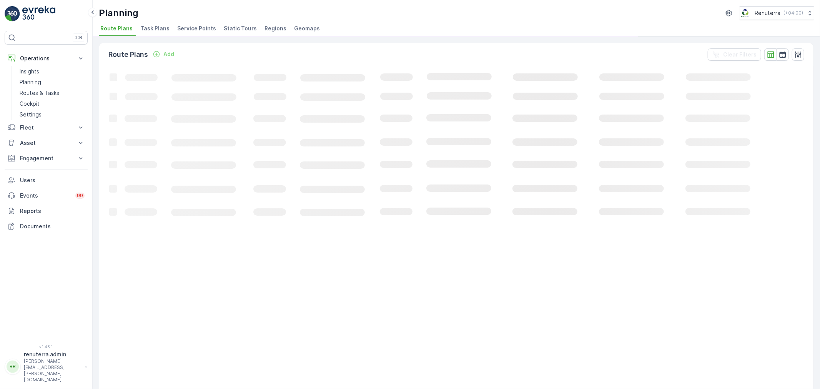
click at [190, 28] on span "Service Points" at bounding box center [196, 29] width 39 height 8
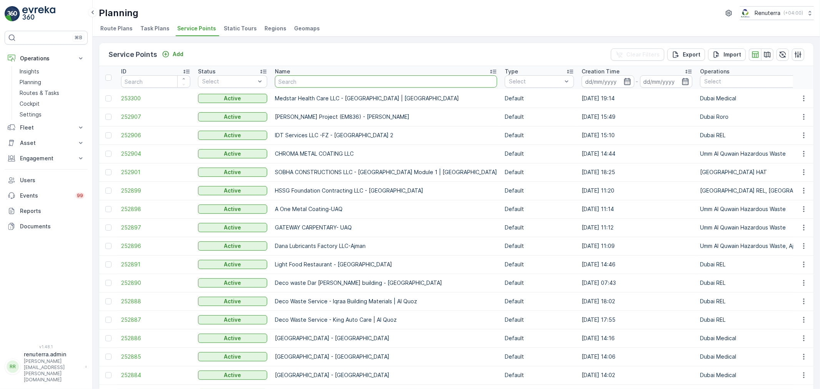
click at [329, 83] on input "text" at bounding box center [386, 81] width 222 height 12
type input "vaah"
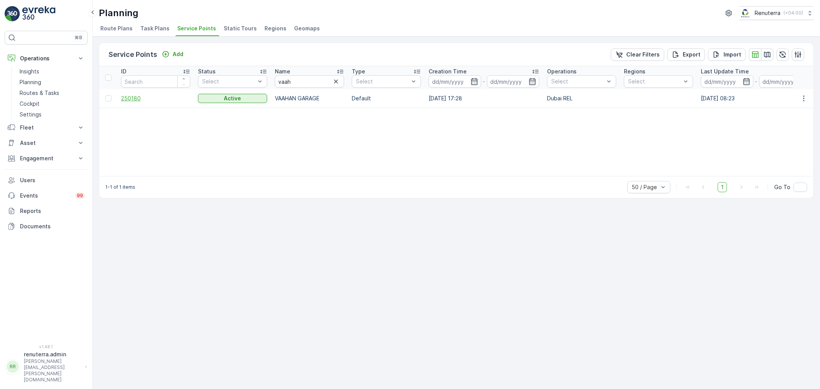
click at [122, 98] on span "250180" at bounding box center [155, 99] width 69 height 8
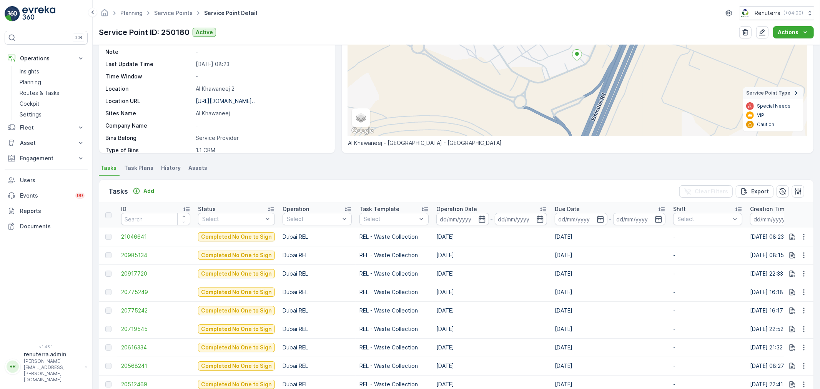
scroll to position [85, 0]
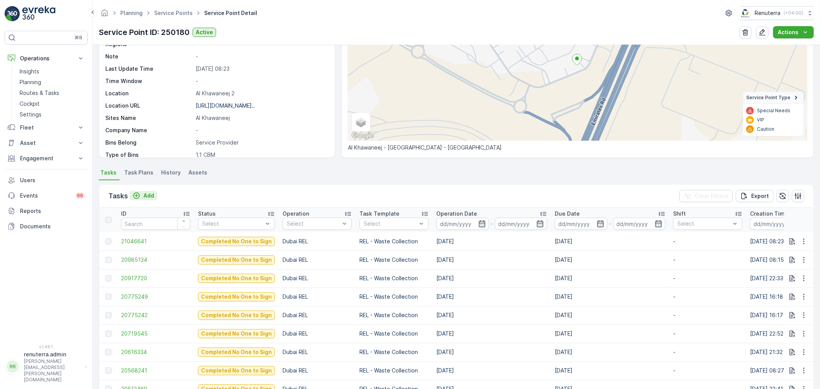
click at [147, 195] on p "Add" at bounding box center [148, 196] width 11 height 8
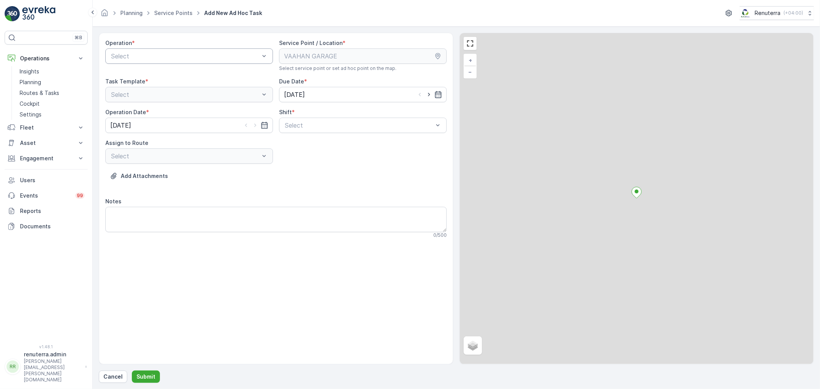
click at [181, 55] on div at bounding box center [185, 56] width 150 height 7
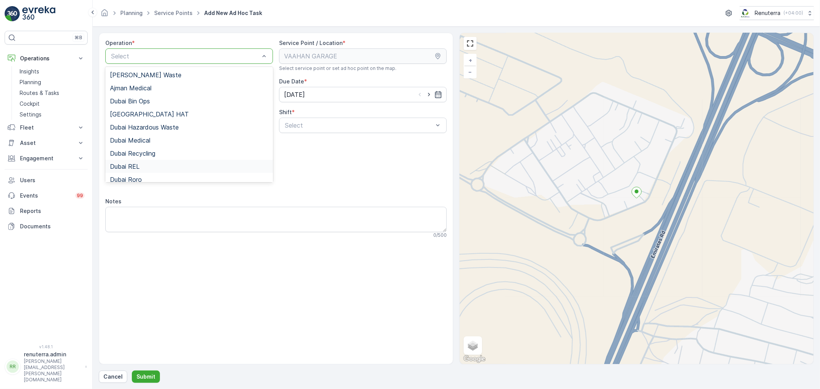
click at [154, 164] on div "Dubai REL" at bounding box center [189, 166] width 158 height 7
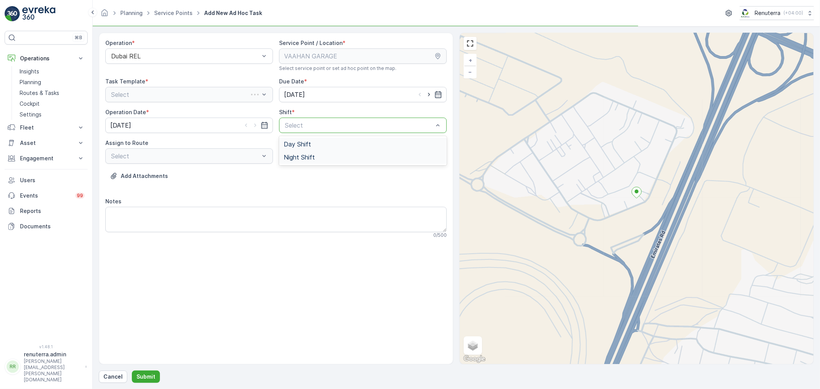
drag, startPoint x: 302, startPoint y: 124, endPoint x: 297, endPoint y: 153, distance: 28.9
click at [302, 124] on div at bounding box center [359, 125] width 150 height 7
click at [300, 145] on span "Day Shift" at bounding box center [297, 144] width 27 height 7
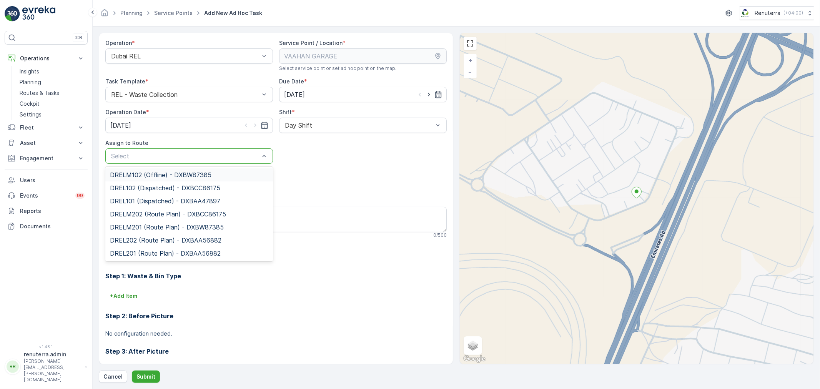
click at [186, 156] on div at bounding box center [185, 156] width 150 height 7
click at [143, 176] on span "DRELM102 (Offline) - DXBW87385" at bounding box center [160, 174] width 101 height 7
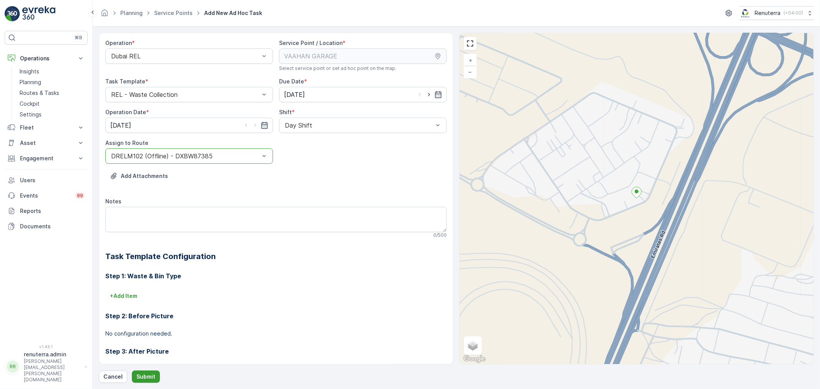
click at [143, 372] on button "Submit" at bounding box center [146, 376] width 28 height 12
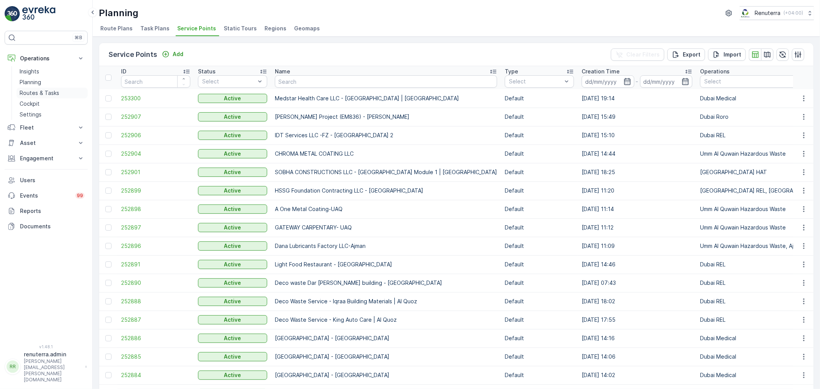
drag, startPoint x: 38, startPoint y: 94, endPoint x: 57, endPoint y: 90, distance: 19.6
click at [38, 94] on p "Routes & Tasks" at bounding box center [40, 93] width 40 height 8
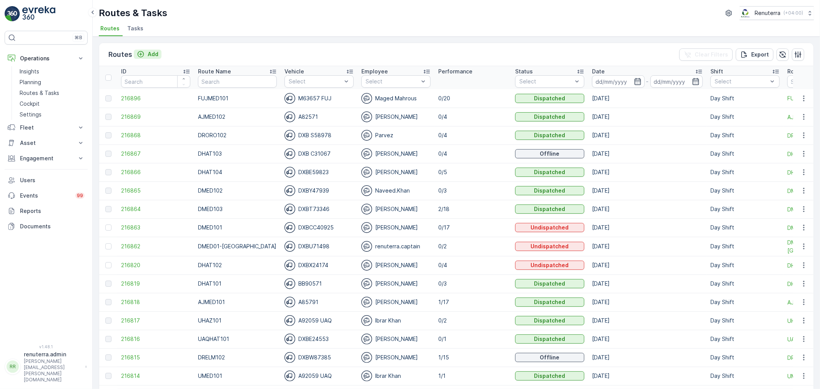
click at [148, 51] on p "Add" at bounding box center [153, 54] width 11 height 8
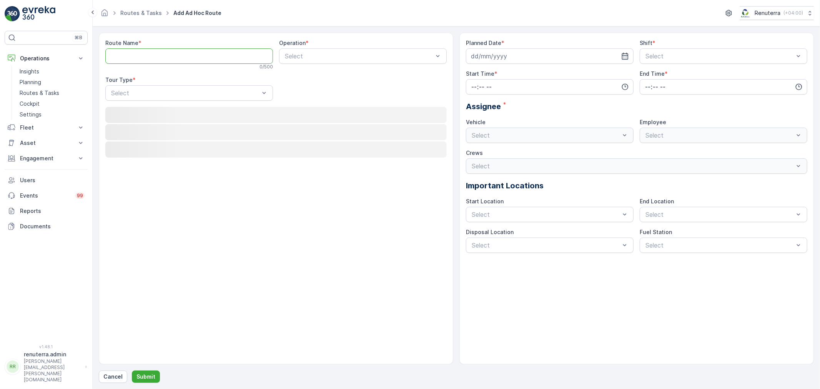
click at [147, 52] on Name "Route Name" at bounding box center [189, 55] width 168 height 15
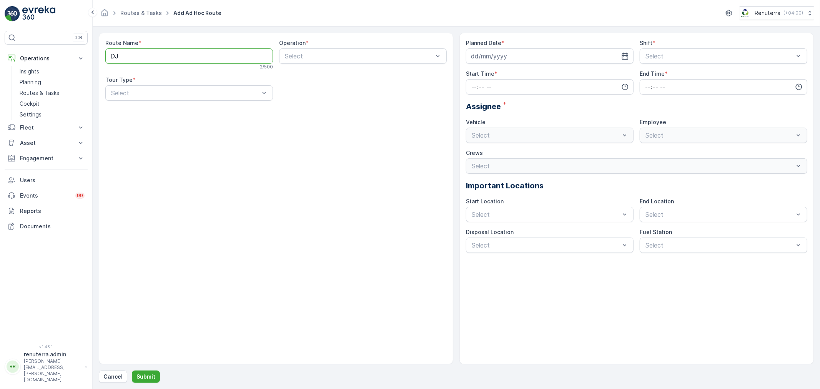
type Name "D"
type Name "DHAT105"
click at [351, 50] on div "Operation * Select" at bounding box center [363, 54] width 168 height 31
click at [351, 54] on div at bounding box center [359, 56] width 150 height 7
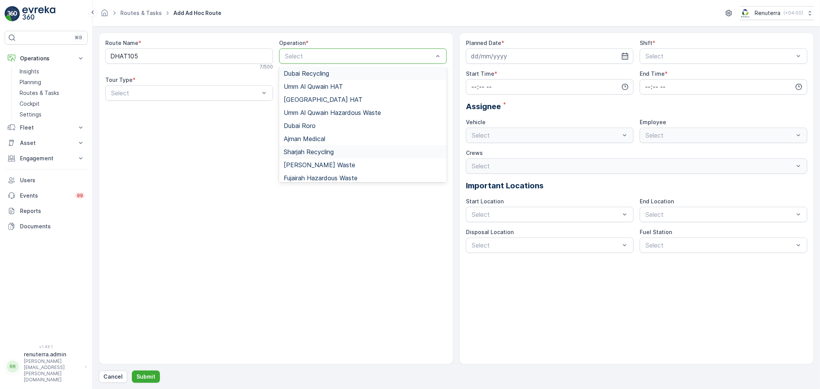
scroll to position [83, 0]
drag, startPoint x: 335, startPoint y: 94, endPoint x: 309, endPoint y: 103, distance: 28.1
click at [335, 93] on div "[GEOGRAPHIC_DATA] HAT" at bounding box center [363, 96] width 158 height 7
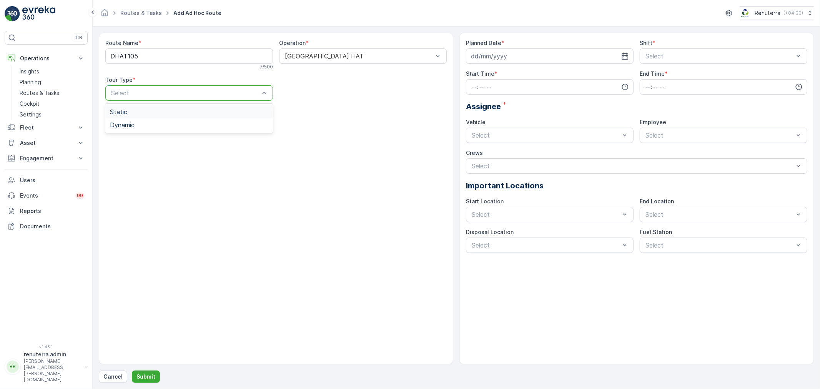
click at [199, 93] on div at bounding box center [185, 93] width 150 height 7
click at [172, 122] on div "Dynamic" at bounding box center [189, 124] width 158 height 7
click at [625, 55] on icon "button" at bounding box center [625, 56] width 8 height 8
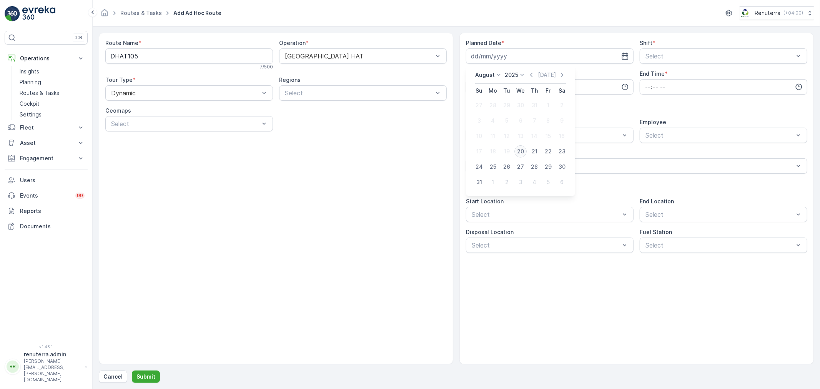
click at [519, 151] on div "20" at bounding box center [520, 151] width 12 height 12
type input "[DATE]"
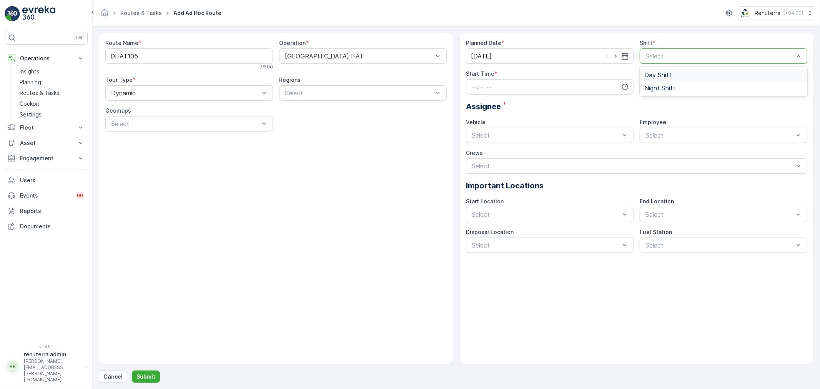
drag, startPoint x: 711, startPoint y: 50, endPoint x: 688, endPoint y: 69, distance: 30.3
click at [711, 50] on div "Select" at bounding box center [723, 55] width 168 height 15
click at [678, 74] on div "Day Shift" at bounding box center [723, 74] width 158 height 7
click at [551, 90] on input "time" at bounding box center [550, 86] width 168 height 15
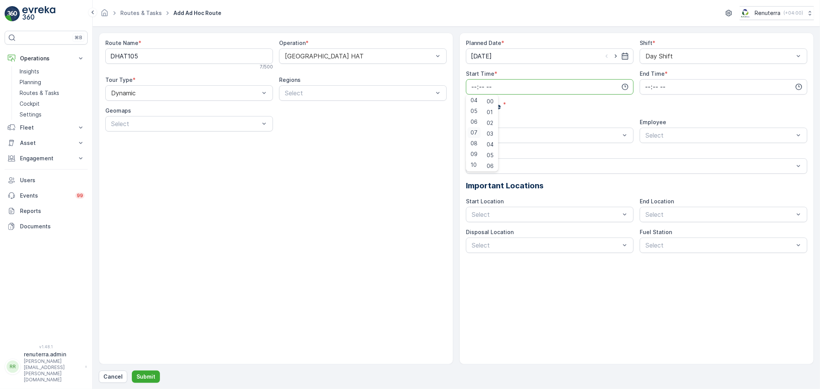
click at [476, 133] on span "07" at bounding box center [473, 133] width 7 height 8
type input "07:00"
click at [695, 87] on input "time" at bounding box center [723, 86] width 168 height 15
click at [650, 163] on div "18" at bounding box center [647, 164] width 13 height 11
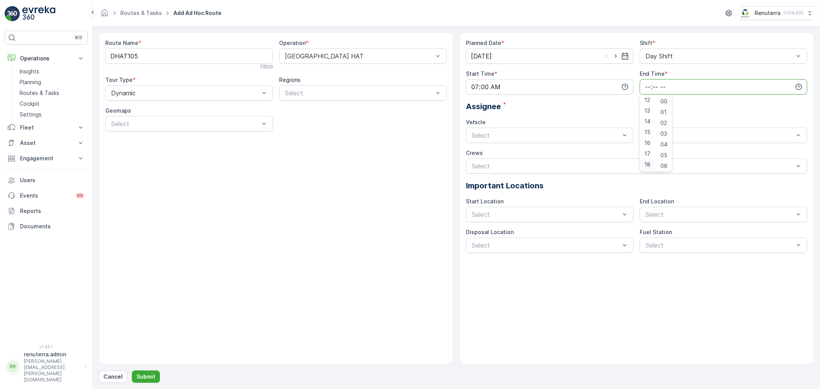
type input "18:00"
click at [725, 117] on div "Planned Date * 20.08.2025 Shift * Day Shift Start Time * 07:00 End Time * 18:00…" at bounding box center [636, 146] width 341 height 214
click at [582, 138] on div at bounding box center [546, 135] width 150 height 7
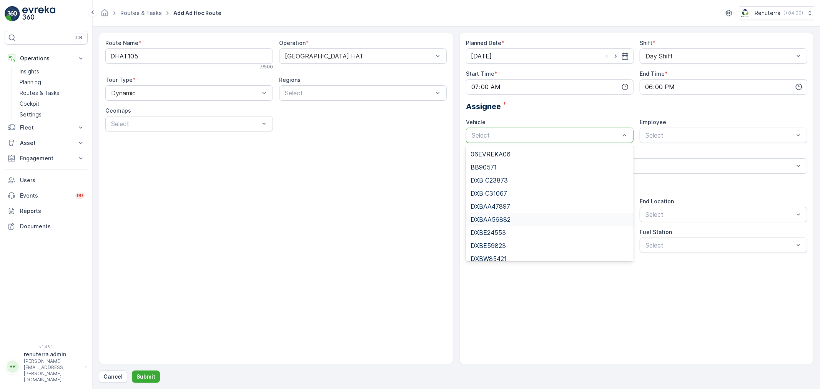
click at [514, 217] on div "DXBAA56882" at bounding box center [549, 219] width 158 height 7
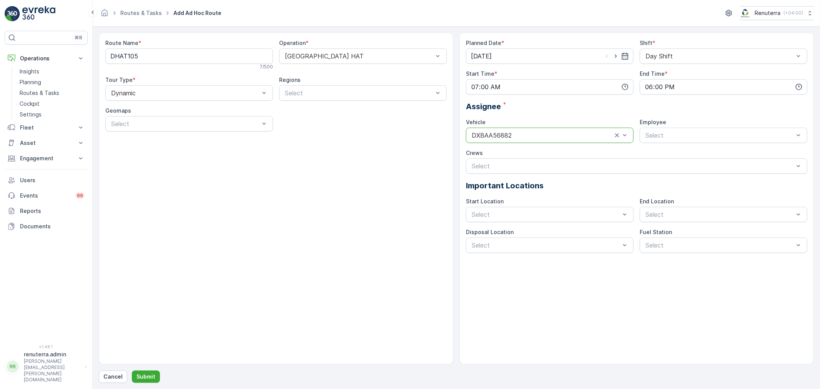
click at [518, 136] on div at bounding box center [542, 135] width 142 height 7
click at [553, 105] on div "Assignee *" at bounding box center [636, 107] width 341 height 12
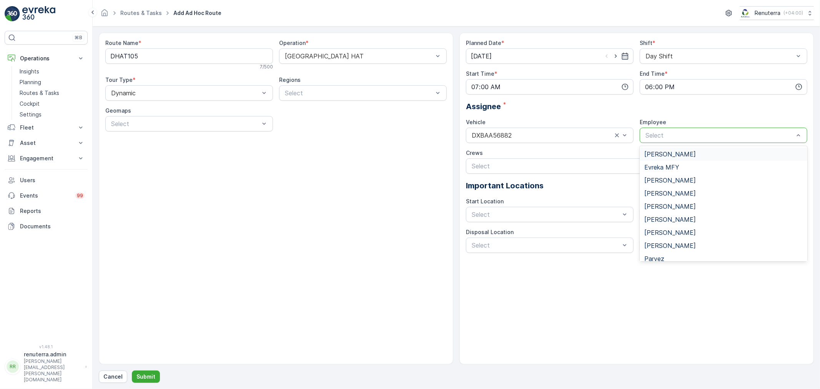
click at [677, 138] on div at bounding box center [719, 135] width 150 height 7
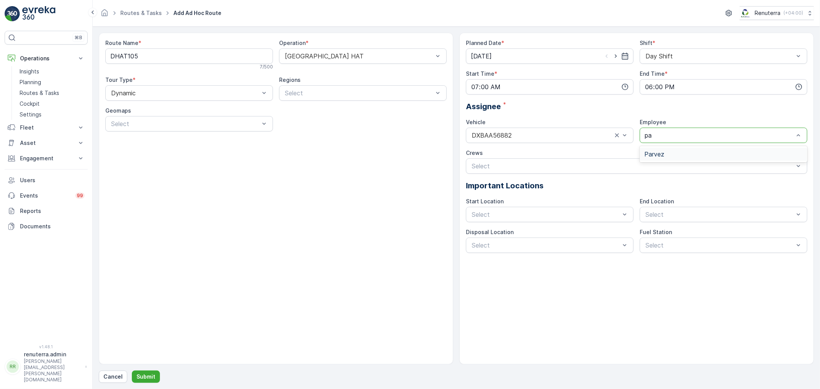
type input "par"
click at [680, 152] on div "Parvez" at bounding box center [723, 154] width 158 height 7
drag, startPoint x: 528, startPoint y: 224, endPoint x: 535, endPoint y: 215, distance: 11.0
click at [531, 219] on div "Planned Date * 20.08.2025 Shift * Day Shift Start Time * 07:00 End Time * 18:00…" at bounding box center [636, 146] width 341 height 214
drag, startPoint x: 535, startPoint y: 214, endPoint x: 529, endPoint y: 224, distance: 11.1
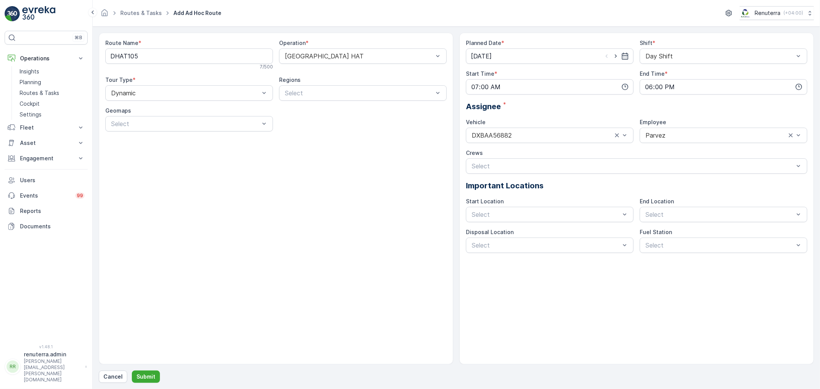
click at [533, 216] on div at bounding box center [546, 214] width 150 height 7
drag, startPoint x: 526, startPoint y: 227, endPoint x: 528, endPoint y: 232, distance: 5.7
click at [526, 227] on div "Start/End Location" at bounding box center [550, 233] width 168 height 13
drag, startPoint x: 661, startPoint y: 218, endPoint x: 660, endPoint y: 231, distance: 12.7
click at [649, 238] on div "Start/End Location" at bounding box center [723, 233] width 168 height 13
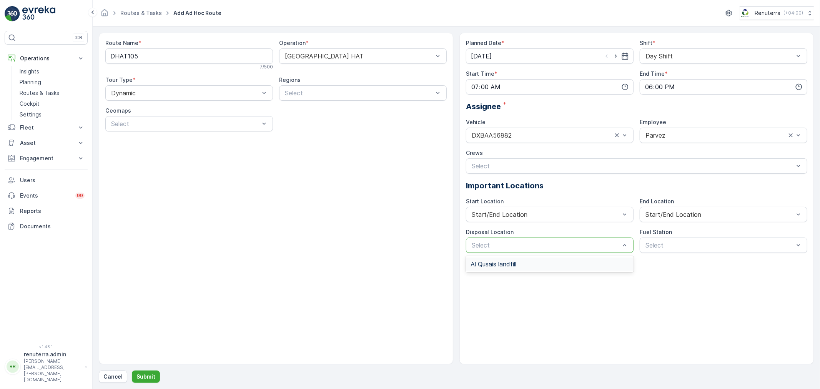
drag, startPoint x: 602, startPoint y: 242, endPoint x: 593, endPoint y: 254, distance: 15.0
click at [601, 244] on div at bounding box center [546, 245] width 150 height 7
drag, startPoint x: 589, startPoint y: 268, endPoint x: 598, endPoint y: 267, distance: 8.9
click at [589, 267] on div "Al Qusais landfill" at bounding box center [550, 263] width 168 height 13
drag, startPoint x: 681, startPoint y: 251, endPoint x: 679, endPoint y: 255, distance: 4.3
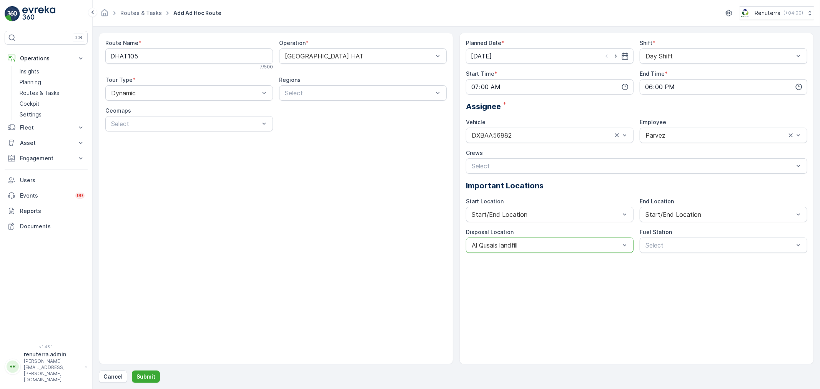
click at [680, 254] on div "Planned Date * 20.08.2025 Shift * Day Shift Start Time * 07:00 End Time * 18:00…" at bounding box center [636, 199] width 354 height 332
click at [674, 270] on div "Dubai Fuel Supply" at bounding box center [723, 263] width 168 height 13
click at [154, 378] on button "Submit" at bounding box center [146, 376] width 28 height 12
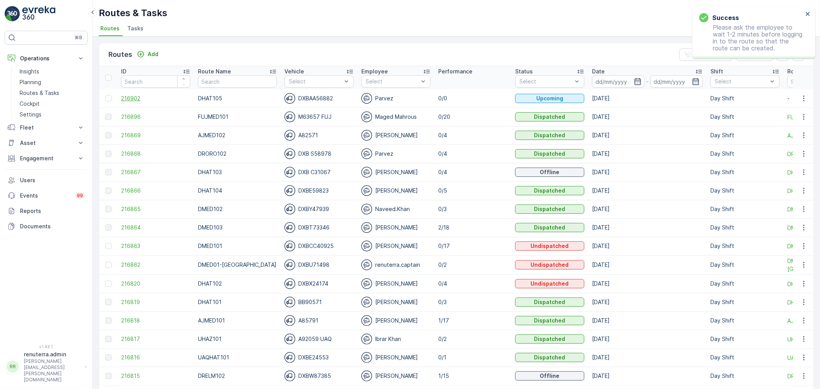
click at [130, 98] on span "216902" at bounding box center [155, 99] width 69 height 8
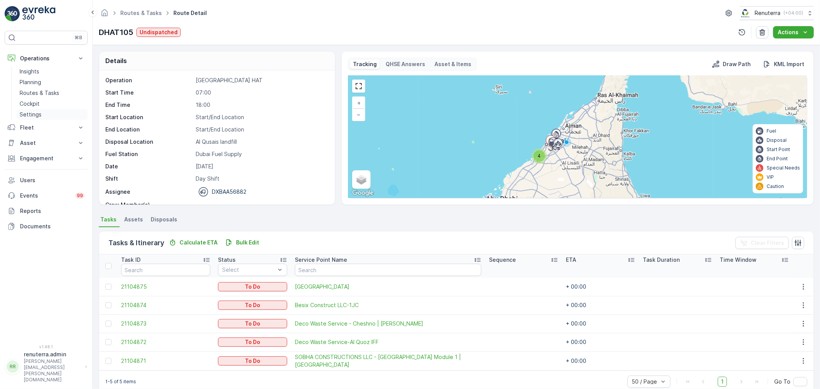
drag, startPoint x: 31, startPoint y: 89, endPoint x: 65, endPoint y: 110, distance: 40.7
click at [31, 90] on link "Routes & Tasks" at bounding box center [52, 93] width 71 height 11
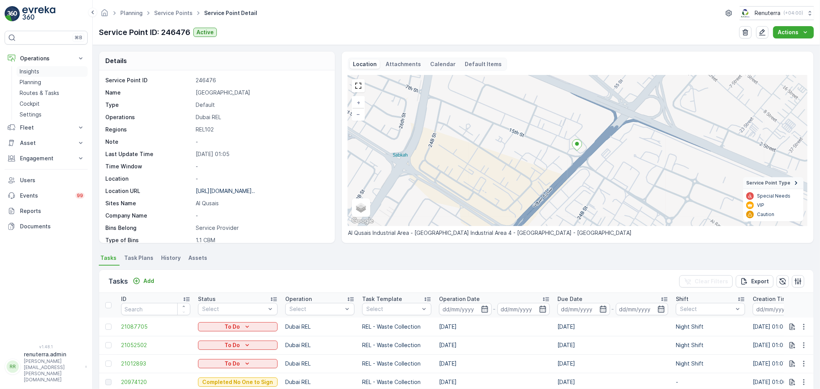
scroll to position [128, 0]
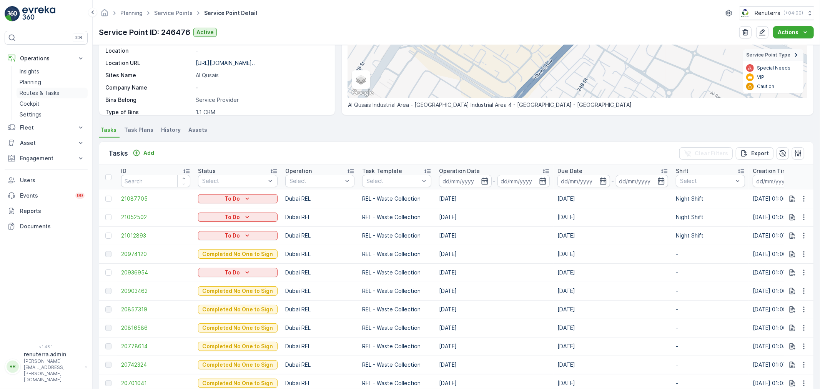
click at [43, 93] on p "Routes & Tasks" at bounding box center [40, 93] width 40 height 8
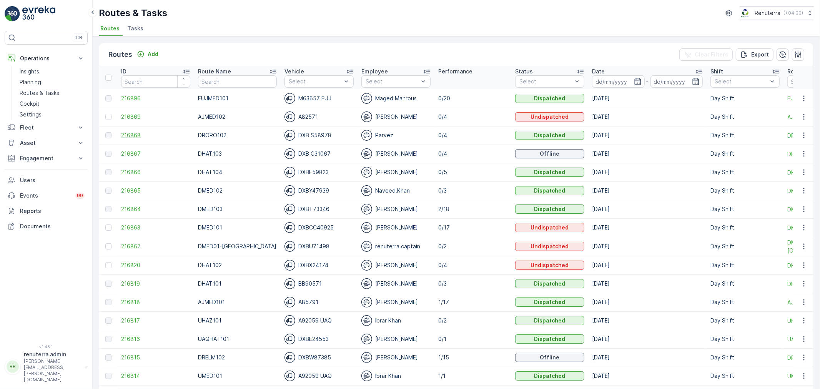
click at [132, 136] on span "216868" at bounding box center [155, 135] width 69 height 8
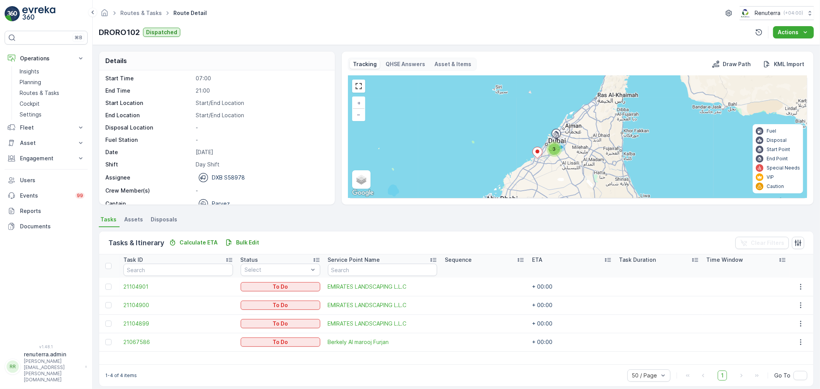
scroll to position [24, 0]
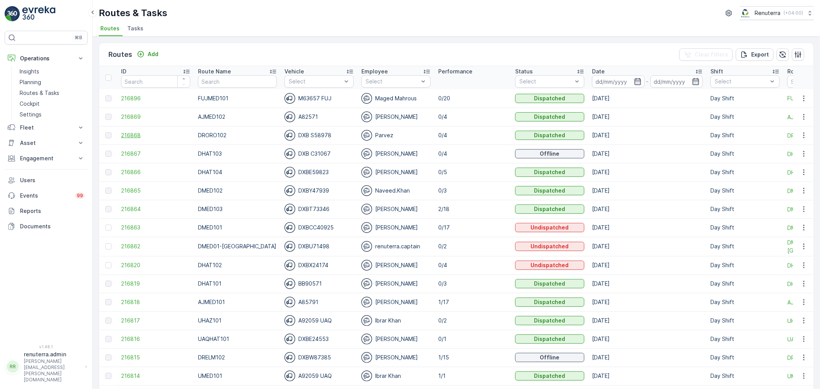
click at [129, 134] on span "216868" at bounding box center [155, 135] width 69 height 8
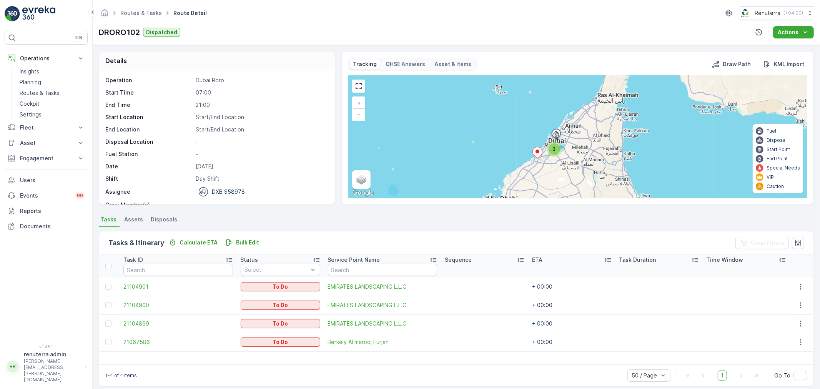
scroll to position [7, 0]
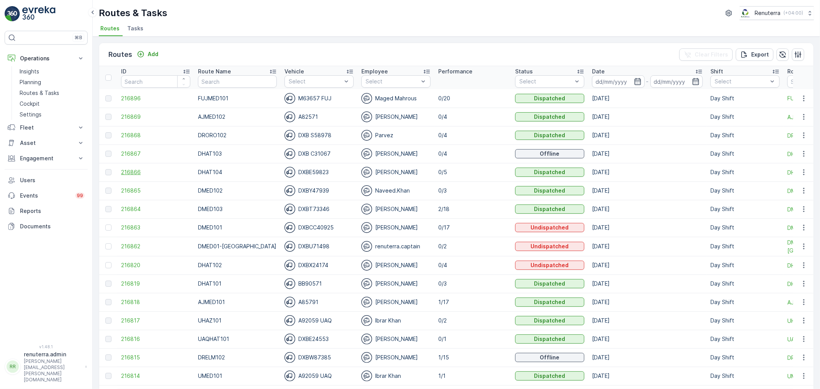
click at [128, 170] on span "216866" at bounding box center [155, 172] width 69 height 8
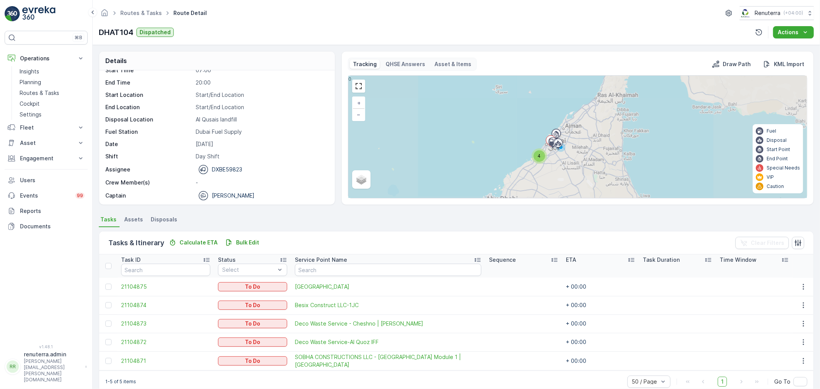
scroll to position [24, 0]
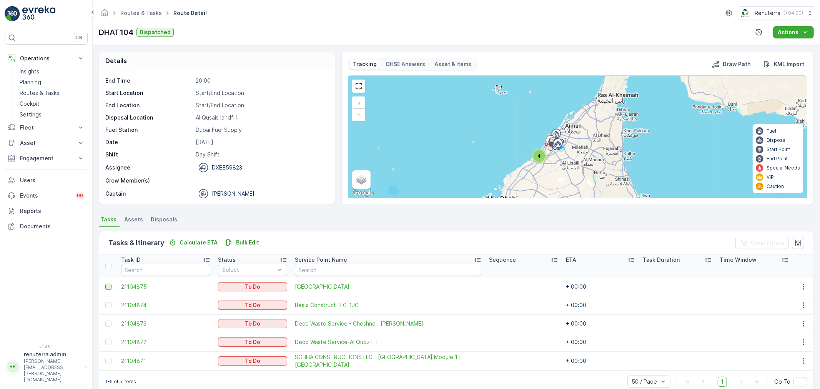
click at [108, 285] on div at bounding box center [108, 287] width 6 height 6
click at [105, 284] on input "checkbox" at bounding box center [105, 284] width 0 height 0
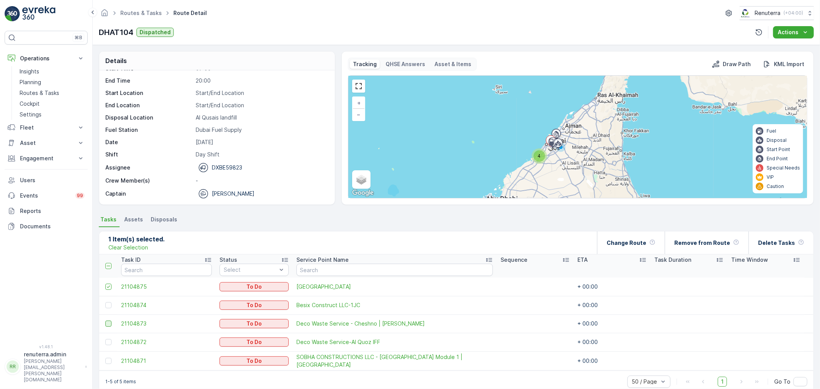
drag, startPoint x: 106, startPoint y: 304, endPoint x: 105, endPoint y: 324, distance: 20.0
click at [106, 306] on div at bounding box center [108, 305] width 6 height 6
click at [105, 302] on input "checkbox" at bounding box center [105, 302] width 0 height 0
drag, startPoint x: 108, startPoint y: 324, endPoint x: 108, endPoint y: 341, distance: 16.5
click at [108, 325] on div at bounding box center [108, 323] width 6 height 6
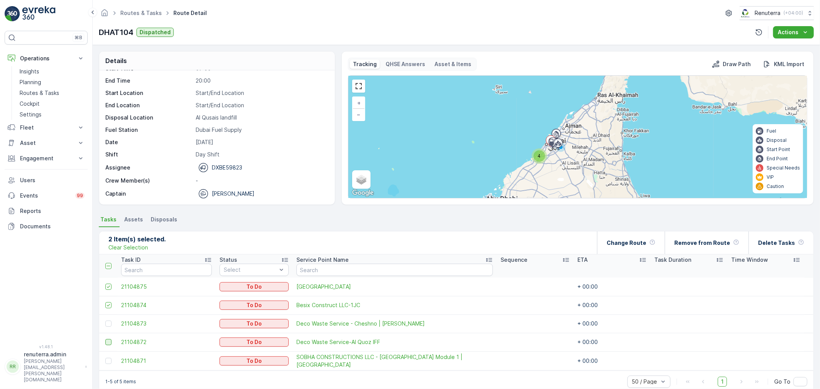
click at [105, 320] on input "checkbox" at bounding box center [105, 320] width 0 height 0
drag, startPoint x: 108, startPoint y: 341, endPoint x: 107, endPoint y: 352, distance: 11.6
click at [107, 340] on div at bounding box center [108, 342] width 6 height 6
click at [105, 339] on input "checkbox" at bounding box center [105, 339] width 0 height 0
click at [106, 358] on div at bounding box center [108, 361] width 6 height 6
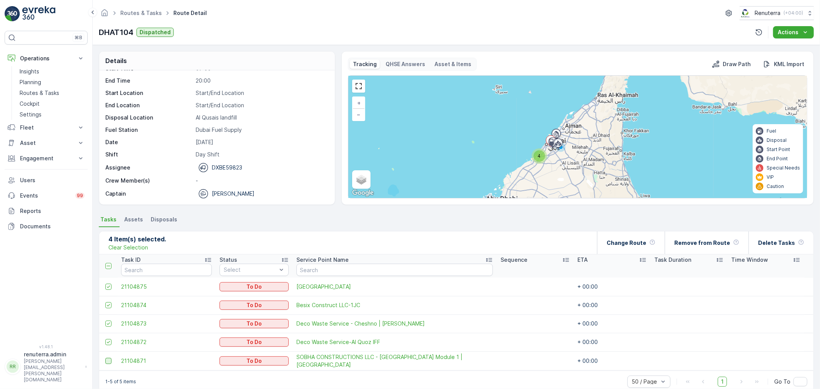
click at [105, 358] on input "checkbox" at bounding box center [105, 358] width 0 height 0
click at [635, 244] on p "Change Route" at bounding box center [626, 243] width 40 height 8
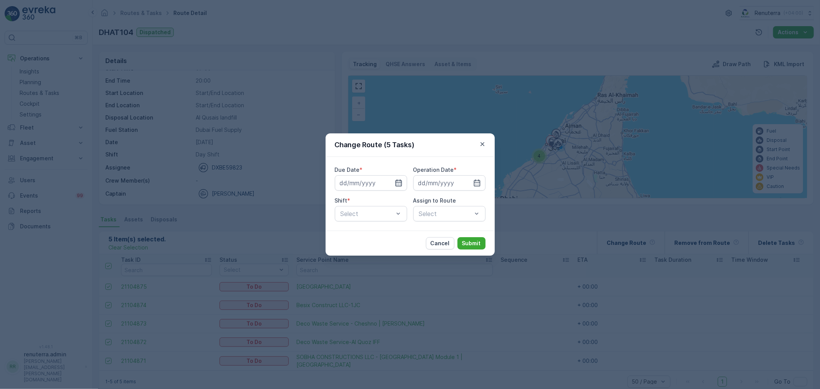
click at [396, 181] on icon "button" at bounding box center [399, 183] width 8 height 8
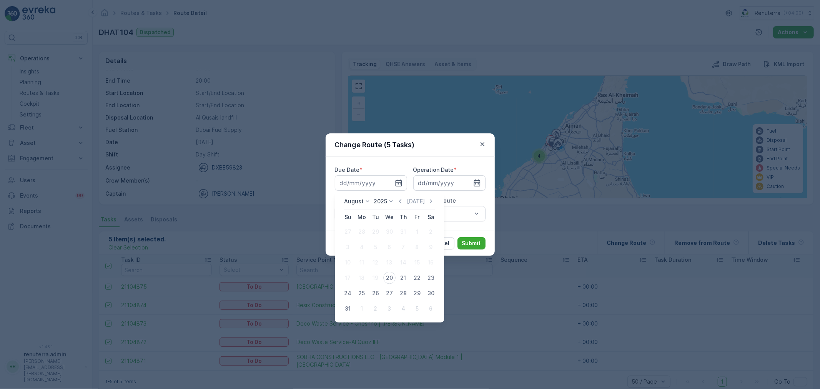
drag, startPoint x: 388, startPoint y: 274, endPoint x: 425, endPoint y: 245, distance: 47.0
click at [389, 274] on div "20" at bounding box center [389, 278] width 12 height 12
type input "[DATE]"
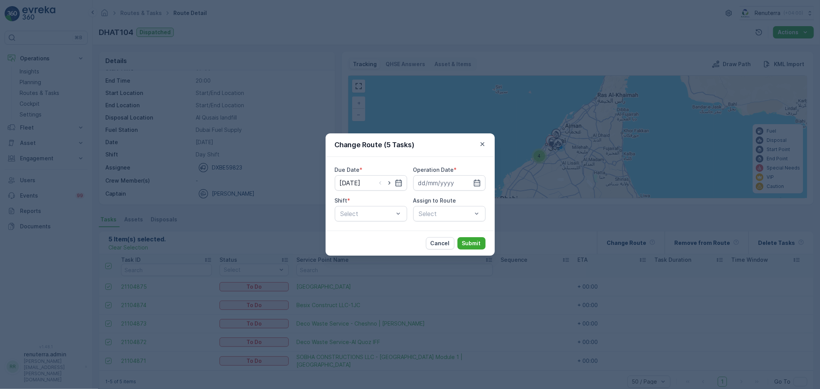
drag, startPoint x: 473, startPoint y: 181, endPoint x: 452, endPoint y: 222, distance: 46.2
click at [472, 183] on div at bounding box center [449, 182] width 72 height 15
click at [474, 183] on icon "button" at bounding box center [477, 183] width 8 height 8
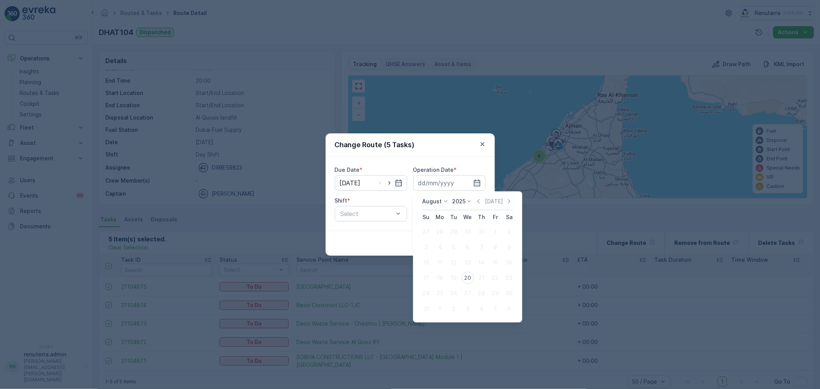
drag, startPoint x: 466, startPoint y: 278, endPoint x: 438, endPoint y: 257, distance: 34.4
click at [463, 277] on div "20" at bounding box center [467, 278] width 12 height 12
type input "[DATE]"
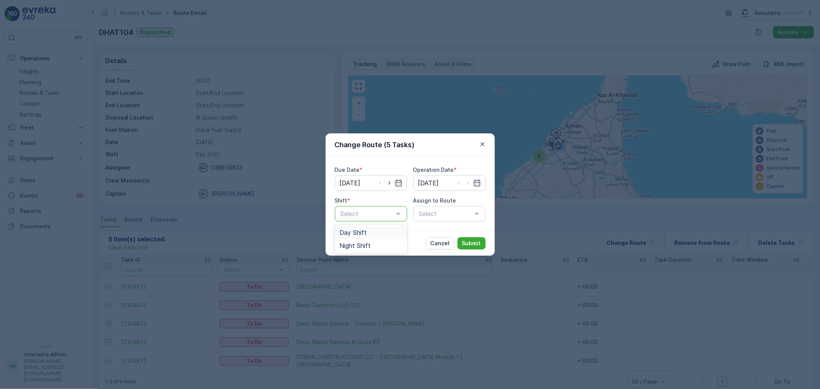
drag, startPoint x: 377, startPoint y: 212, endPoint x: 371, endPoint y: 236, distance: 24.2
click at [377, 212] on div at bounding box center [367, 213] width 55 height 7
drag, startPoint x: 370, startPoint y: 235, endPoint x: 397, endPoint y: 231, distance: 27.5
click at [371, 235] on div "Day Shift" at bounding box center [370, 232] width 63 height 7
click at [429, 210] on div "Select" at bounding box center [449, 213] width 72 height 15
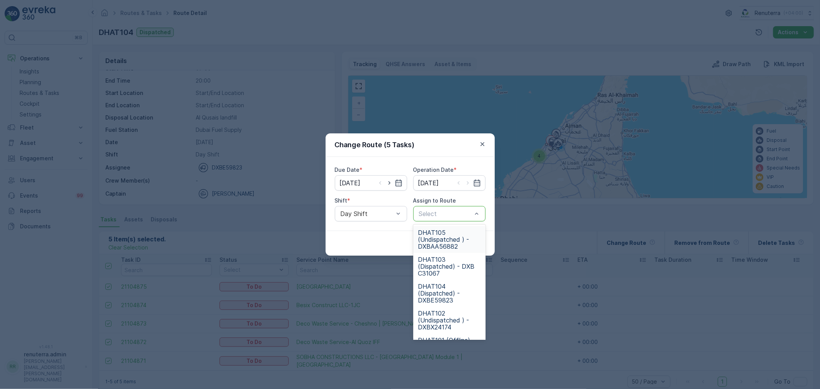
click at [445, 240] on span "DHAT105 (Undispatched ) - DXBAA56882" at bounding box center [449, 239] width 63 height 21
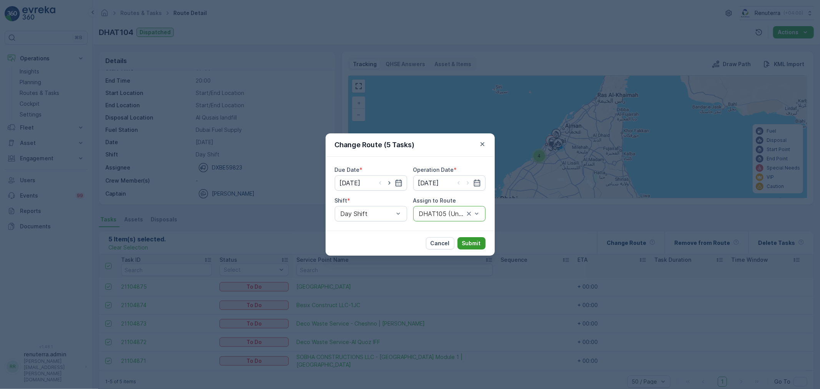
click at [478, 242] on p "Submit" at bounding box center [471, 243] width 19 height 8
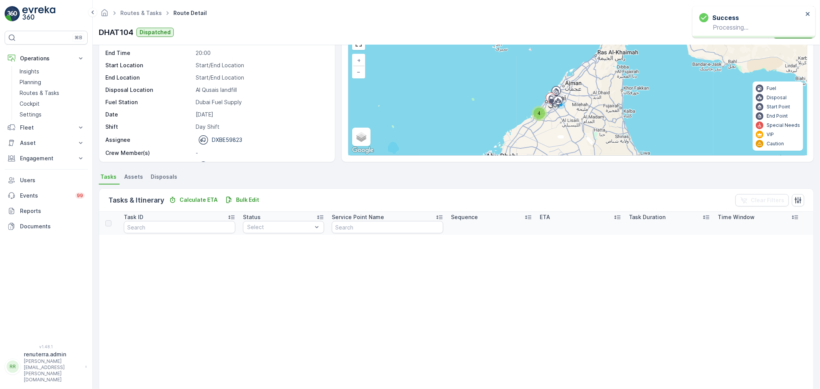
scroll to position [0, 0]
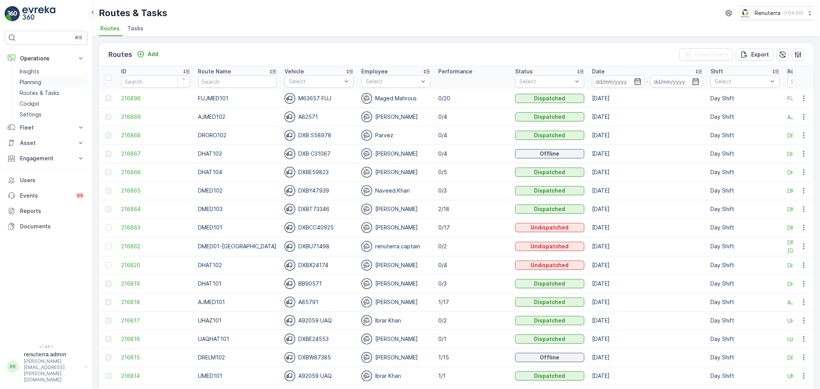
click at [42, 85] on link "Planning" at bounding box center [52, 82] width 71 height 11
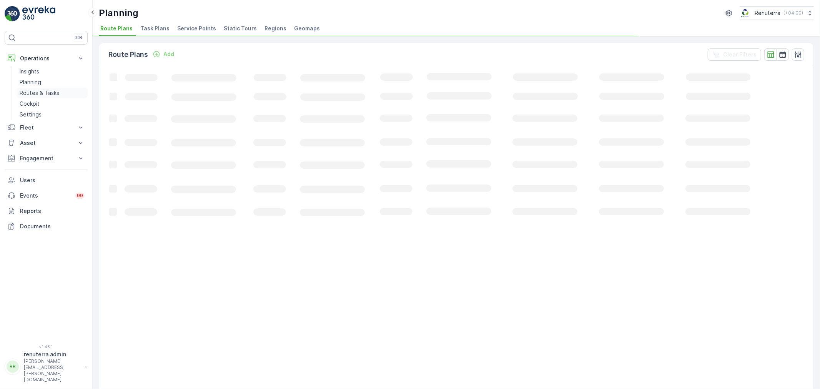
click at [43, 93] on p "Routes & Tasks" at bounding box center [40, 93] width 40 height 8
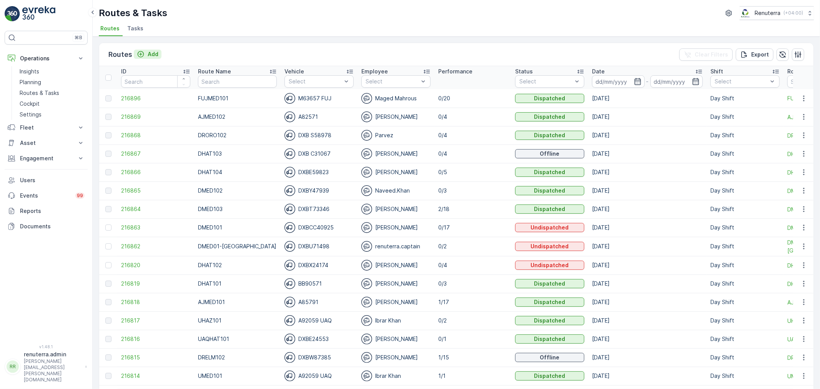
click at [152, 55] on p "Add" at bounding box center [153, 54] width 11 height 8
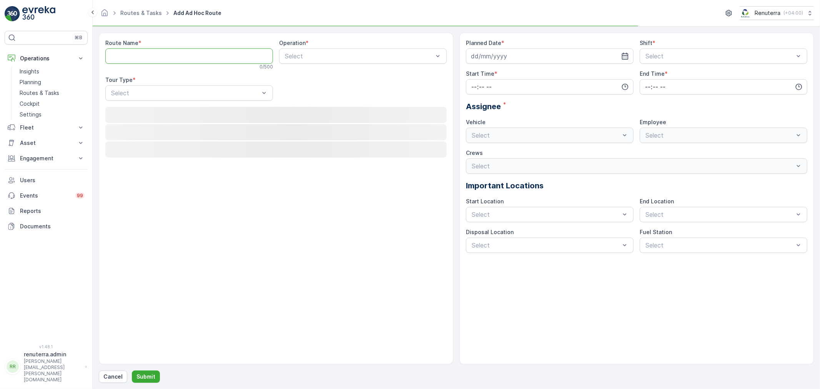
drag, startPoint x: 164, startPoint y: 56, endPoint x: 164, endPoint y: 64, distance: 8.1
click at [164, 58] on Name "Route Name" at bounding box center [189, 55] width 168 height 15
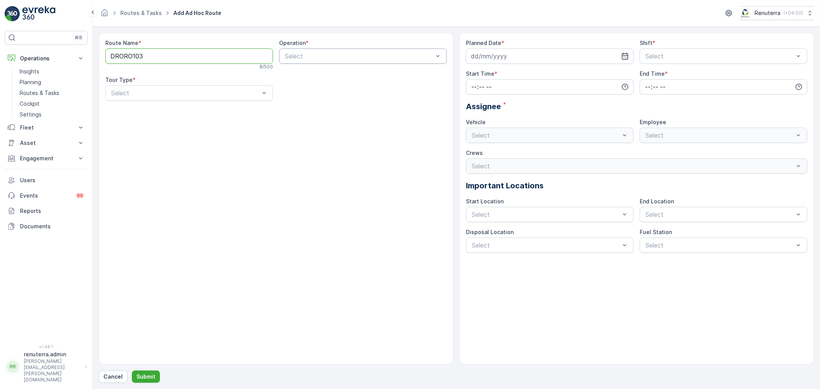
type Name "DRORO103"
click at [327, 59] on div at bounding box center [359, 56] width 150 height 7
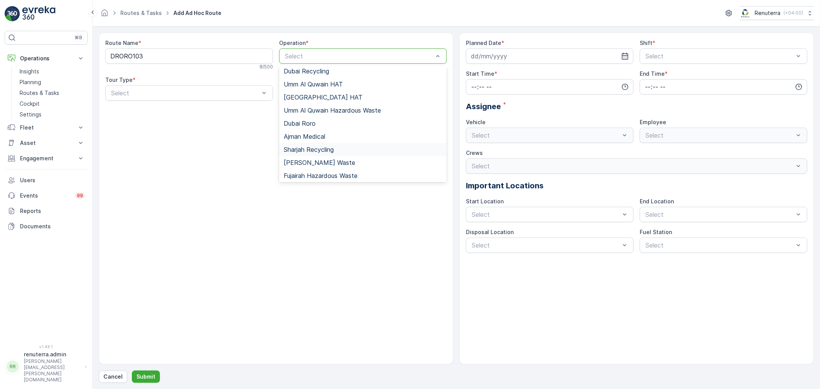
scroll to position [83, 0]
click at [314, 122] on span "Dubai Roro" at bounding box center [300, 122] width 32 height 7
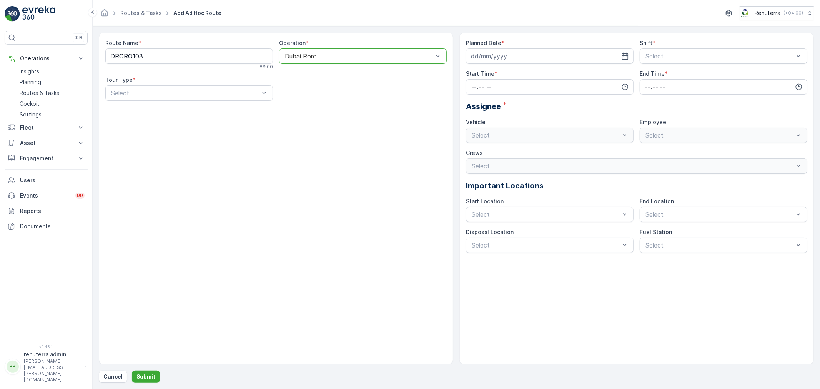
drag, startPoint x: 175, startPoint y: 94, endPoint x: 177, endPoint y: 103, distance: 9.0
click at [177, 93] on div at bounding box center [185, 93] width 150 height 7
click at [166, 124] on div "Dynamic" at bounding box center [189, 124] width 158 height 7
drag, startPoint x: 626, startPoint y: 56, endPoint x: 607, endPoint y: 59, distance: 18.6
click at [626, 56] on icon "button" at bounding box center [625, 56] width 8 height 8
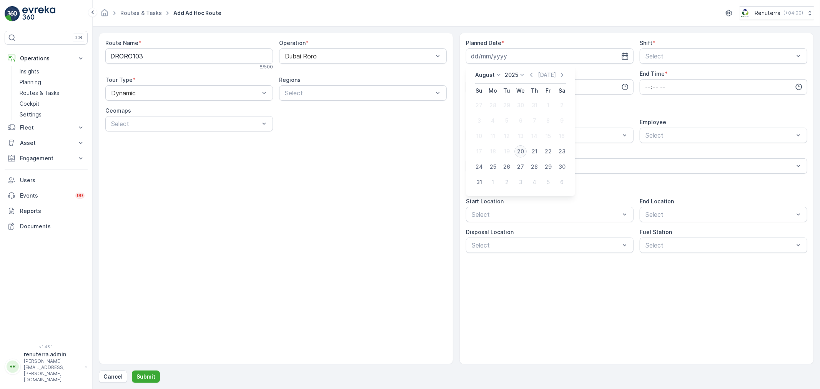
click at [520, 146] on div "20" at bounding box center [520, 151] width 12 height 12
type input "[DATE]"
click at [763, 53] on div at bounding box center [719, 56] width 150 height 7
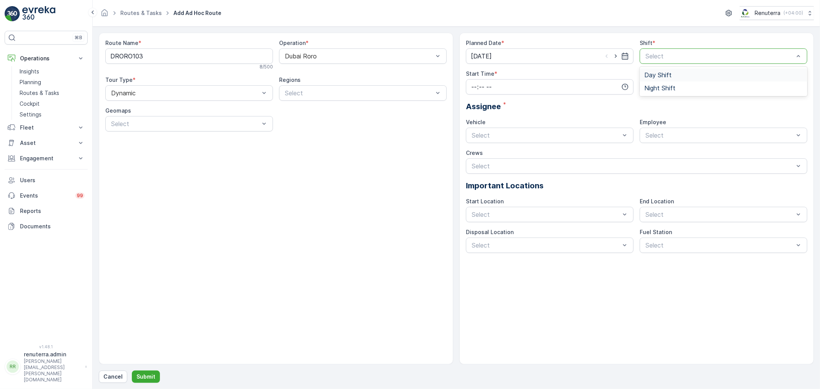
click at [663, 77] on span "Day Shift" at bounding box center [657, 74] width 27 height 7
click at [627, 87] on icon "button" at bounding box center [625, 87] width 8 height 8
click at [473, 144] on span "08" at bounding box center [473, 145] width 7 height 8
type input "08:00"
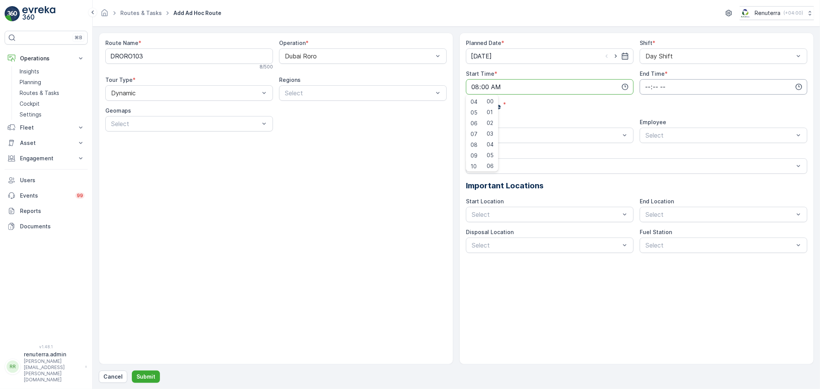
click at [746, 91] on input "time" at bounding box center [723, 86] width 168 height 15
click at [650, 147] on span "20" at bounding box center [647, 146] width 7 height 8
type input "20:00"
drag, startPoint x: 520, startPoint y: 167, endPoint x: 558, endPoint y: 165, distance: 38.1
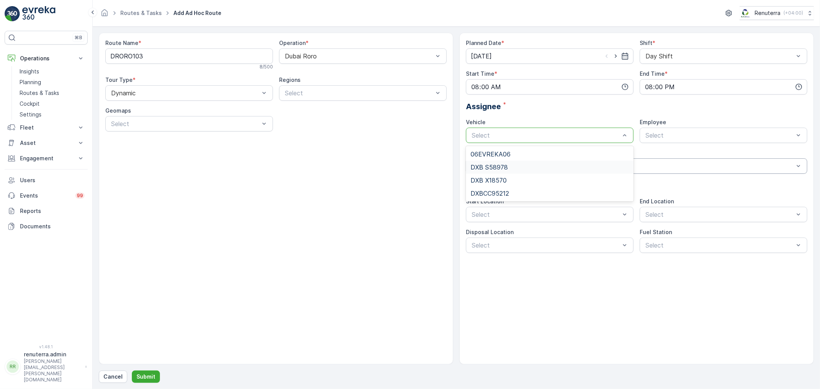
click at [520, 167] on div "DXB S58978" at bounding box center [549, 167] width 158 height 7
click at [694, 140] on div "Select" at bounding box center [723, 135] width 168 height 15
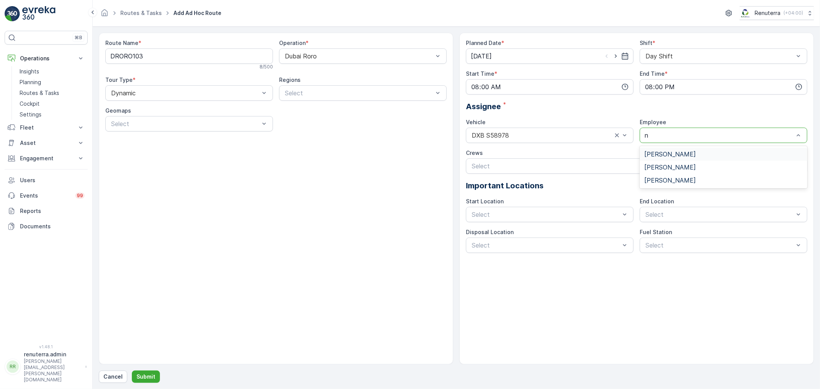
type input "no"
click at [682, 149] on div "Noor Ghani" at bounding box center [723, 154] width 168 height 13
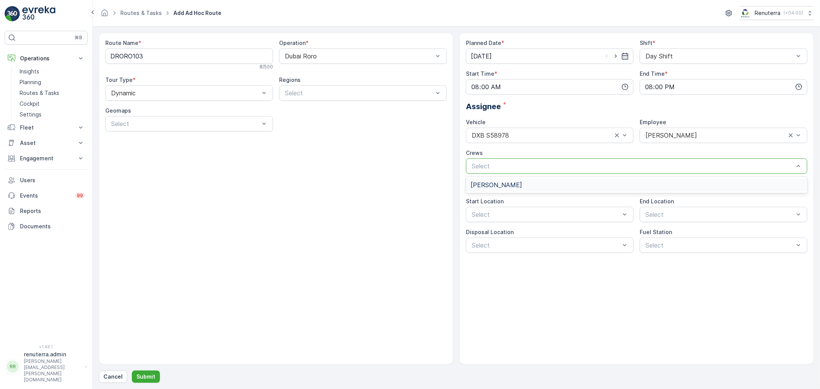
click at [547, 173] on div "Select" at bounding box center [636, 165] width 341 height 15
drag, startPoint x: 525, startPoint y: 294, endPoint x: 532, endPoint y: 217, distance: 77.1
click at [525, 293] on div "Planned Date * 20.08.2025 Shift * Day Shift Start Time * 08:00 End Time * 20:00…" at bounding box center [636, 199] width 354 height 332
click at [532, 214] on div at bounding box center [546, 214] width 150 height 7
click at [525, 236] on div "Start/End Location" at bounding box center [549, 233] width 158 height 7
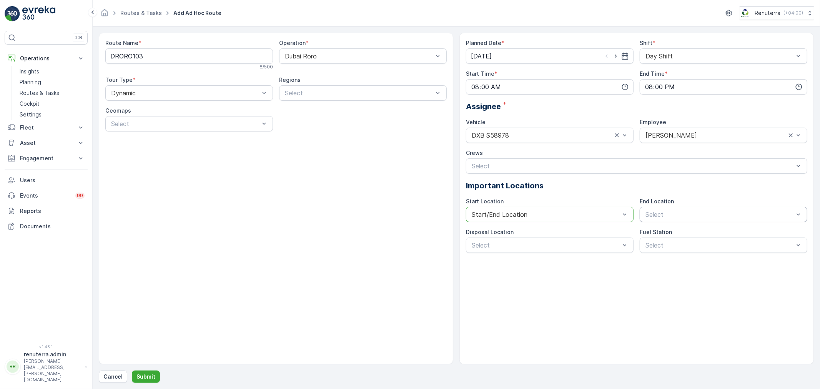
drag, startPoint x: 700, startPoint y: 209, endPoint x: 697, endPoint y: 216, distance: 8.2
click at [697, 216] on div "Select" at bounding box center [723, 214] width 168 height 15
click at [680, 243] on div at bounding box center [719, 245] width 150 height 7
click at [668, 232] on span "Start/End Location" at bounding box center [672, 233] width 56 height 7
drag, startPoint x: 541, startPoint y: 236, endPoint x: 528, endPoint y: 252, distance: 20.6
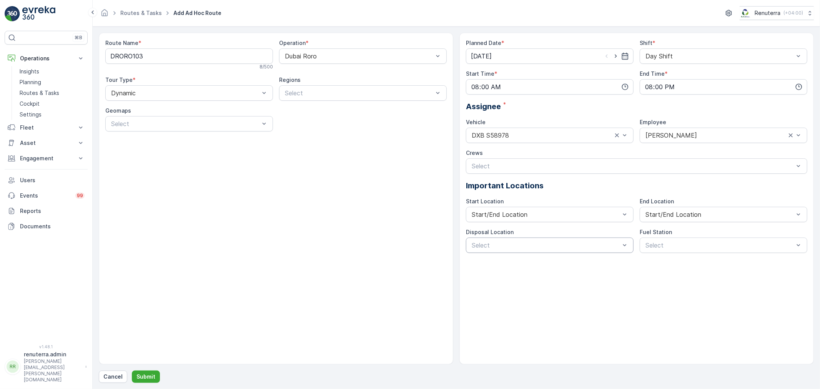
click at [540, 237] on div "Disposal Location Select" at bounding box center [550, 240] width 168 height 25
click at [529, 250] on div "Select" at bounding box center [550, 244] width 168 height 15
click at [521, 268] on div "Al Qusais landfill" at bounding box center [550, 263] width 168 height 13
drag, startPoint x: 710, startPoint y: 241, endPoint x: 704, endPoint y: 247, distance: 8.7
click at [708, 244] on div at bounding box center [719, 245] width 150 height 7
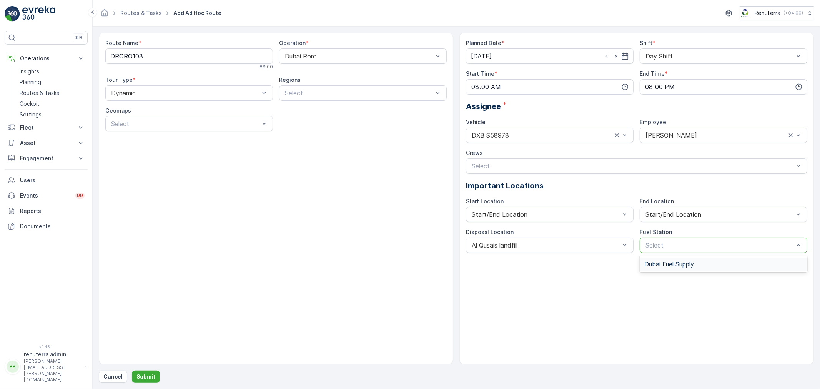
drag, startPoint x: 692, startPoint y: 261, endPoint x: 682, endPoint y: 271, distance: 14.4
click at [692, 262] on span "Dubai Fuel Supply" at bounding box center [669, 264] width 50 height 7
click at [145, 377] on p "Submit" at bounding box center [145, 377] width 19 height 8
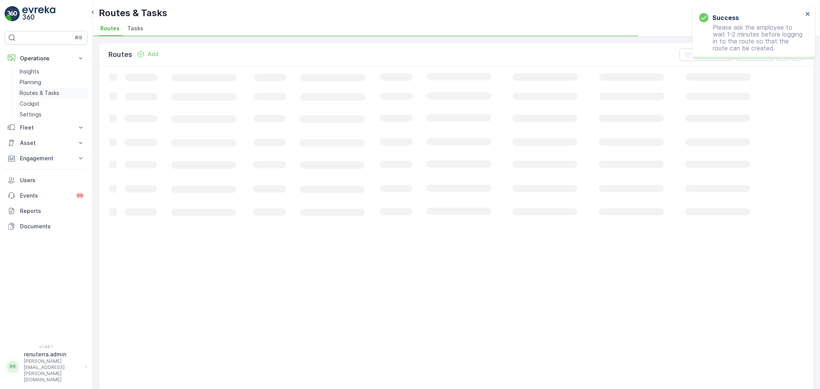
click at [29, 88] on link "Routes & Tasks" at bounding box center [52, 93] width 71 height 11
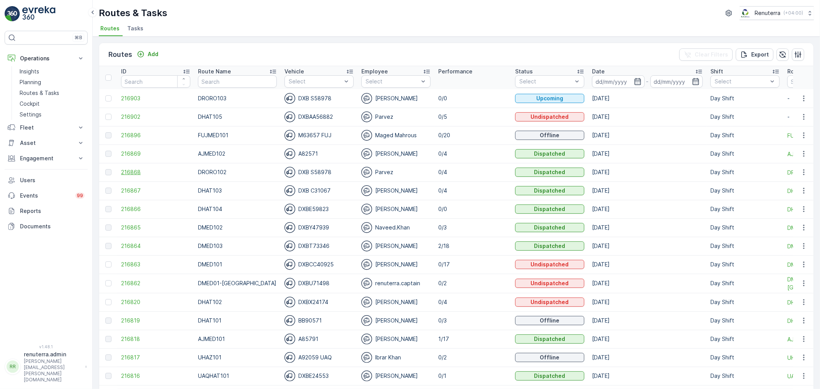
click at [124, 170] on span "216868" at bounding box center [155, 172] width 69 height 8
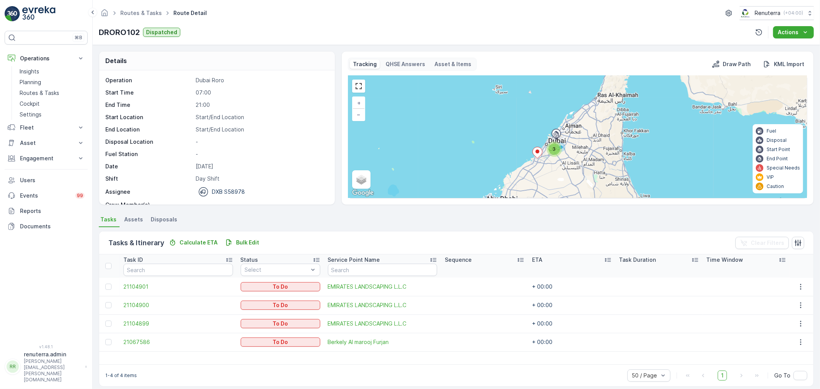
drag, startPoint x: 110, startPoint y: 285, endPoint x: 106, endPoint y: 299, distance: 14.5
click at [109, 286] on div at bounding box center [108, 287] width 6 height 6
click at [105, 284] on input "checkbox" at bounding box center [105, 284] width 0 height 0
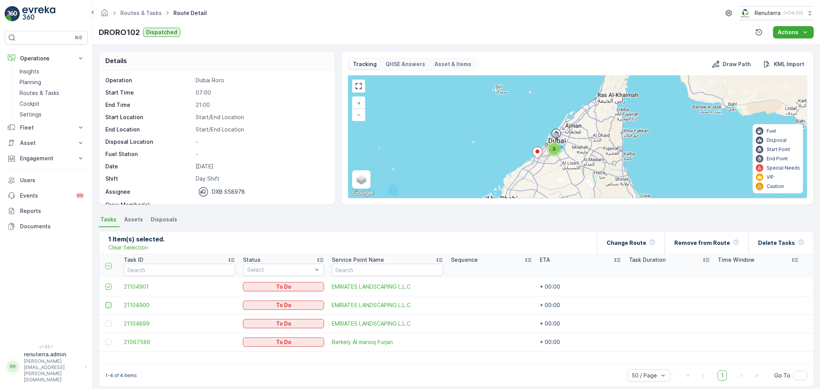
click at [106, 302] on td at bounding box center [109, 305] width 21 height 18
drag, startPoint x: 106, startPoint y: 304, endPoint x: 109, endPoint y: 324, distance: 20.2
click at [106, 304] on div at bounding box center [108, 305] width 6 height 6
click at [105, 302] on input "checkbox" at bounding box center [105, 302] width 0 height 0
click at [109, 324] on div at bounding box center [108, 323] width 6 height 6
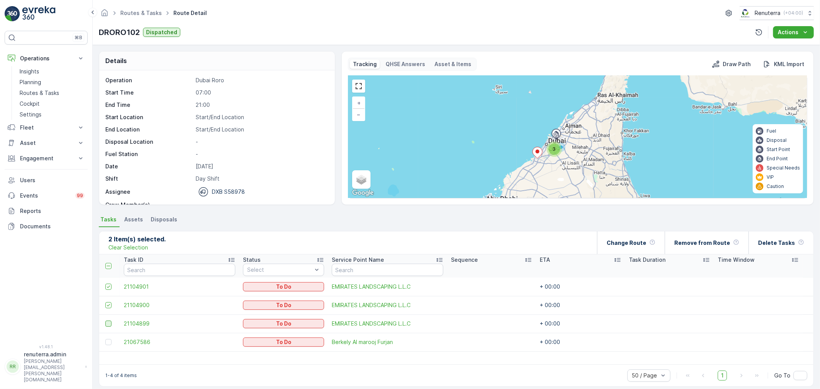
click at [105, 320] on input "checkbox" at bounding box center [105, 320] width 0 height 0
click at [106, 342] on div at bounding box center [108, 342] width 6 height 6
click at [105, 339] on input "checkbox" at bounding box center [105, 339] width 0 height 0
click at [632, 241] on p "Change Route" at bounding box center [626, 243] width 40 height 8
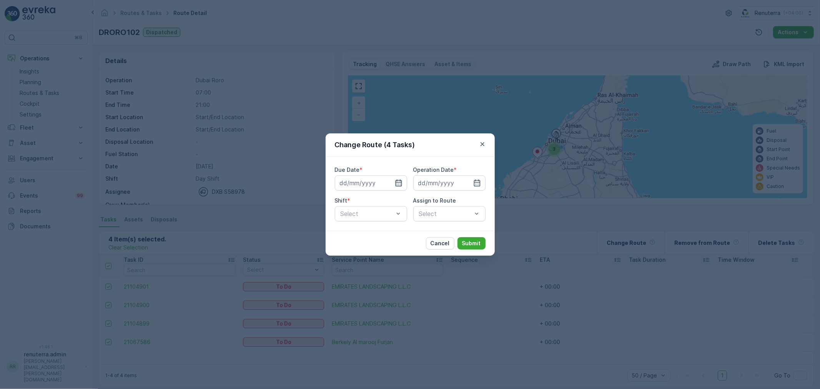
click at [400, 185] on icon "button" at bounding box center [398, 182] width 7 height 7
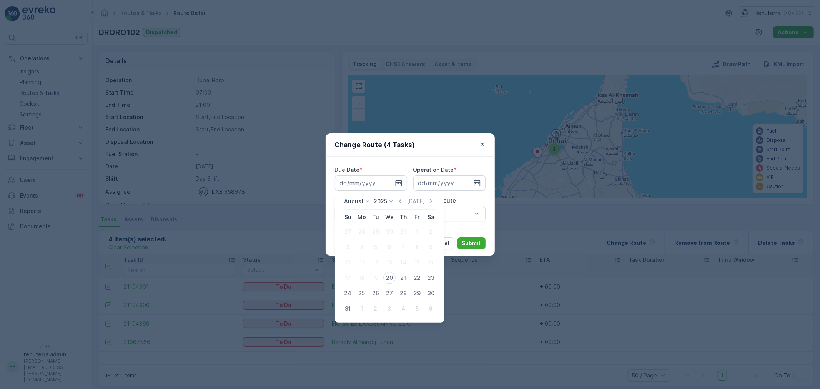
drag, startPoint x: 389, startPoint y: 281, endPoint x: 417, endPoint y: 254, distance: 38.9
click at [388, 281] on div "20" at bounding box center [389, 278] width 12 height 12
type input "[DATE]"
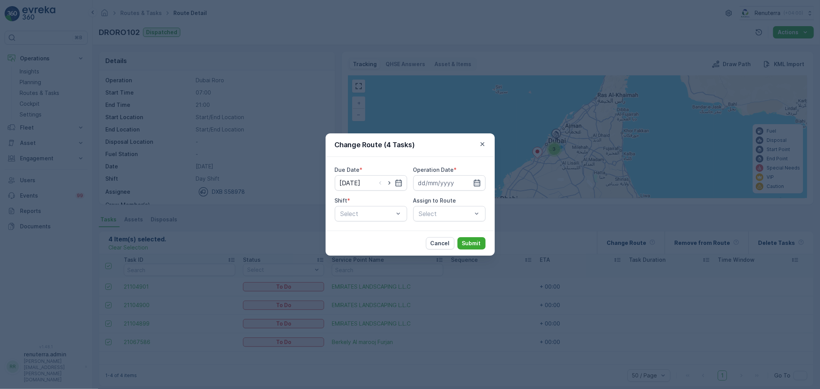
click at [477, 186] on div at bounding box center [449, 182] width 72 height 15
click at [477, 184] on icon "button" at bounding box center [477, 183] width 8 height 8
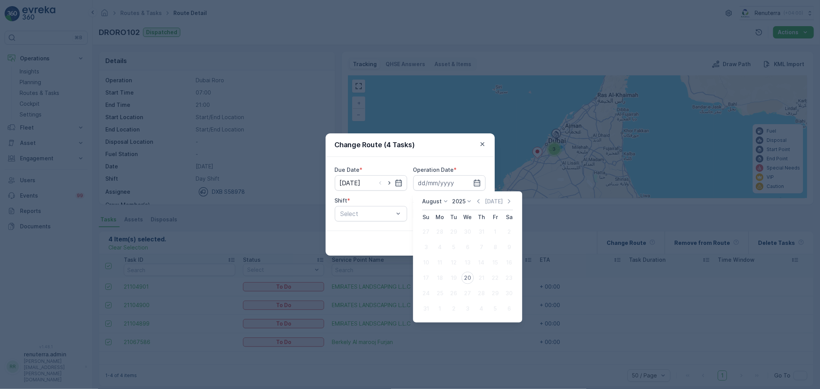
drag, startPoint x: 466, startPoint y: 278, endPoint x: 460, endPoint y: 276, distance: 7.3
click at [464, 278] on div "20" at bounding box center [467, 278] width 12 height 12
type input "[DATE]"
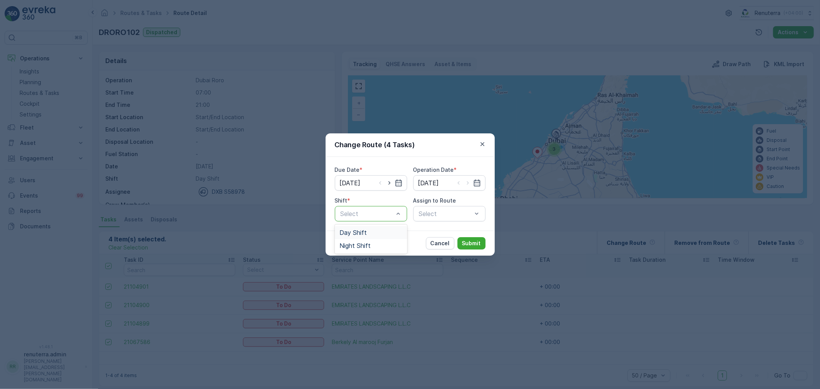
click at [387, 207] on div "Select" at bounding box center [371, 213] width 72 height 15
click at [367, 233] on div "Day Shift" at bounding box center [370, 232] width 63 height 7
click at [466, 215] on div "Select" at bounding box center [449, 213] width 72 height 15
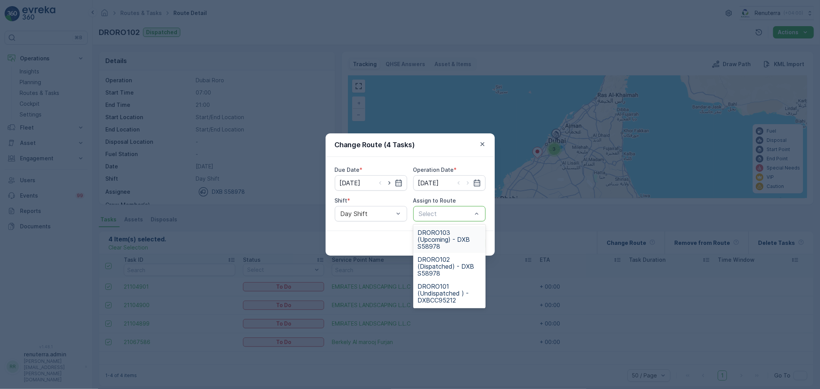
click at [468, 213] on div at bounding box center [445, 213] width 55 height 7
click at [449, 229] on span "DRORO103 (Upcoming) - DXB S58978" at bounding box center [449, 239] width 63 height 21
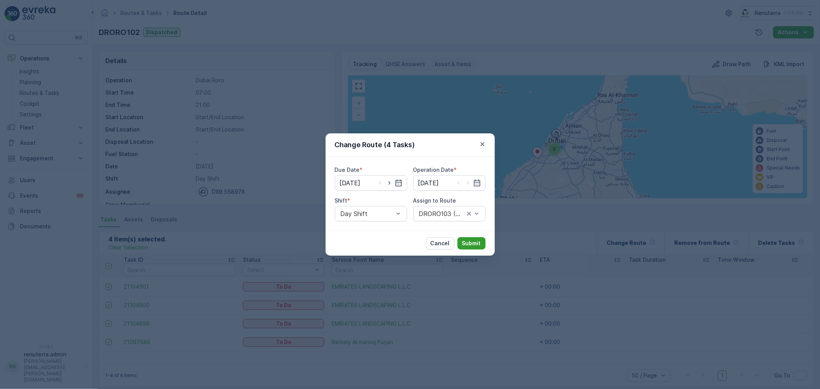
click at [476, 240] on p "Submit" at bounding box center [471, 243] width 19 height 8
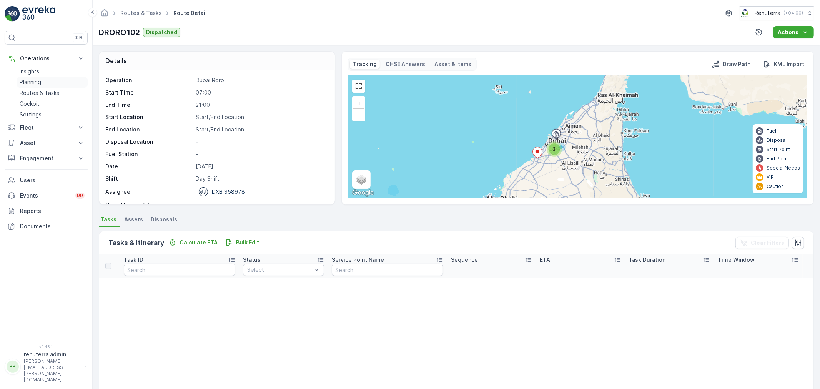
click at [45, 81] on link "Planning" at bounding box center [52, 82] width 71 height 11
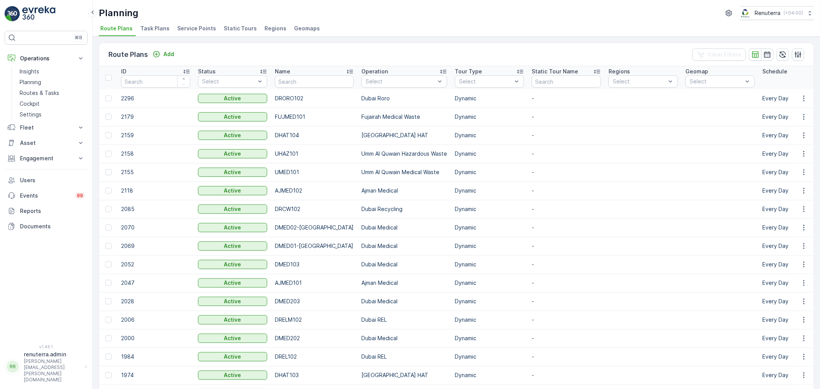
drag, startPoint x: 179, startPoint y: 22, endPoint x: 175, endPoint y: 24, distance: 4.5
click at [176, 21] on div "Planning Renuterra ( +04:00 ) Route Plans Task Plans Service Points Static Tour…" at bounding box center [456, 18] width 727 height 37
click at [192, 29] on span "Service Points" at bounding box center [196, 29] width 39 height 8
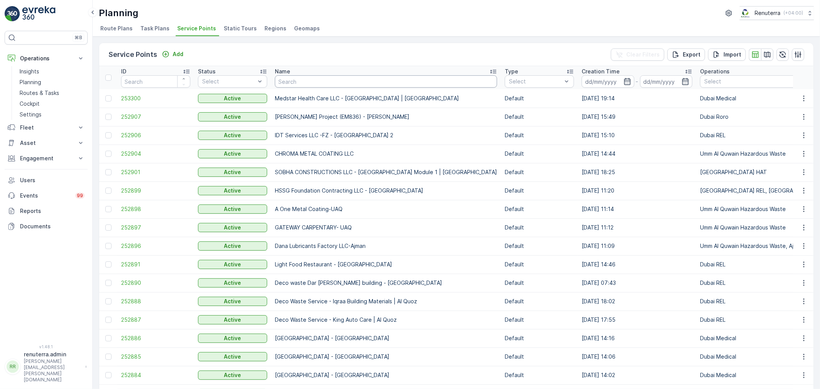
click at [301, 80] on input "text" at bounding box center [386, 81] width 222 height 12
type input "Al madq"
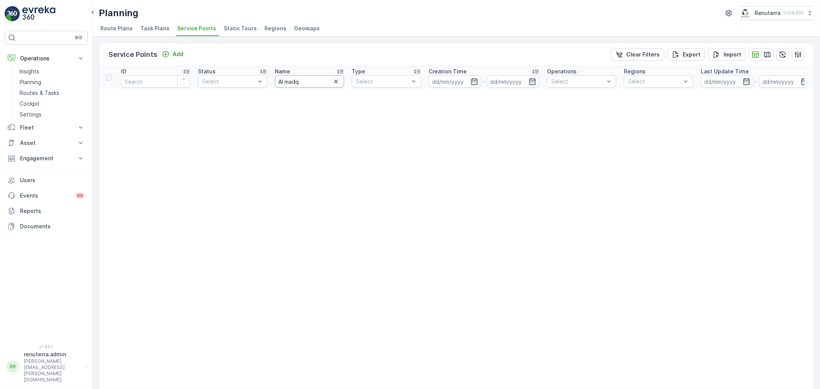
click at [308, 83] on input "Al madq" at bounding box center [309, 81] width 69 height 12
type input "Al madar"
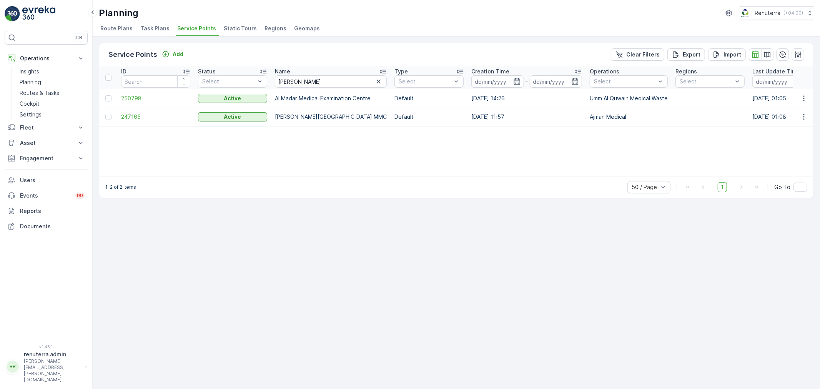
click at [136, 96] on span "250798" at bounding box center [155, 99] width 69 height 8
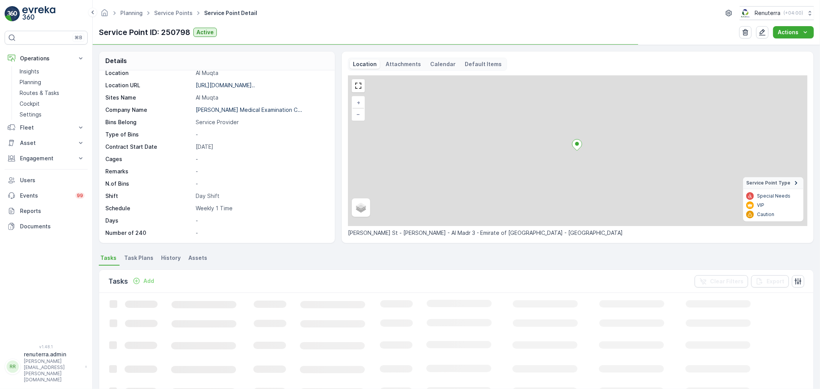
scroll to position [43, 0]
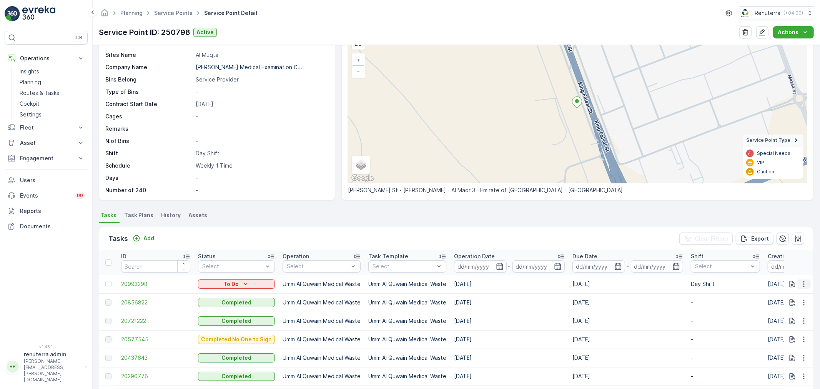
click at [805, 282] on icon "button" at bounding box center [804, 284] width 8 height 8
click at [131, 282] on span "20993298" at bounding box center [155, 284] width 69 height 8
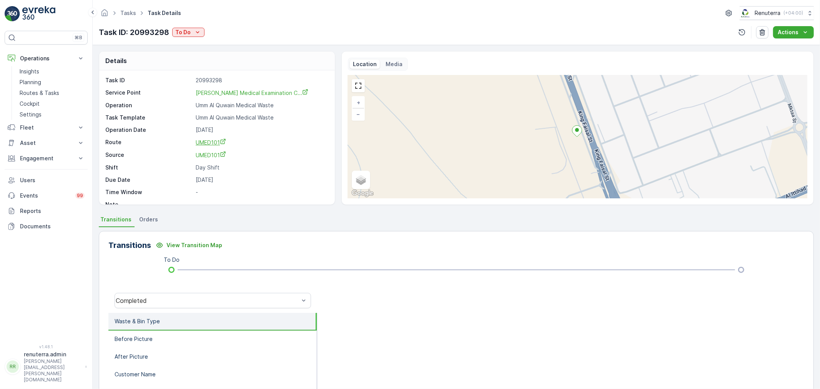
click at [214, 142] on span "UMED101" at bounding box center [211, 142] width 30 height 7
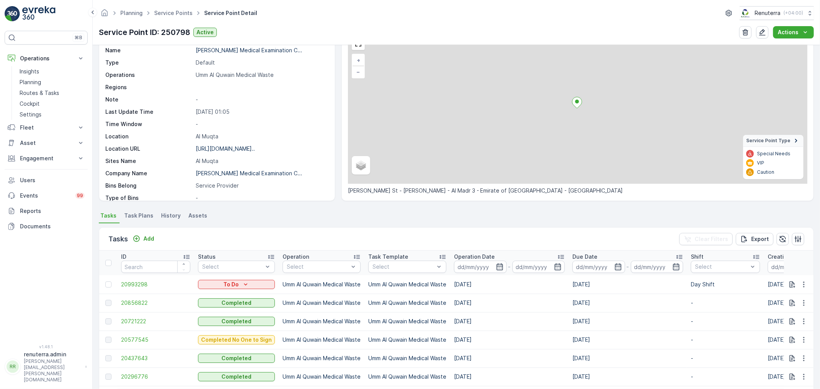
scroll to position [43, 0]
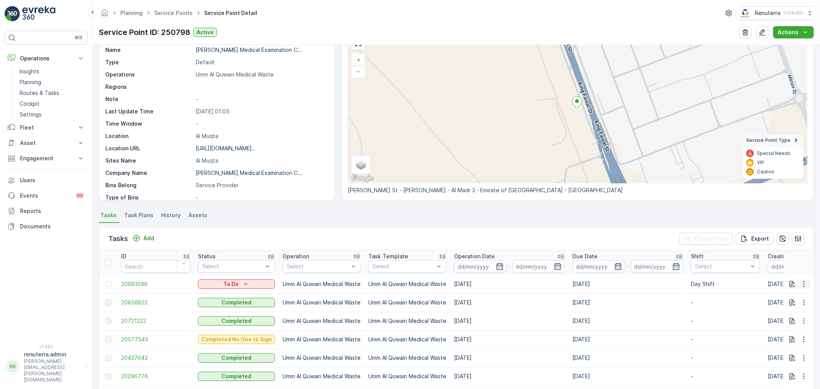
click at [803, 287] on button "button" at bounding box center [803, 283] width 14 height 9
click at [789, 317] on span "Change Route" at bounding box center [783, 317] width 37 height 8
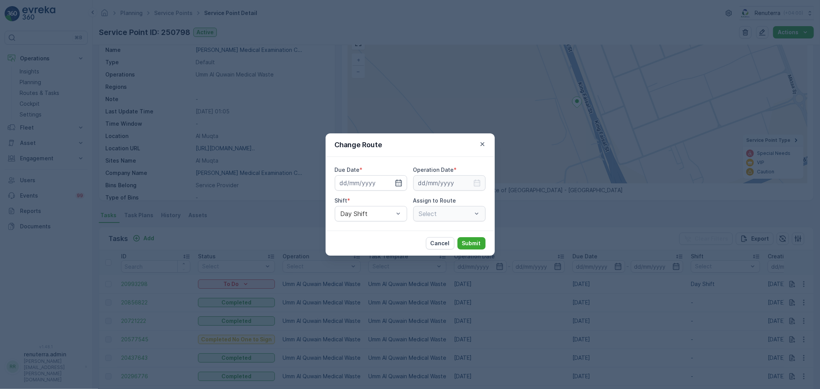
type input "[DATE]"
click at [390, 185] on icon "button" at bounding box center [389, 183] width 8 height 8
type input "[DATE]"
click at [477, 182] on icon "button" at bounding box center [476, 182] width 7 height 7
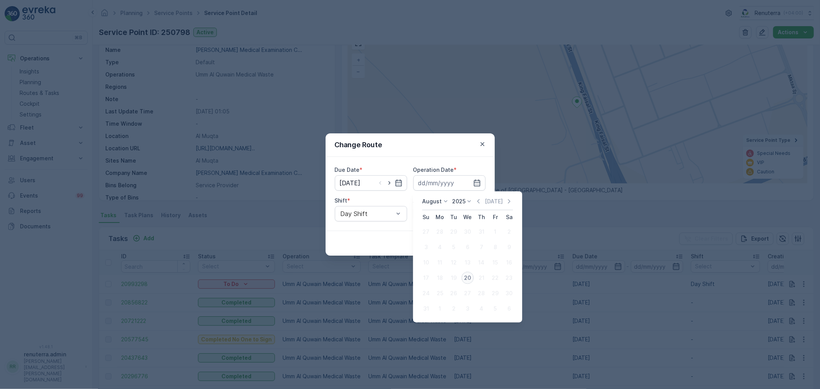
click at [464, 278] on div "20" at bounding box center [467, 278] width 12 height 12
type input "[DATE]"
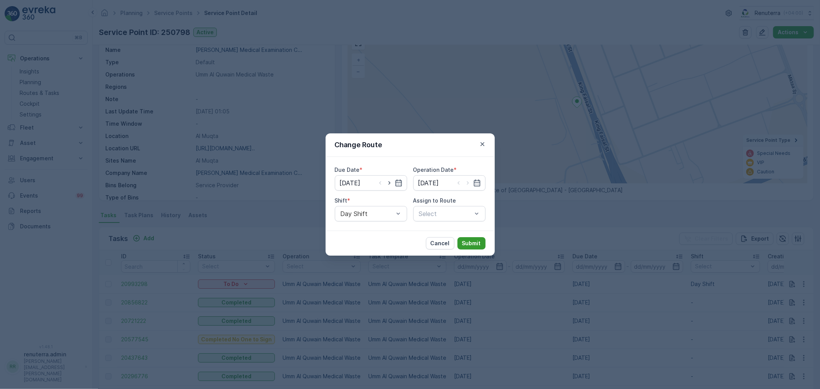
click at [474, 242] on p "Submit" at bounding box center [471, 243] width 19 height 8
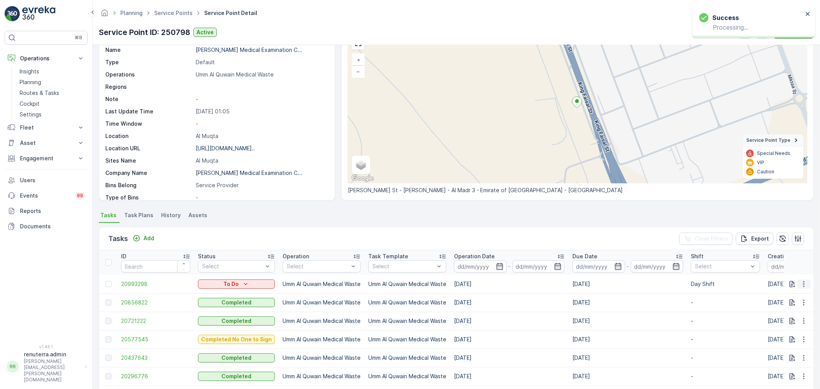
click at [805, 279] on button "button" at bounding box center [803, 283] width 14 height 9
click at [790, 314] on span "Change Route" at bounding box center [783, 317] width 37 height 8
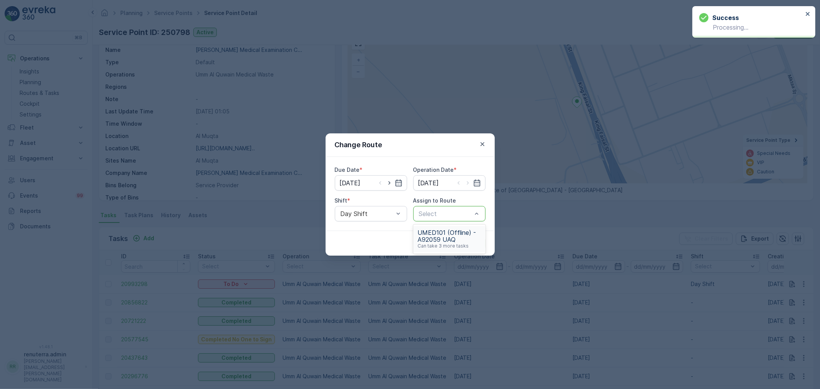
drag, startPoint x: 451, startPoint y: 229, endPoint x: 453, endPoint y: 236, distance: 6.9
click at [451, 231] on span "UMED101 (Offline) - A92059 UAQ" at bounding box center [449, 236] width 63 height 14
click at [478, 239] on p "Submit" at bounding box center [471, 243] width 19 height 8
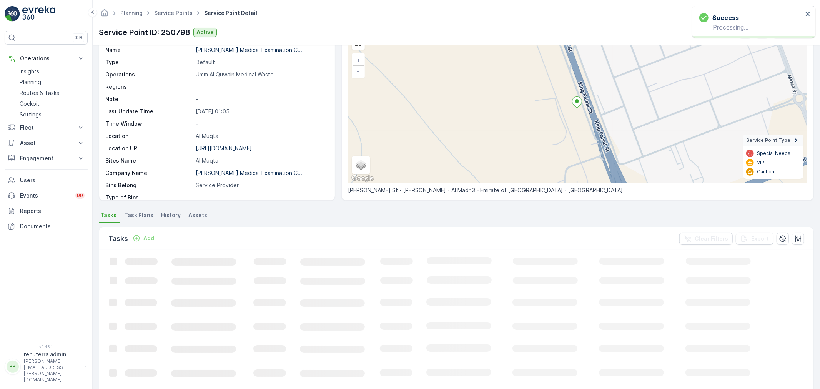
scroll to position [0, 0]
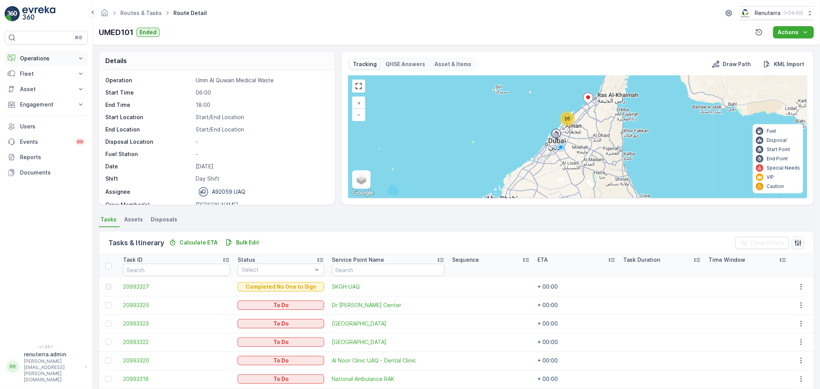
click at [48, 63] on button "Operations" at bounding box center [46, 58] width 83 height 15
click at [43, 83] on link "Planning" at bounding box center [52, 82] width 71 height 11
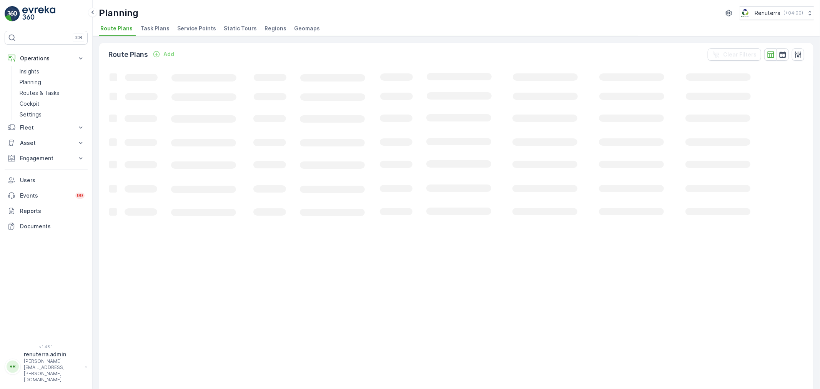
click at [190, 33] on li "Service Points" at bounding box center [197, 29] width 43 height 13
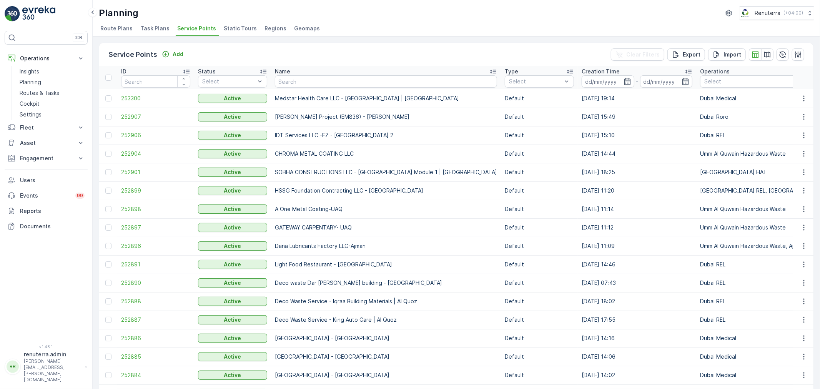
click at [305, 83] on input "text" at bounding box center [386, 81] width 222 height 12
type input "court"
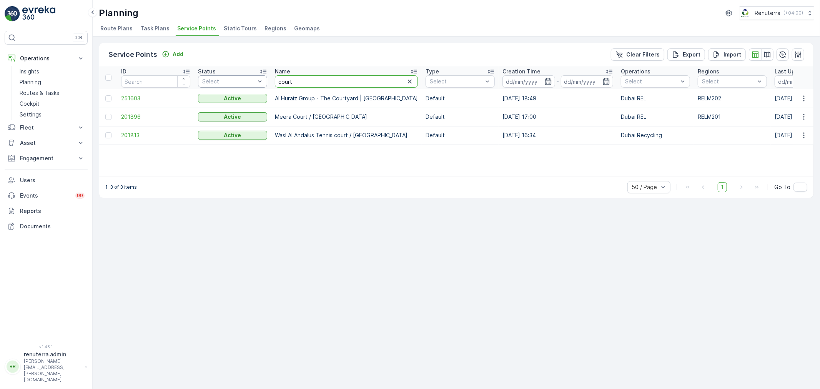
drag, startPoint x: 316, startPoint y: 81, endPoint x: 216, endPoint y: 83, distance: 99.6
type input "6v"
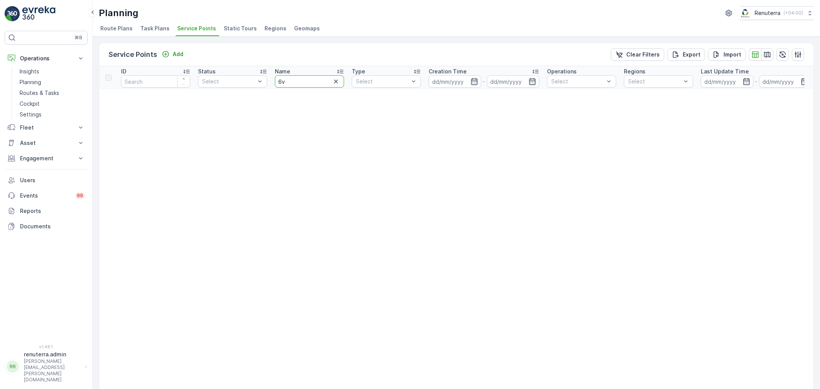
drag, startPoint x: 290, startPoint y: 85, endPoint x: 291, endPoint y: 79, distance: 6.5
click at [291, 83] on input "6v" at bounding box center [309, 81] width 69 height 12
type input "6 vill"
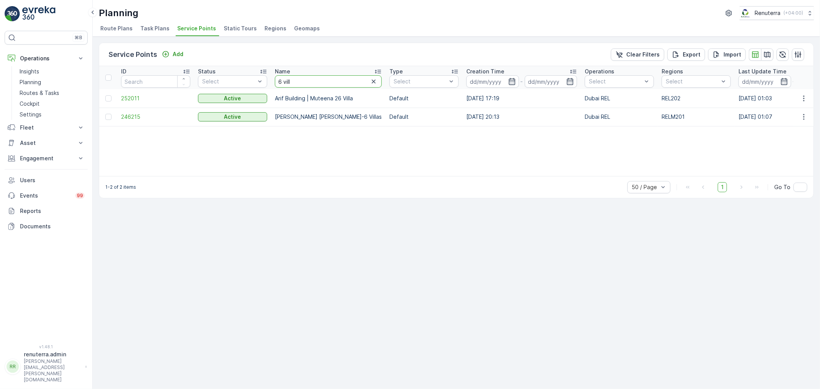
click at [303, 80] on input "6 vill" at bounding box center [328, 81] width 107 height 12
type input "6"
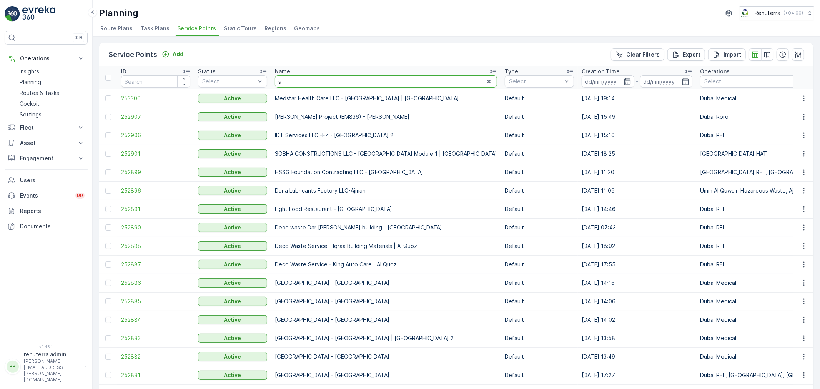
click at [305, 81] on input "s" at bounding box center [386, 81] width 222 height 12
type input "six v"
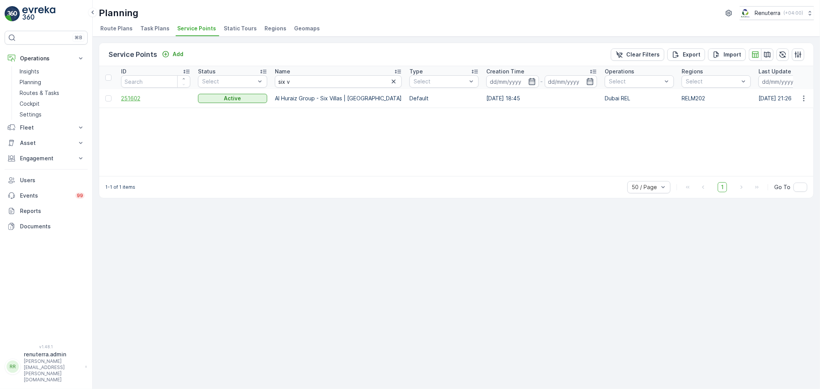
click at [127, 100] on span "251602" at bounding box center [155, 99] width 69 height 8
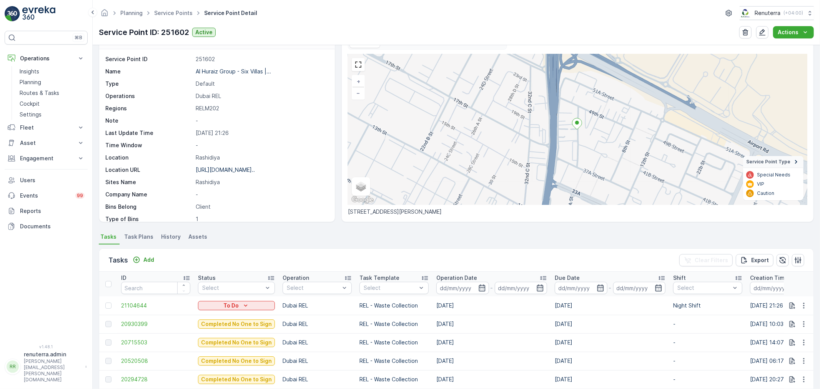
scroll to position [85, 0]
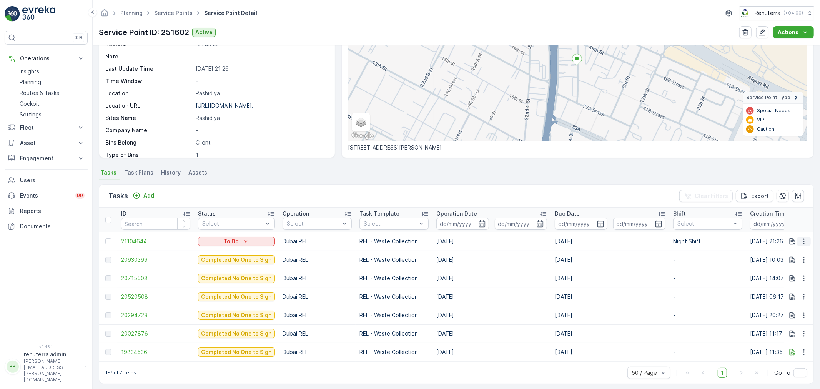
click at [805, 241] on icon "button" at bounding box center [804, 241] width 8 height 8
click at [803, 274] on div "Change Route" at bounding box center [791, 274] width 58 height 11
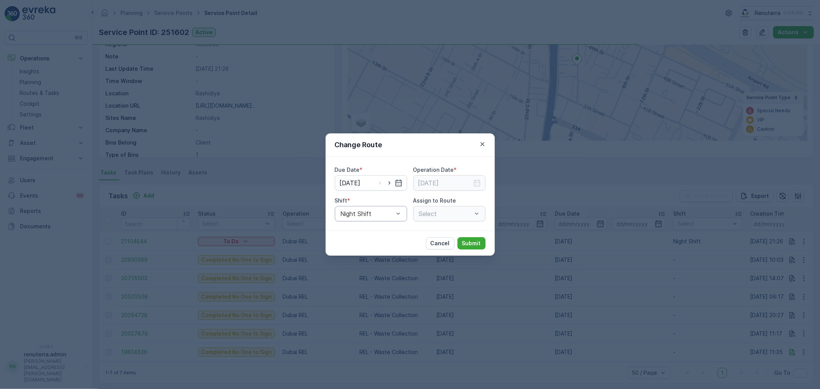
type input "[DATE]"
click at [389, 186] on icon "button" at bounding box center [389, 183] width 8 height 8
type input "[DATE]"
click at [481, 186] on input at bounding box center [449, 182] width 72 height 15
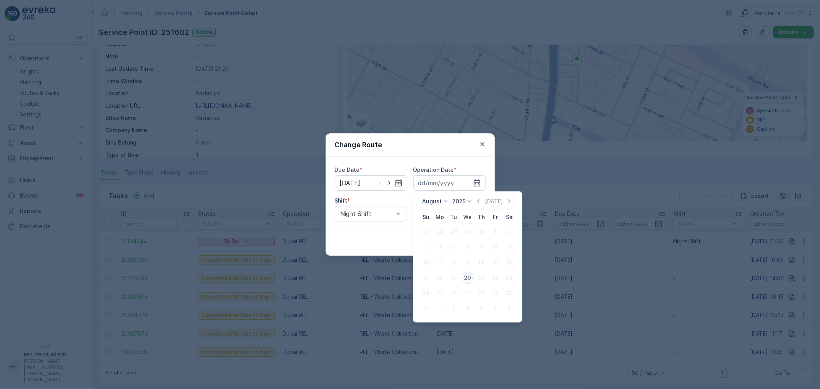
click at [468, 280] on div "20" at bounding box center [467, 278] width 12 height 12
type input "[DATE]"
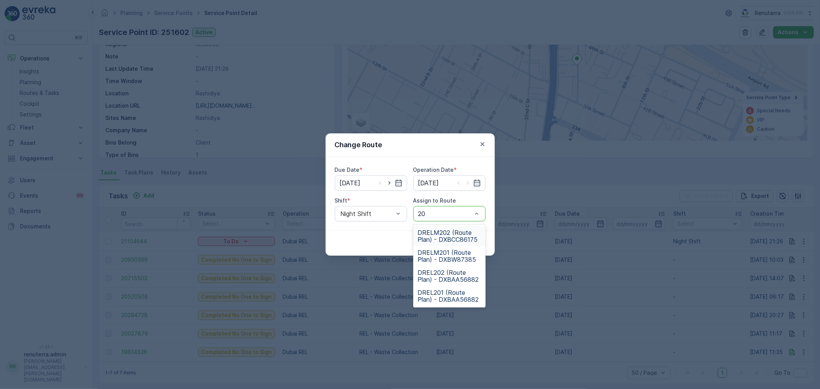
type input "202"
click at [454, 232] on span "DRELM202 (Route Plan) - DXBCC86175" at bounding box center [449, 236] width 63 height 14
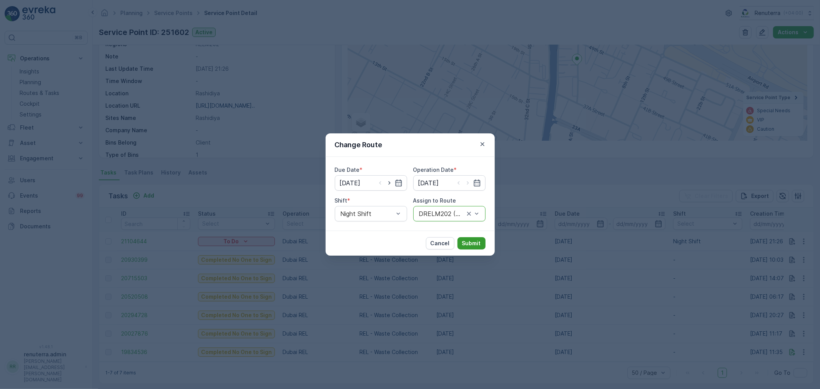
click at [471, 238] on button "Submit" at bounding box center [471, 243] width 28 height 12
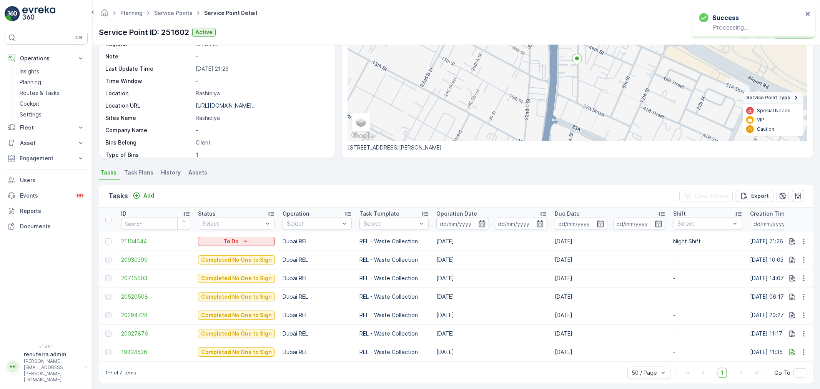
click at [612, 35] on div "Service Point ID: 251602 Active Actions" at bounding box center [456, 32] width 715 height 12
